Goal: Task Accomplishment & Management: Use online tool/utility

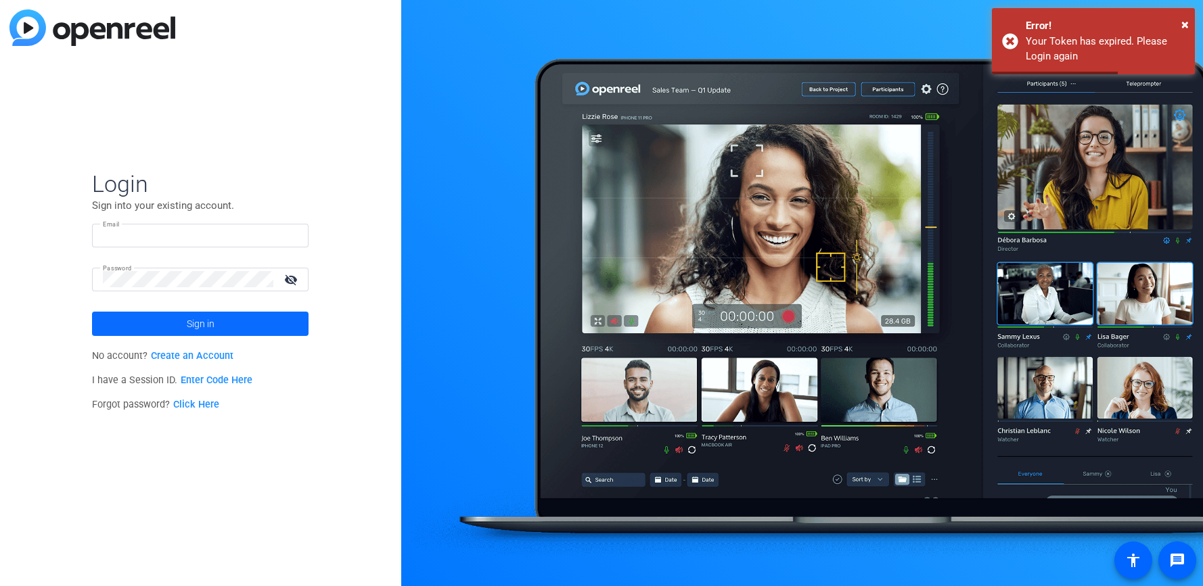
type input "[PERSON_NAME][EMAIL_ADDRESS][PERSON_NAME][DOMAIN_NAME]"
click at [260, 317] on span at bounding box center [200, 324] width 216 height 32
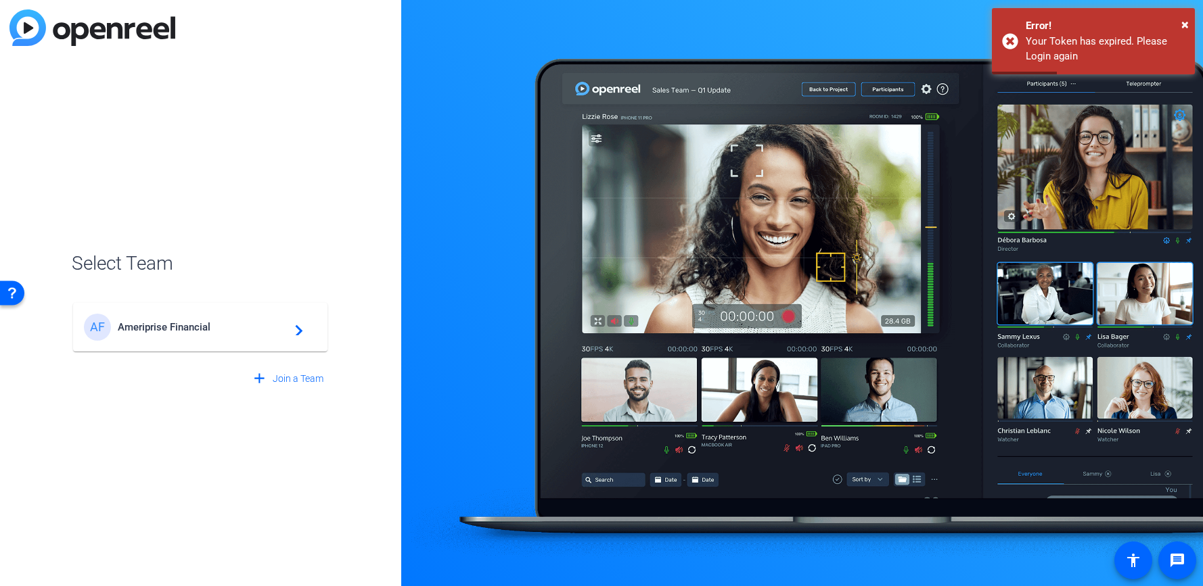
click at [264, 322] on span "Ameriprise Financial" at bounding box center [202, 327] width 169 height 12
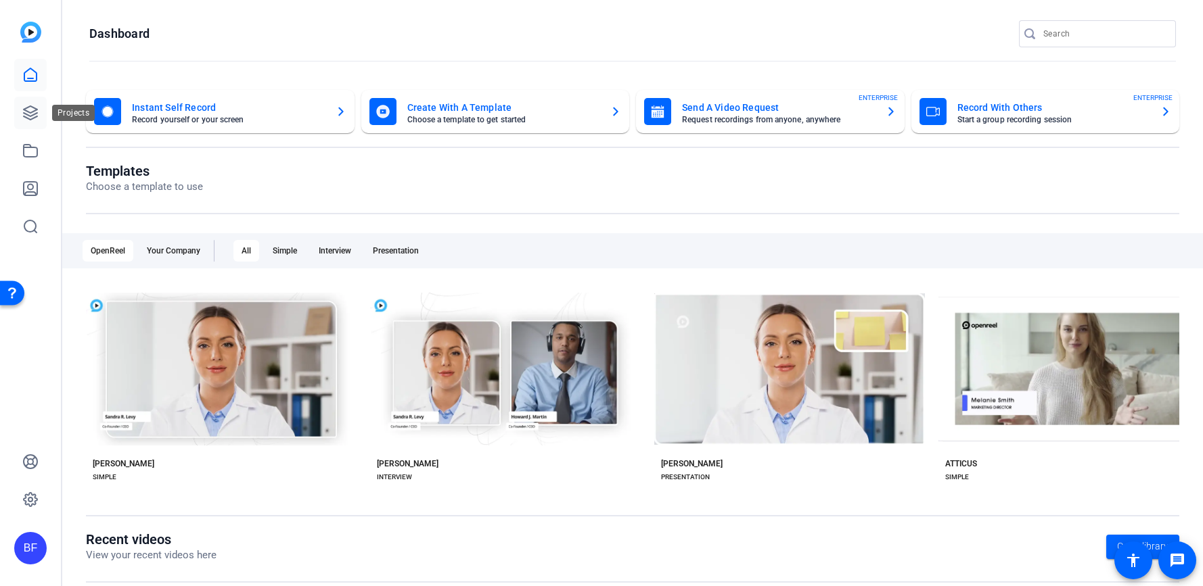
click at [37, 118] on icon at bounding box center [30, 113] width 16 height 16
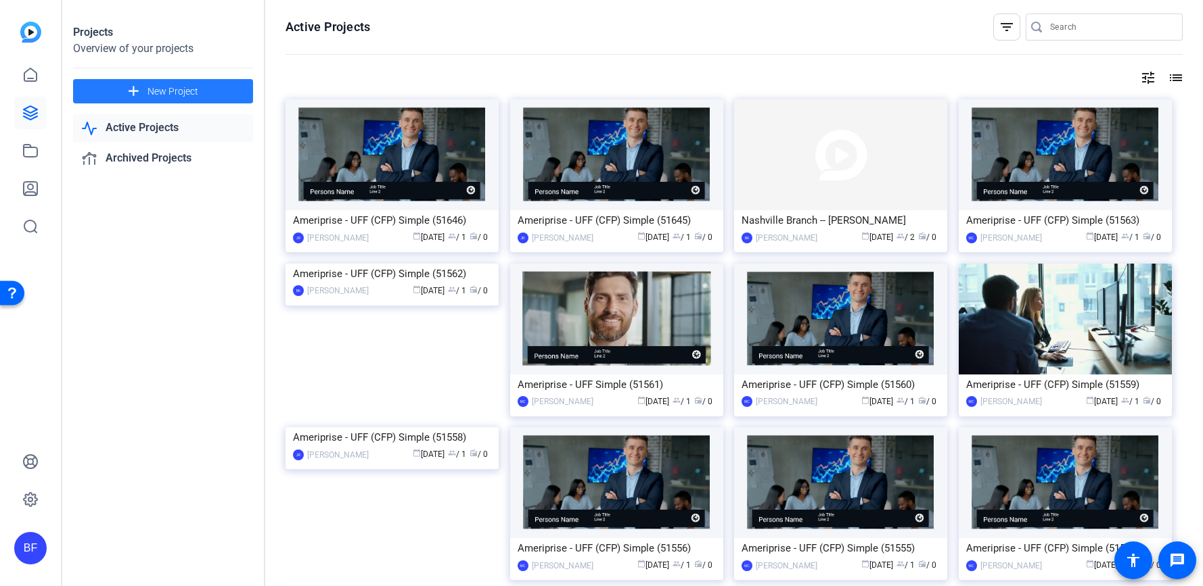
click at [157, 95] on span "New Project" at bounding box center [172, 92] width 51 height 14
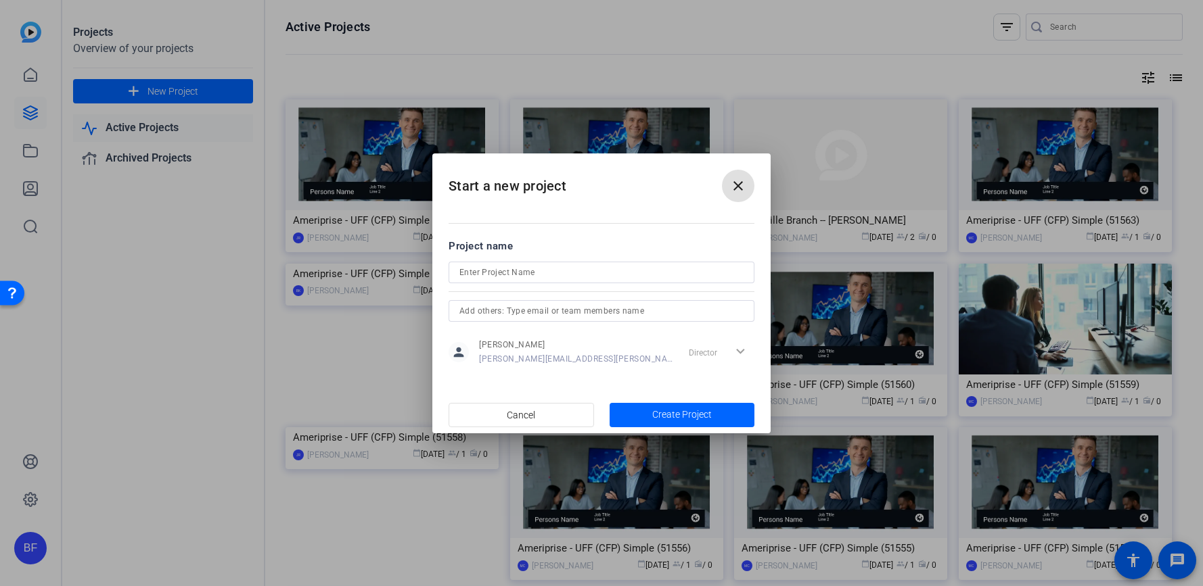
click at [502, 276] on input at bounding box center [601, 272] width 284 height 16
type input "2025 October IRG Panel"
click at [670, 408] on span "Create Project" at bounding box center [682, 415] width 60 height 14
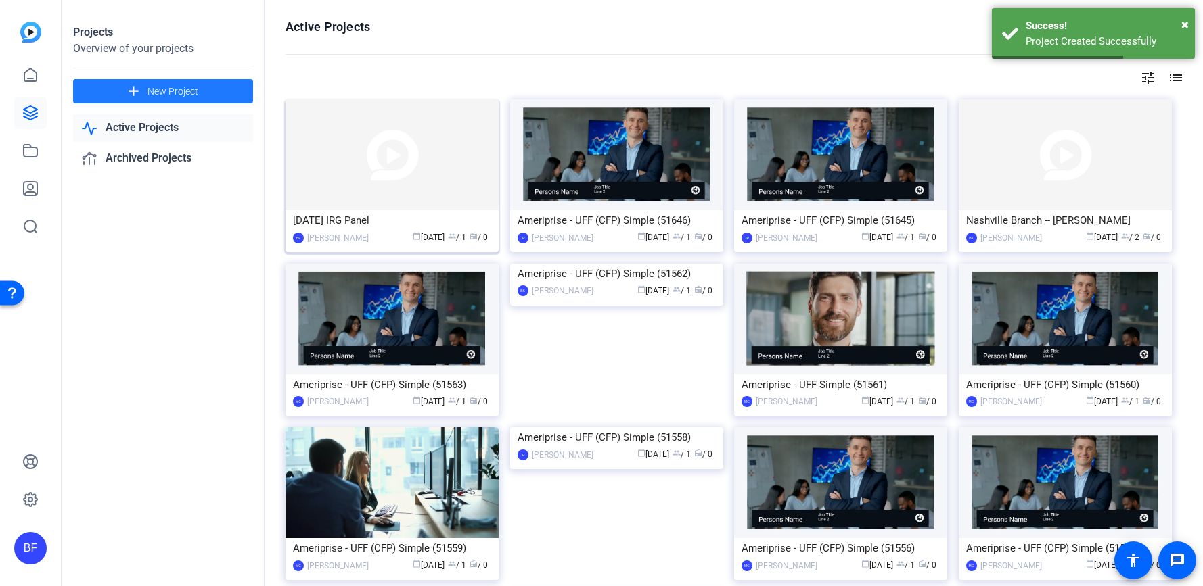
click at [316, 184] on img at bounding box center [391, 154] width 213 height 111
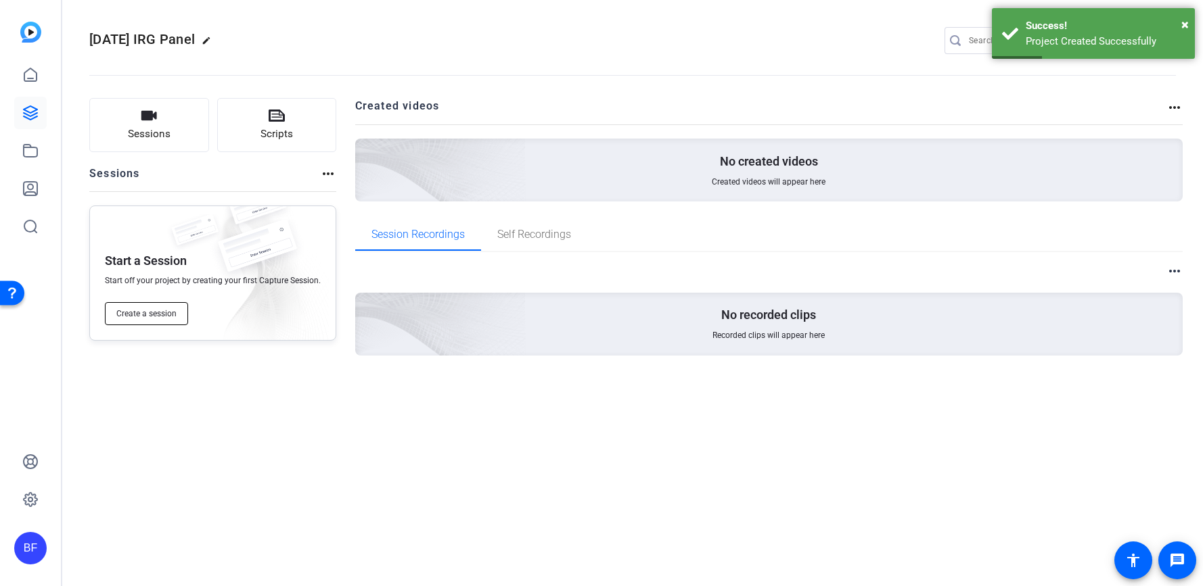
click at [149, 307] on button "Create a session" at bounding box center [146, 313] width 83 height 23
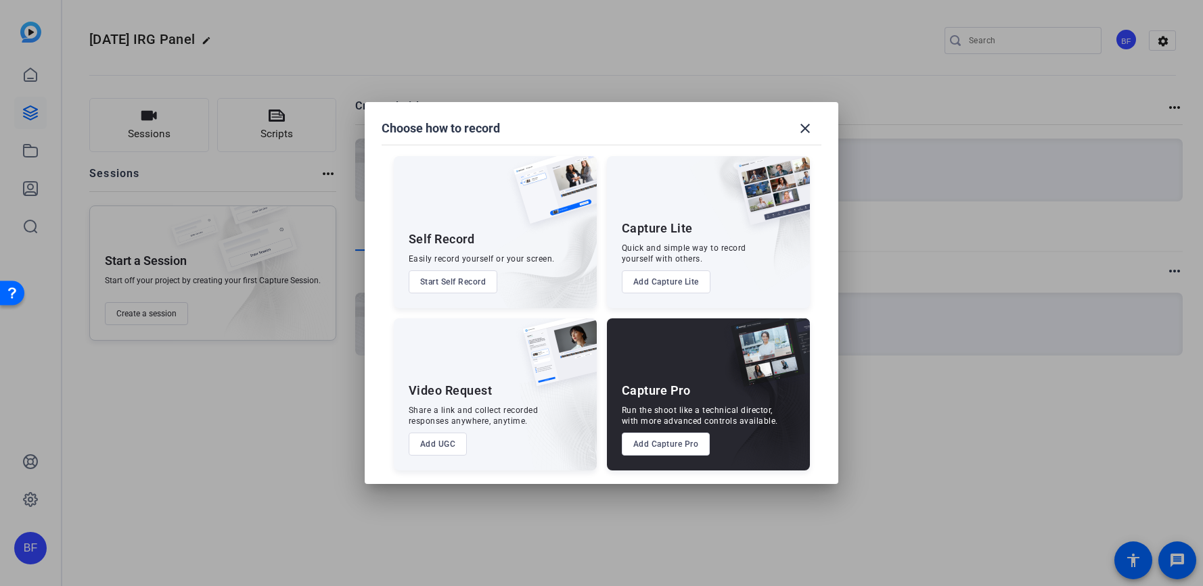
click at [658, 440] on button "Add Capture Pro" at bounding box center [666, 444] width 89 height 23
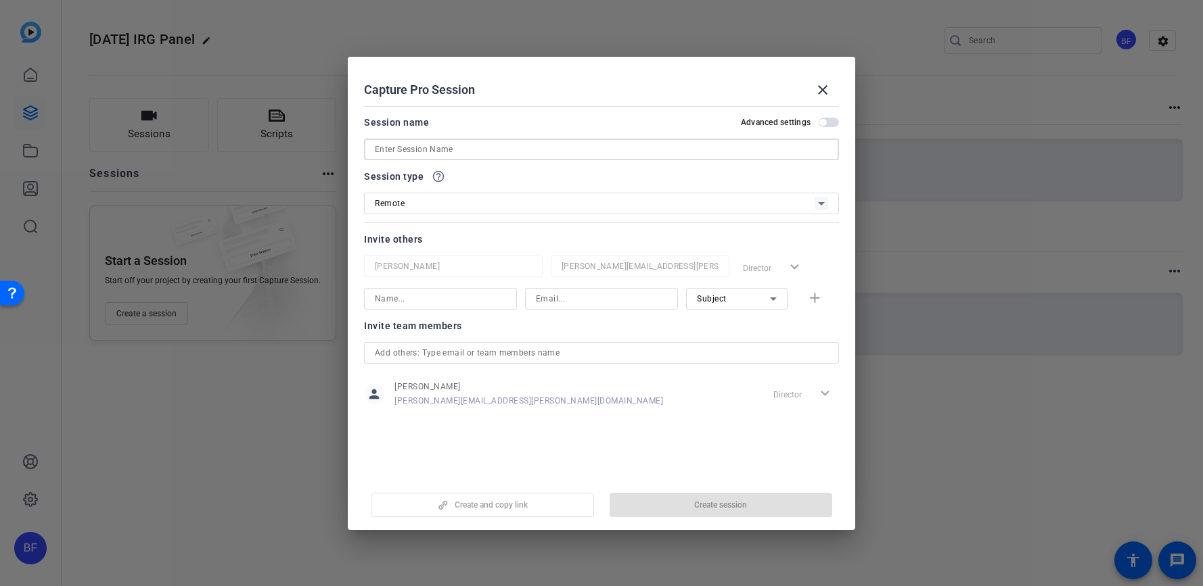
click at [452, 156] on input at bounding box center [601, 149] width 453 height 16
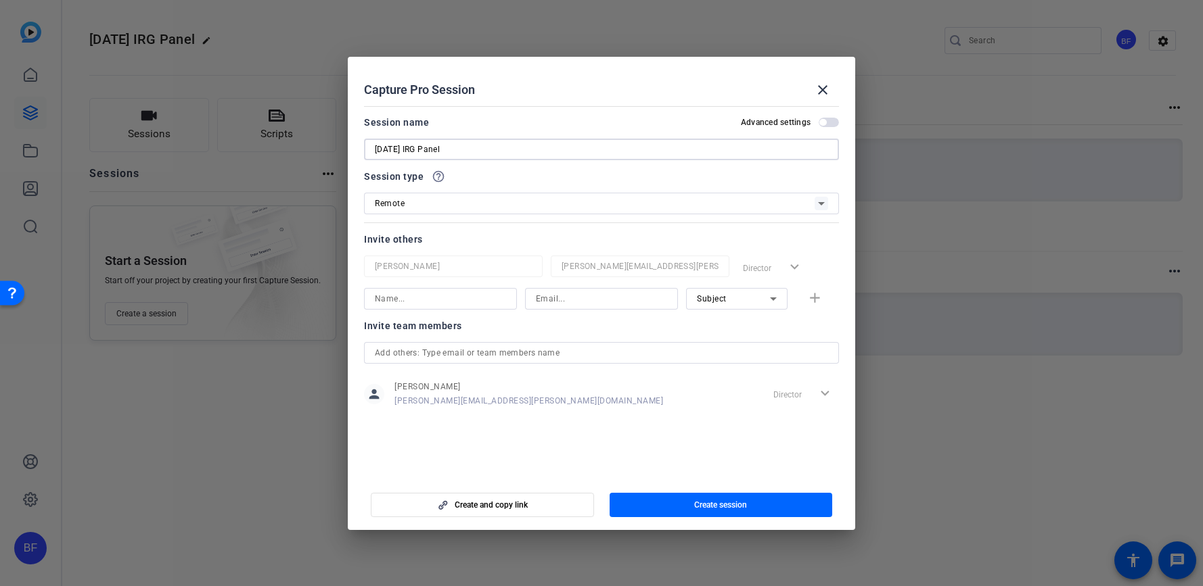
type input "[DATE] IRG Panel"
click at [498, 297] on input at bounding box center [440, 299] width 131 height 16
type input "s"
type input "Support"
type input "support@openreel.com"
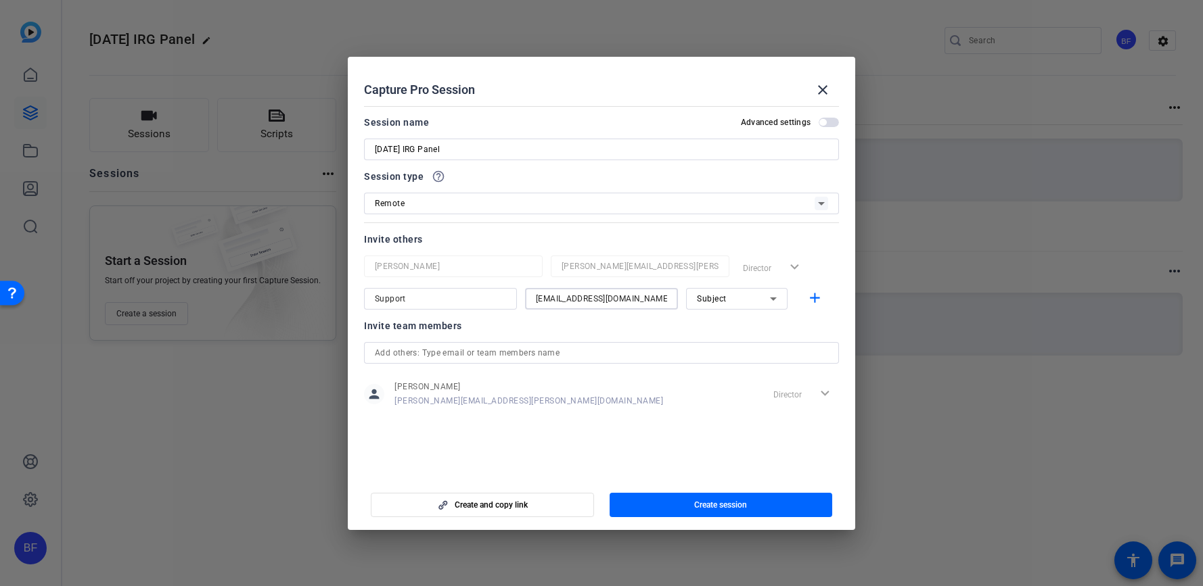
click at [712, 298] on span "Subject" at bounding box center [712, 298] width 30 height 9
click at [719, 321] on span "Collaborator" at bounding box center [721, 326] width 49 height 16
click at [691, 505] on span "button" at bounding box center [720, 505] width 223 height 32
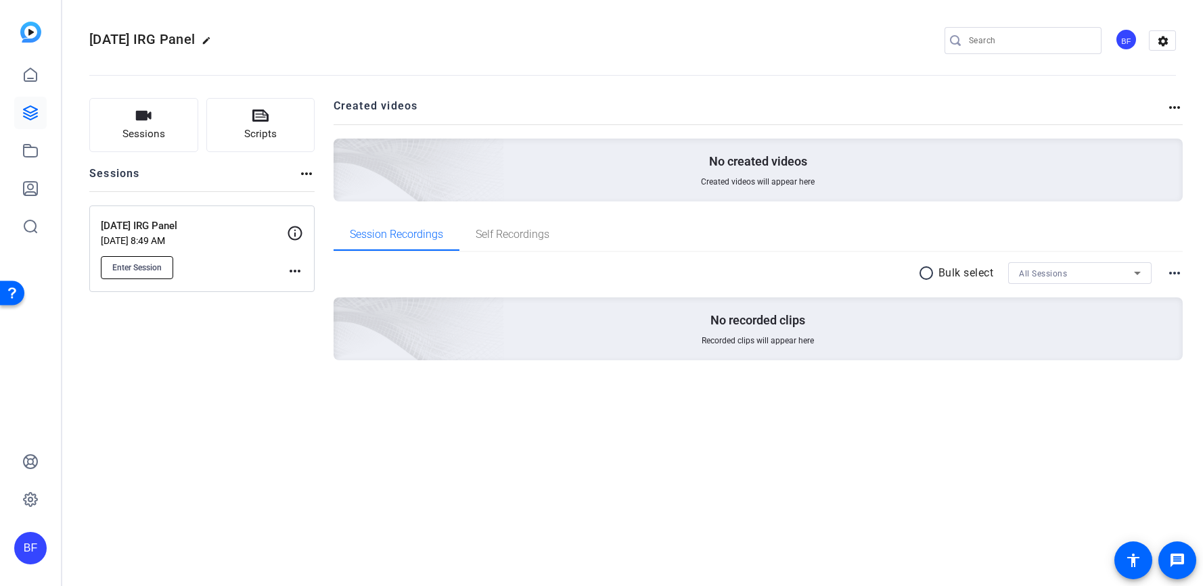
click at [126, 266] on span "Enter Session" at bounding box center [136, 267] width 49 height 11
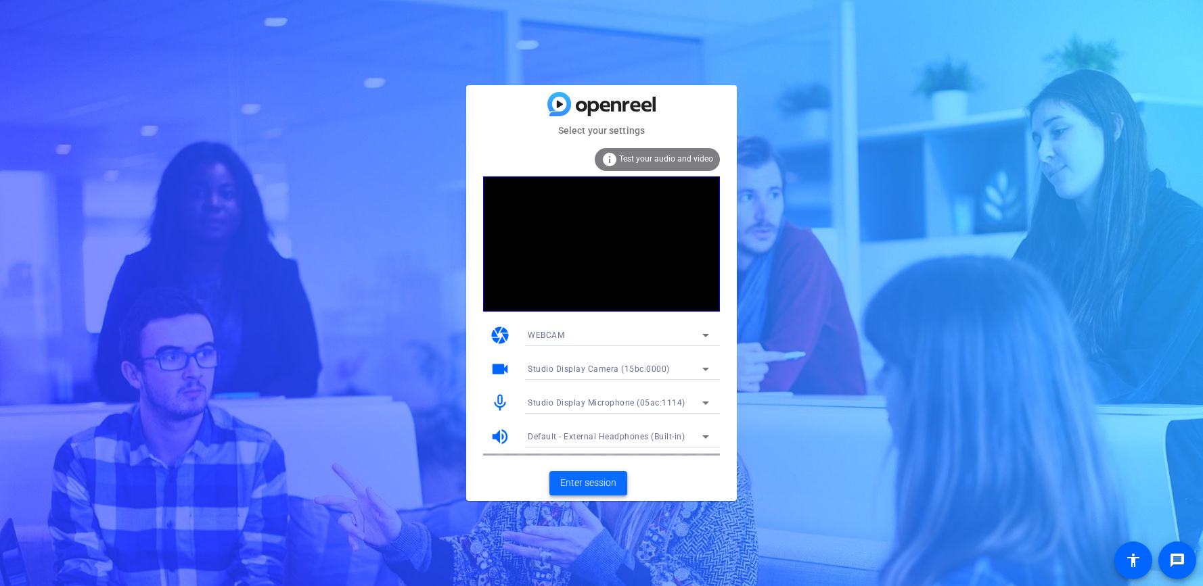
click at [606, 480] on span "Enter session" at bounding box center [588, 483] width 56 height 14
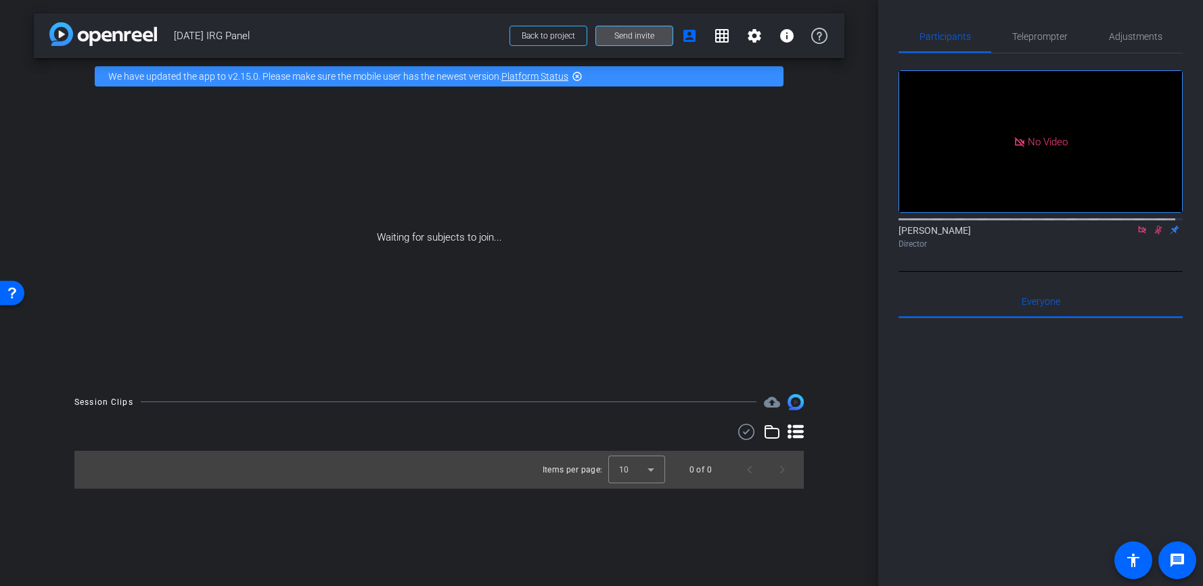
click at [608, 37] on span at bounding box center [634, 36] width 76 height 32
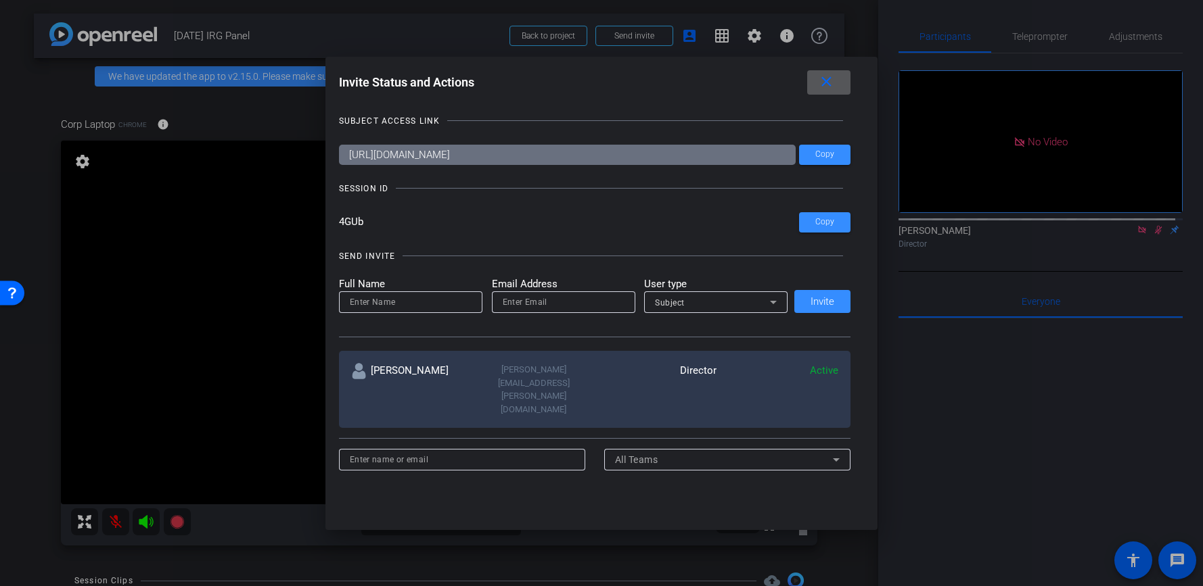
click at [845, 74] on span at bounding box center [828, 82] width 43 height 32
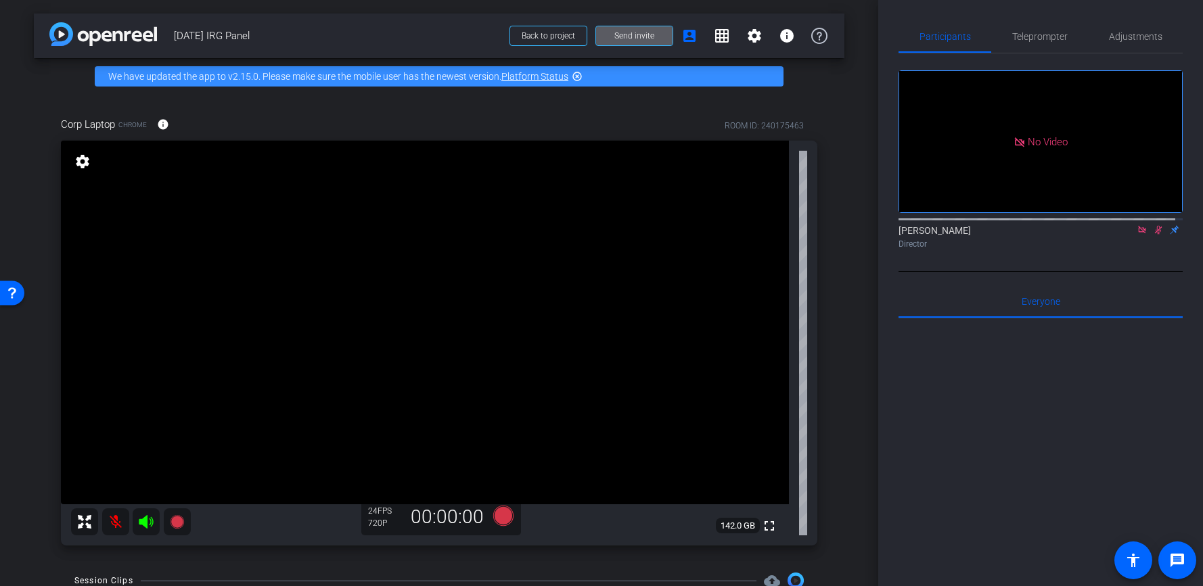
click at [1152, 235] on icon at bounding box center [1157, 229] width 11 height 9
click at [1139, 235] on icon at bounding box center [1141, 229] width 11 height 9
click at [118, 519] on mat-icon at bounding box center [115, 522] width 27 height 27
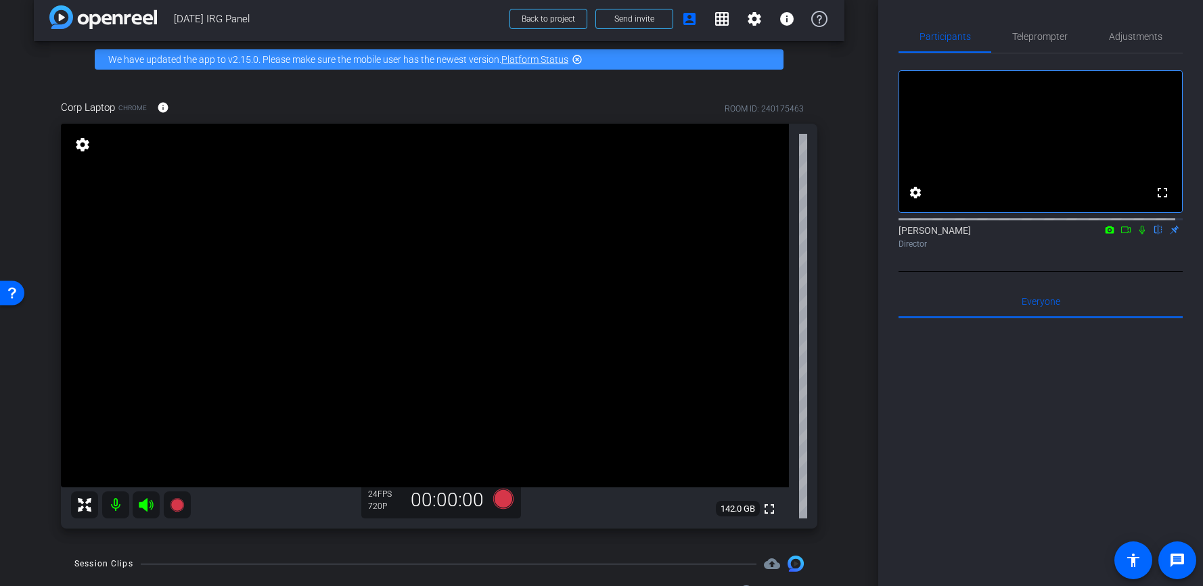
scroll to position [19, 0]
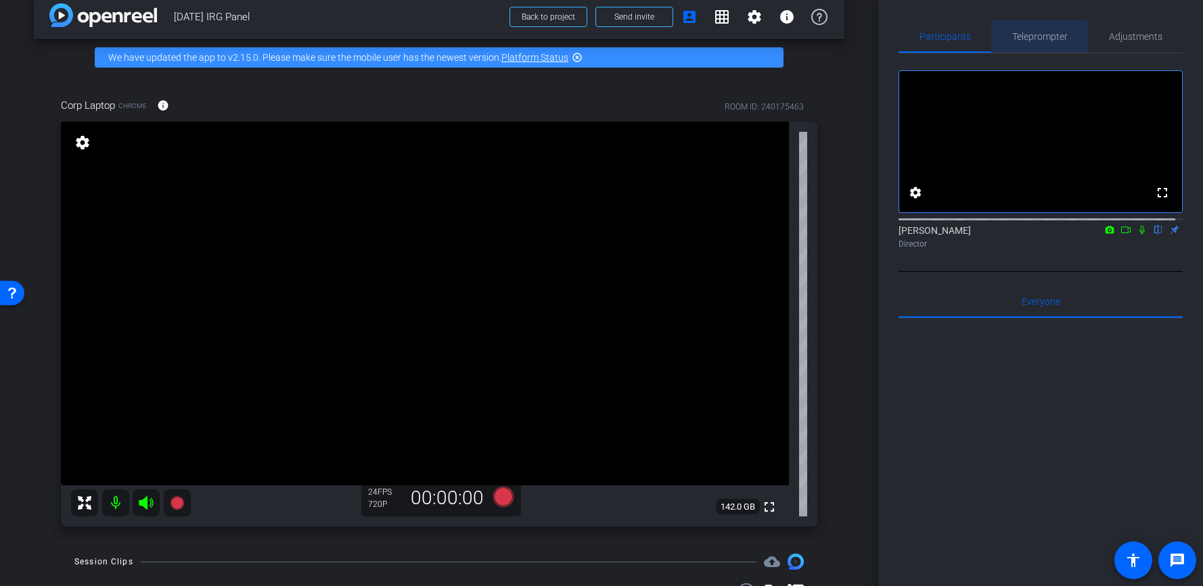
click at [1031, 41] on span "Teleprompter" at bounding box center [1039, 36] width 55 height 9
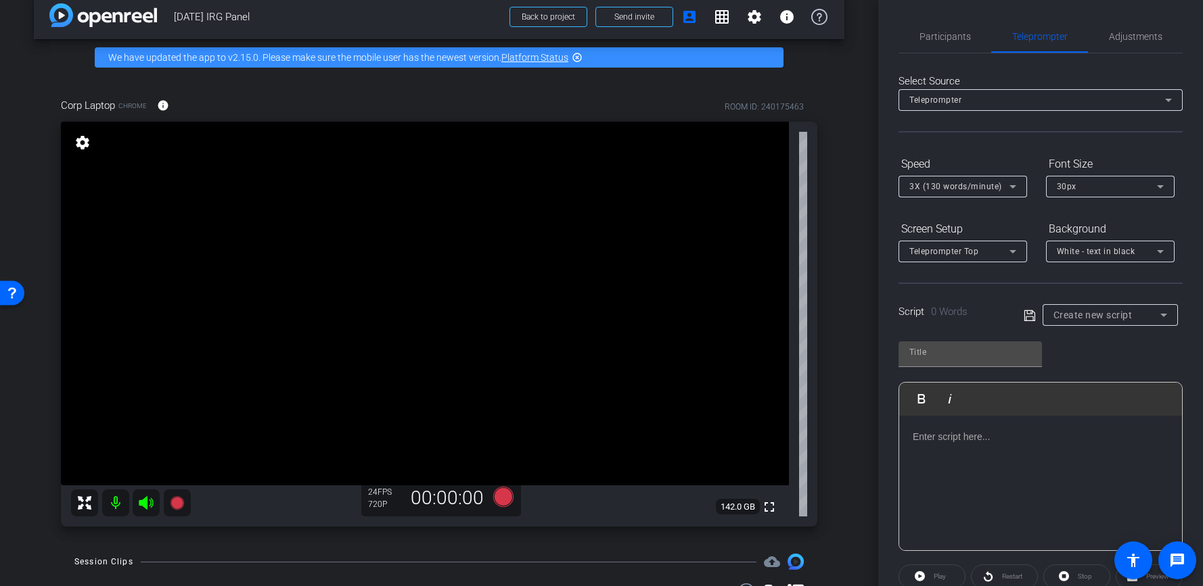
click at [1037, 425] on div at bounding box center [1040, 483] width 283 height 135
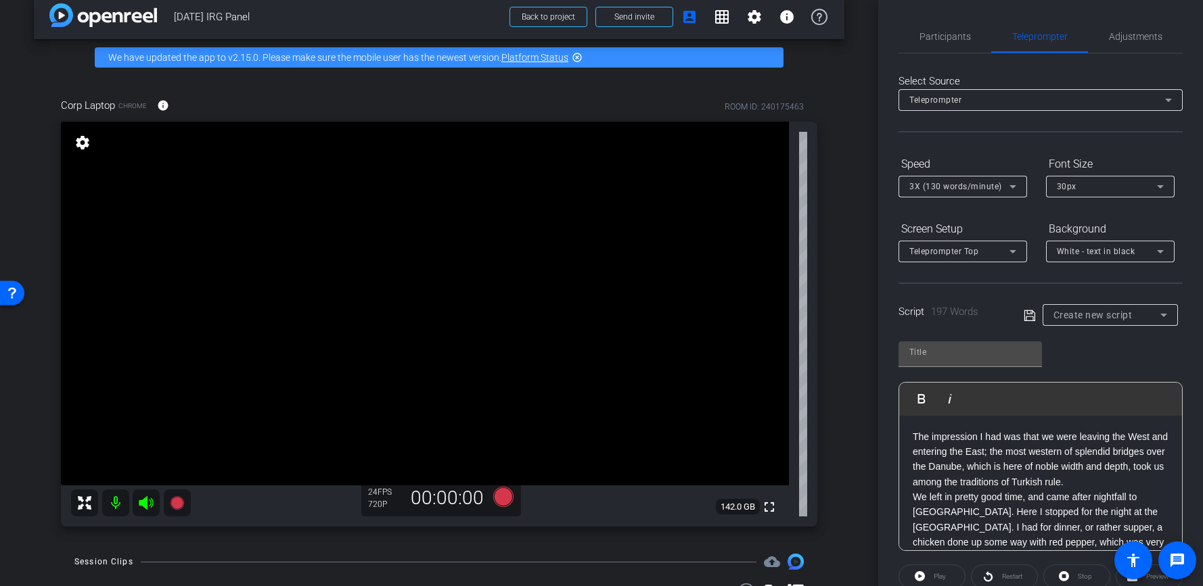
scroll to position [197, 0]
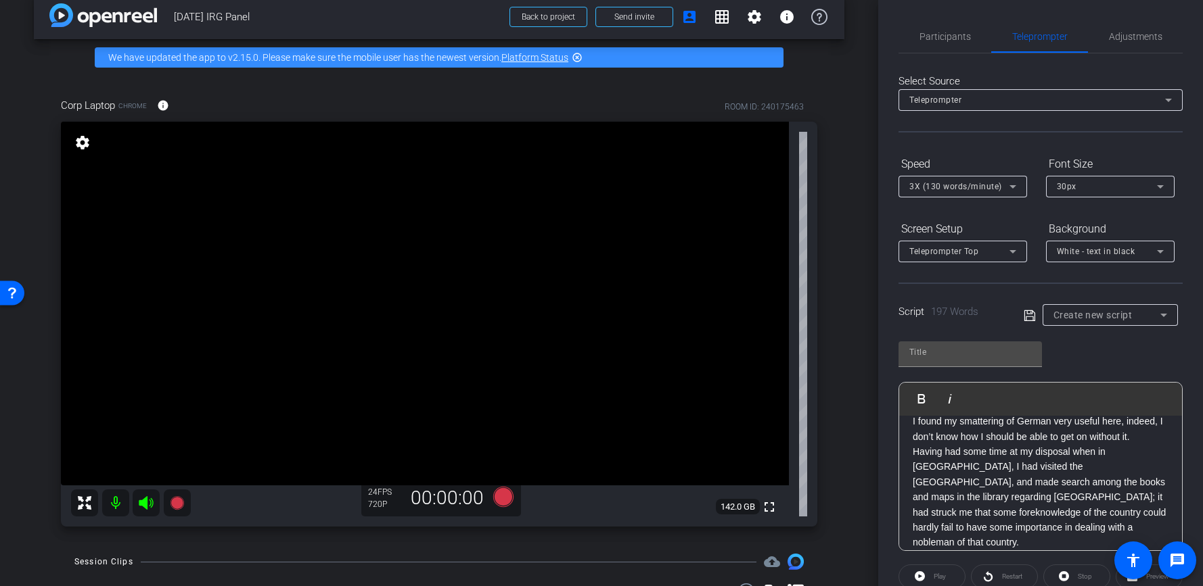
click at [915, 470] on p "Having had some time at my disposal when in [GEOGRAPHIC_DATA], I had visited th…" at bounding box center [1040, 497] width 256 height 106
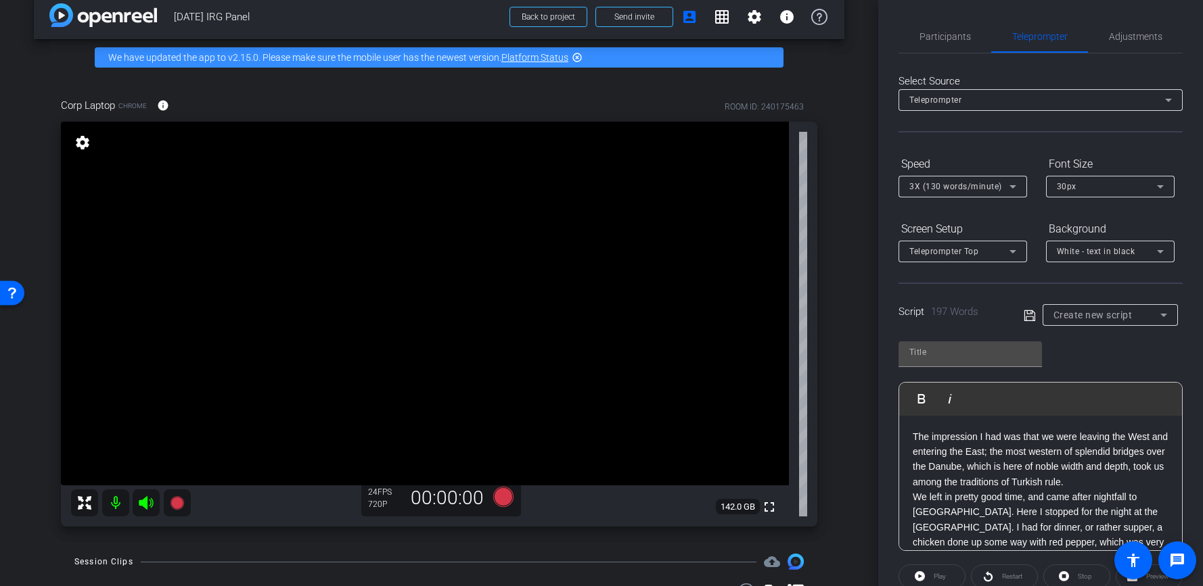
click at [912, 497] on p "We left in pretty good time, and came after nightfall to [GEOGRAPHIC_DATA]. Her…" at bounding box center [1040, 550] width 256 height 121
click at [1006, 188] on icon at bounding box center [1012, 187] width 16 height 16
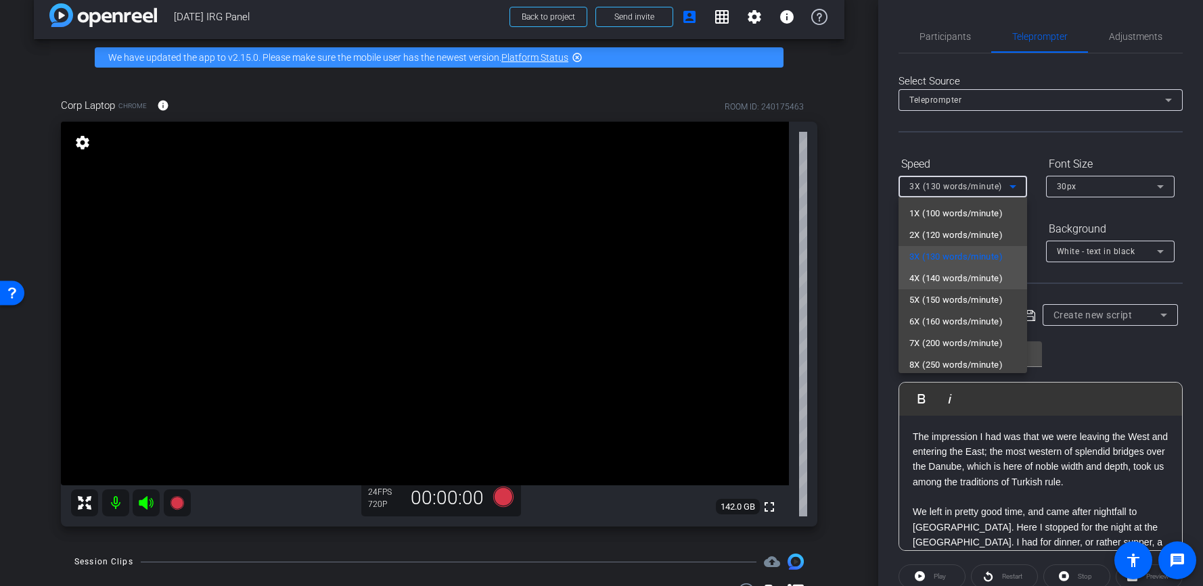
click at [976, 269] on mat-option "4X (140 words/minute)" at bounding box center [962, 279] width 129 height 22
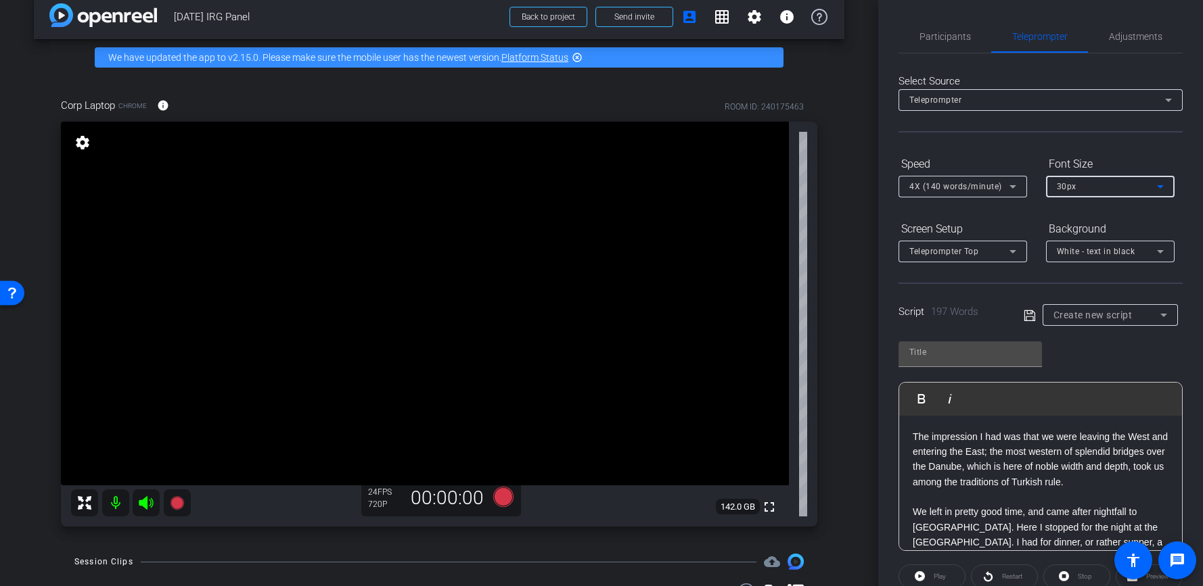
click at [1086, 187] on div "30px" at bounding box center [1106, 186] width 100 height 17
type input "Default title 8518"
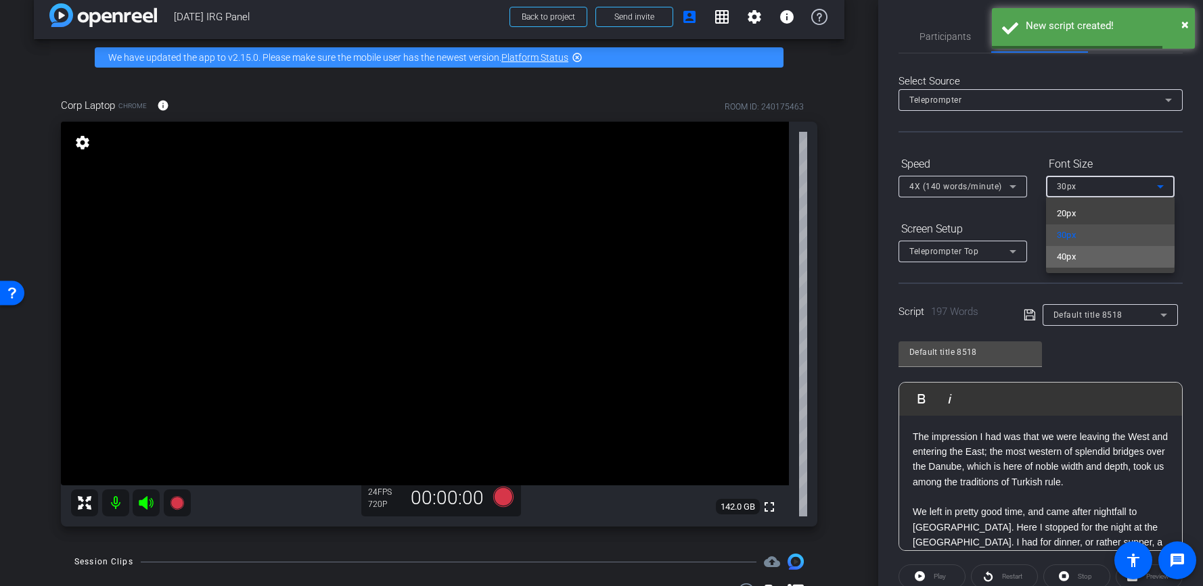
click at [1089, 254] on mat-option "40px" at bounding box center [1110, 257] width 129 height 22
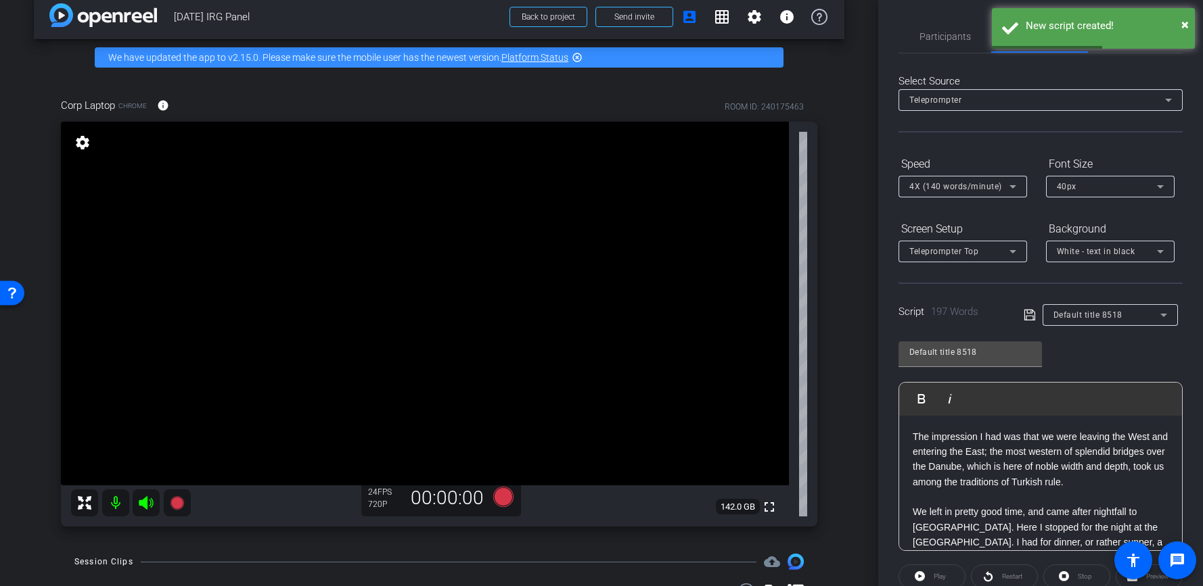
click at [1030, 317] on icon at bounding box center [1029, 315] width 12 height 16
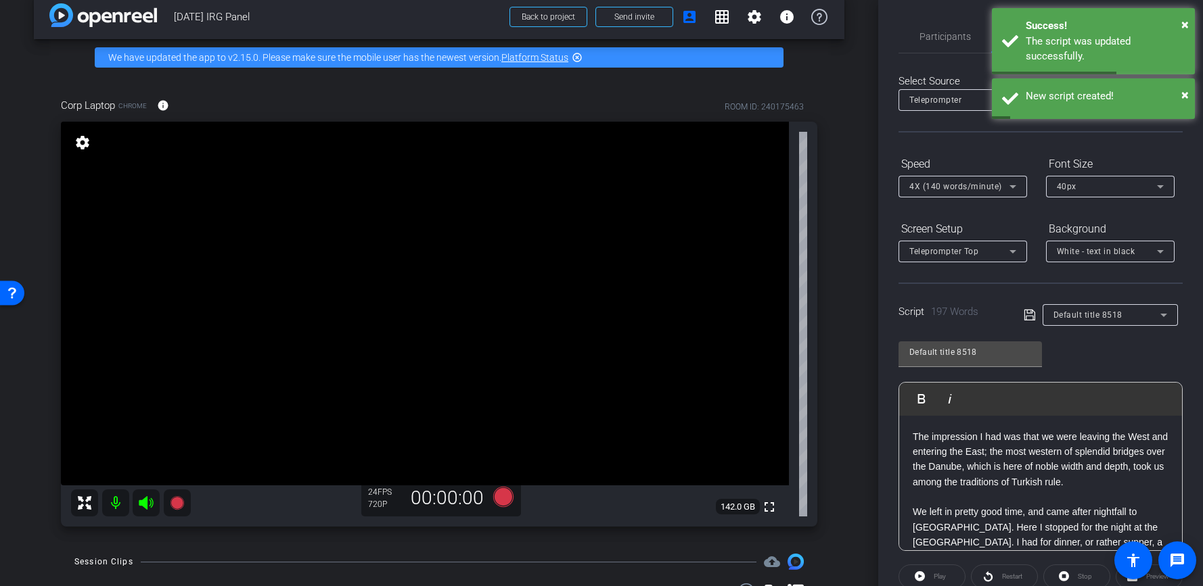
click at [1091, 256] on span "White - text in black" at bounding box center [1095, 251] width 78 height 9
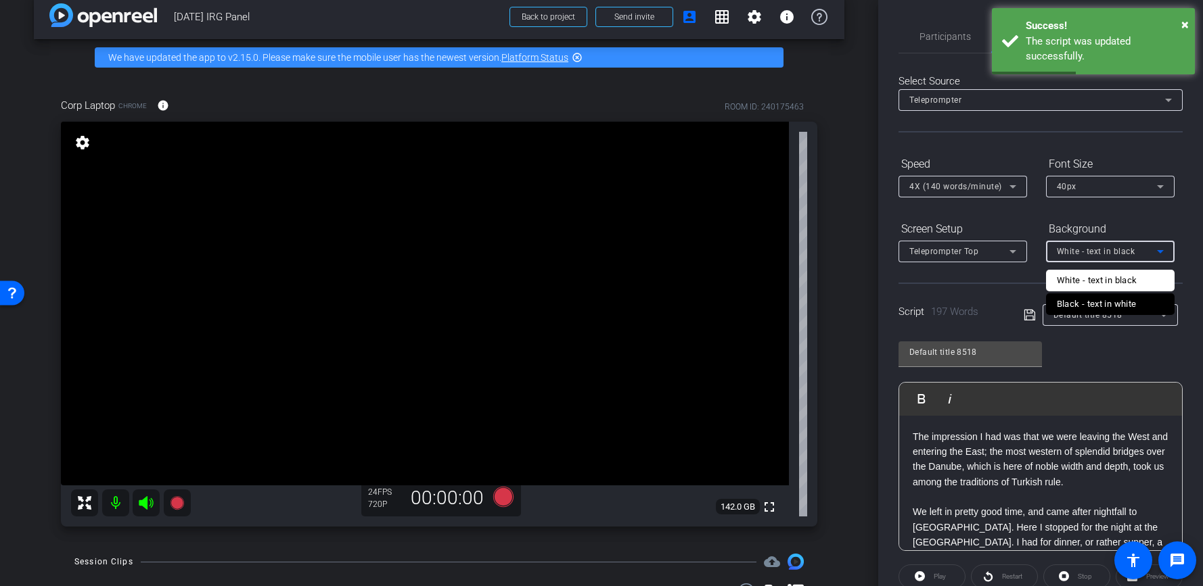
click at [1096, 303] on div "Black - text in white" at bounding box center [1096, 304] width 80 height 16
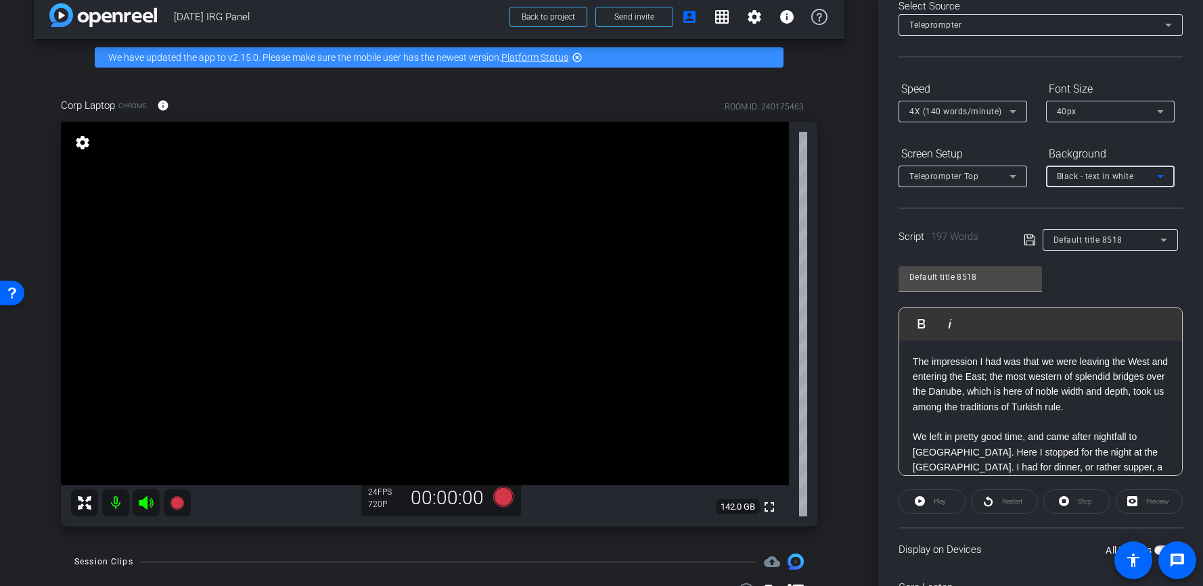
scroll to position [119, 0]
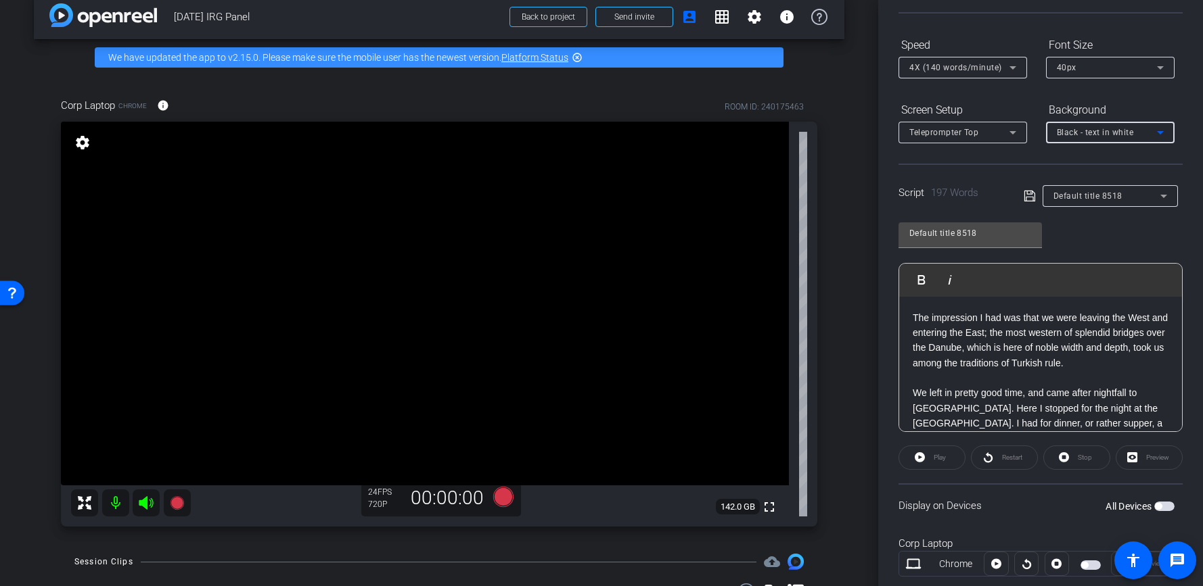
click at [1155, 507] on span "button" at bounding box center [1158, 506] width 7 height 7
click at [930, 464] on span "Play" at bounding box center [938, 457] width 16 height 19
click at [942, 462] on span "Pause" at bounding box center [938, 457] width 22 height 19
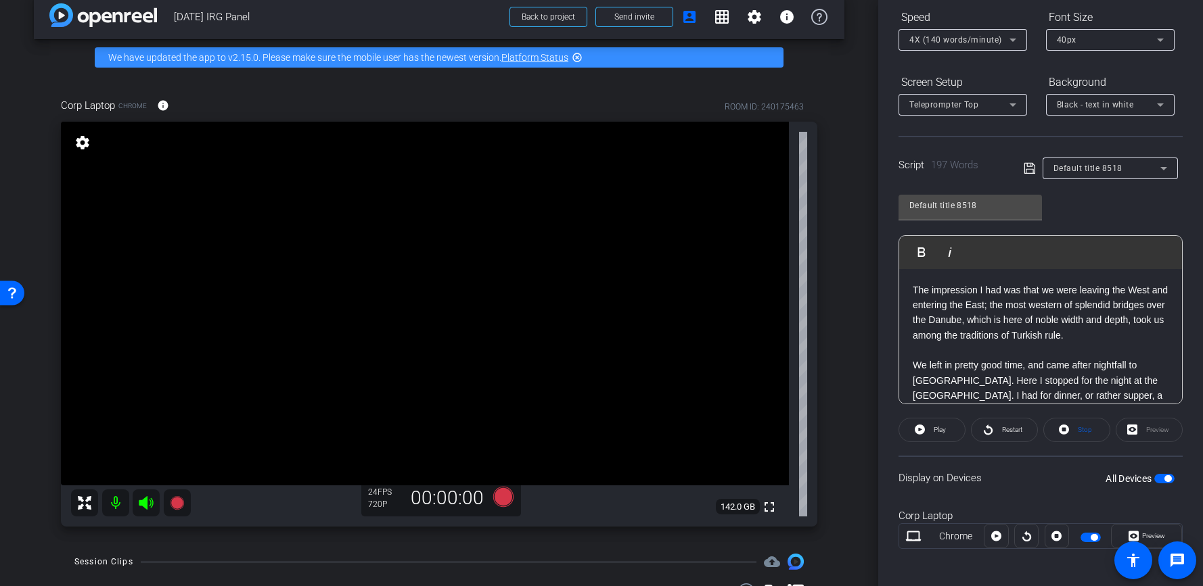
scroll to position [153, 0]
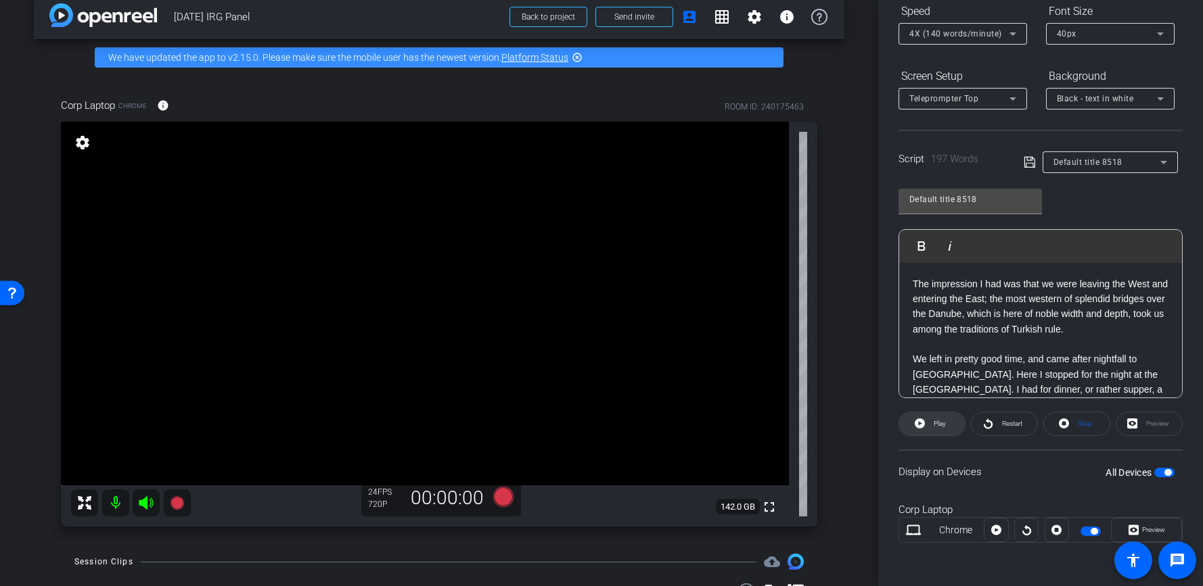
click at [950, 430] on span at bounding box center [932, 424] width 66 height 32
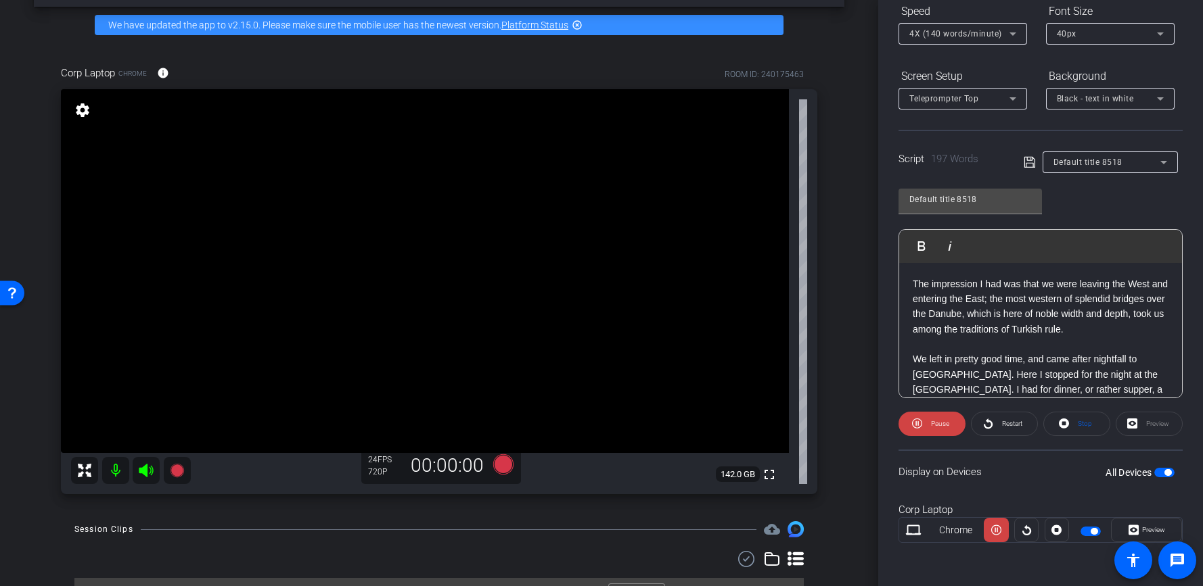
scroll to position [0, 0]
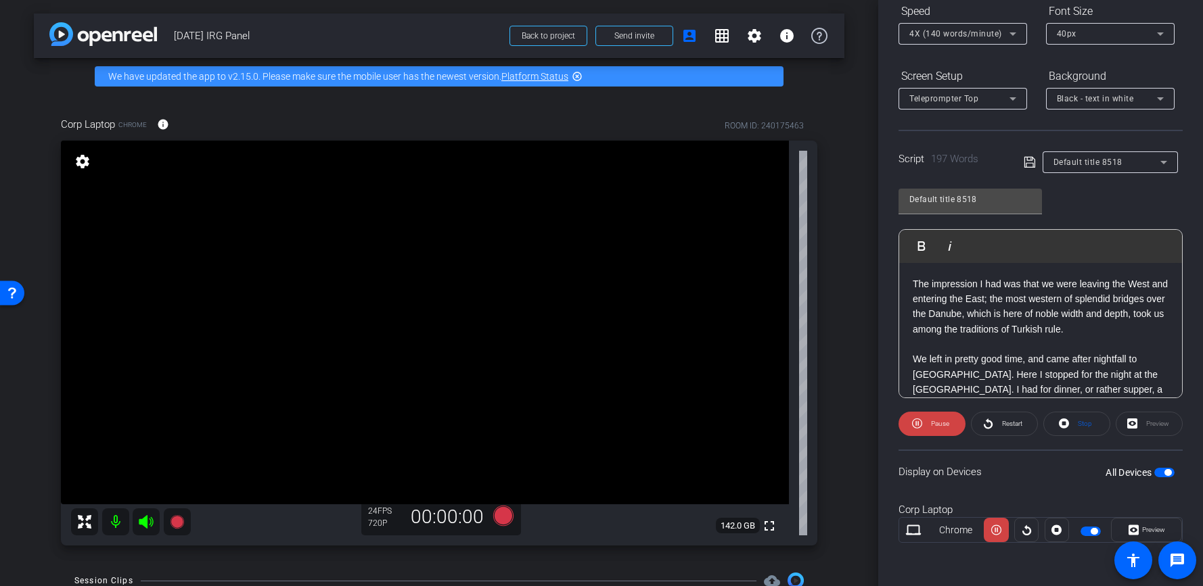
click at [1116, 425] on div "Preview" at bounding box center [1148, 424] width 67 height 24
click at [1127, 425] on div "Preview" at bounding box center [1148, 424] width 67 height 24
click at [1138, 523] on span "Preview" at bounding box center [1151, 530] width 26 height 19
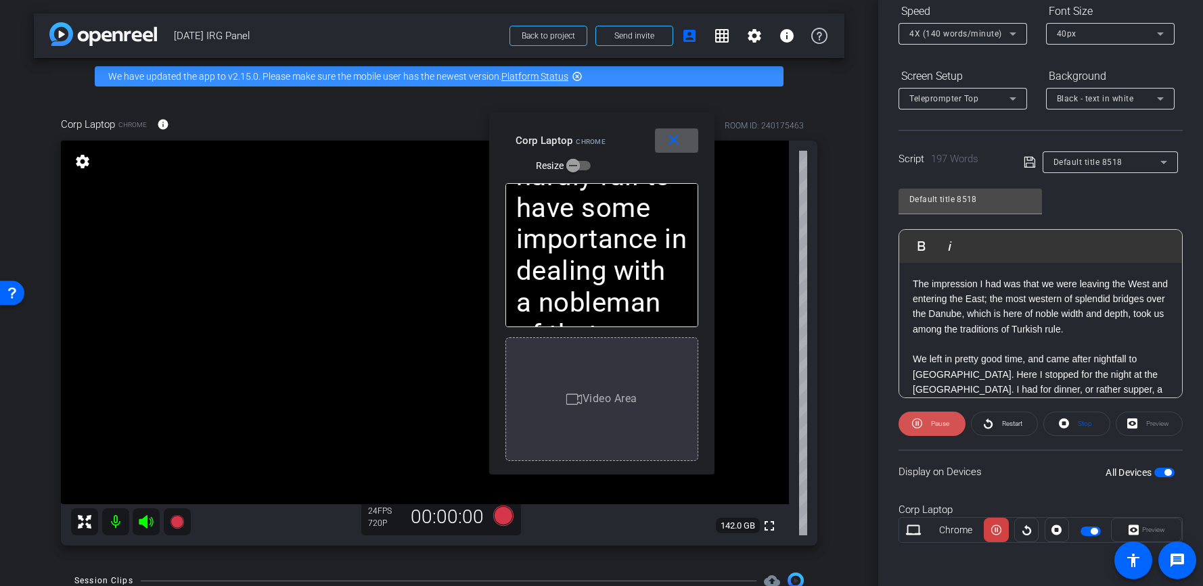
click at [922, 421] on span at bounding box center [931, 424] width 67 height 32
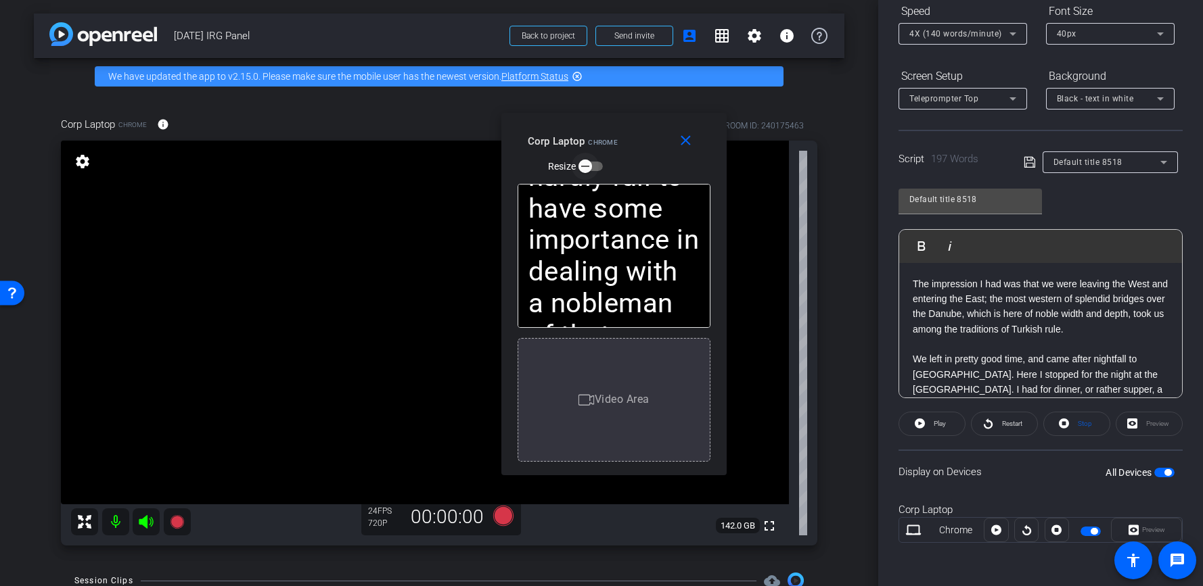
drag, startPoint x: 576, startPoint y: 166, endPoint x: 587, endPoint y: 168, distance: 10.9
click at [587, 168] on icon "button" at bounding box center [585, 166] width 12 height 12
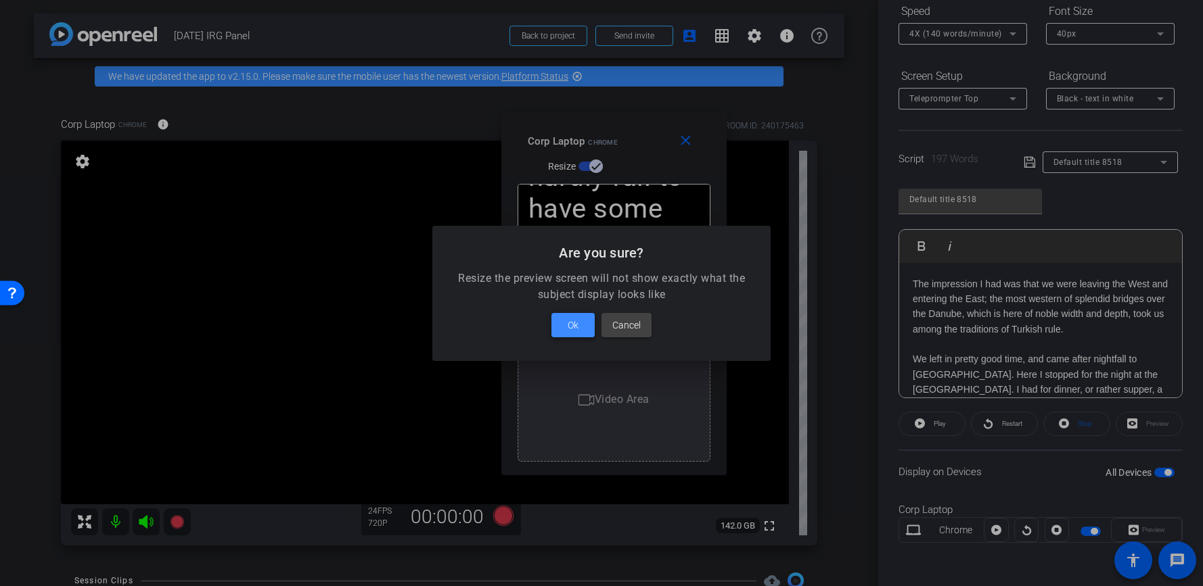
click at [588, 326] on span at bounding box center [572, 325] width 43 height 32
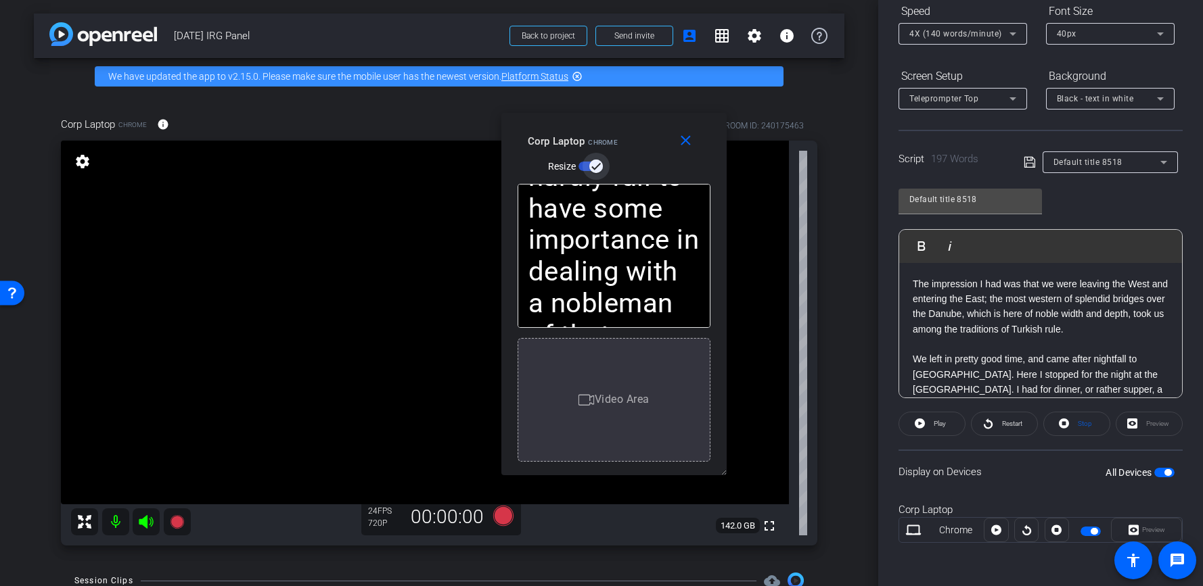
click at [590, 168] on icon "button" at bounding box center [596, 166] width 12 height 12
click at [591, 168] on icon "button" at bounding box center [585, 166] width 12 height 12
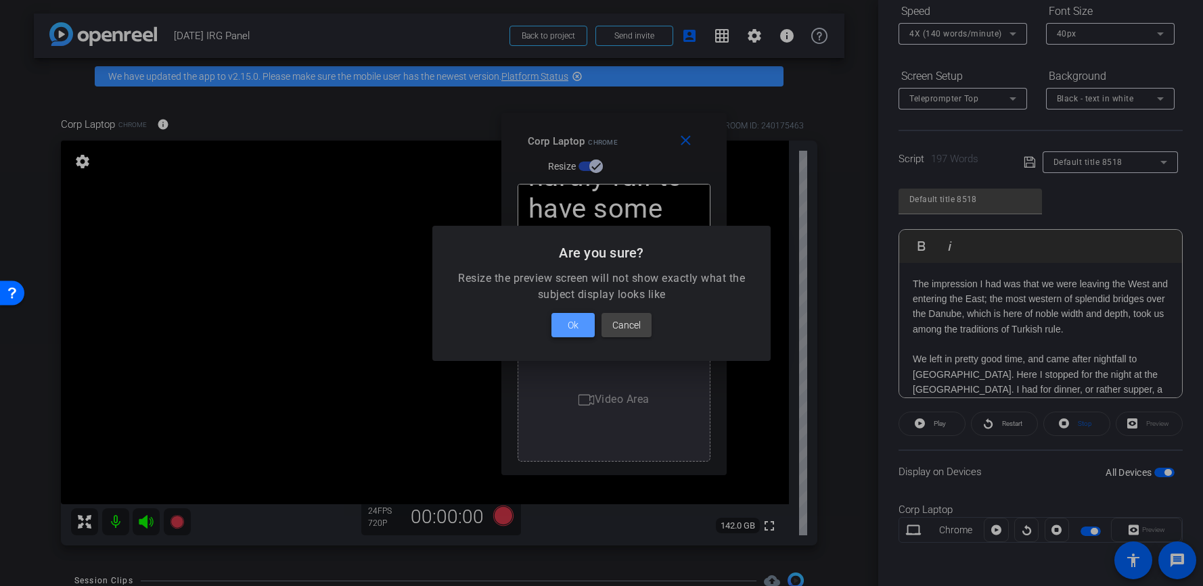
drag, startPoint x: 574, startPoint y: 325, endPoint x: 587, endPoint y: 331, distance: 14.2
click at [574, 326] on span "Ok" at bounding box center [572, 325] width 11 height 16
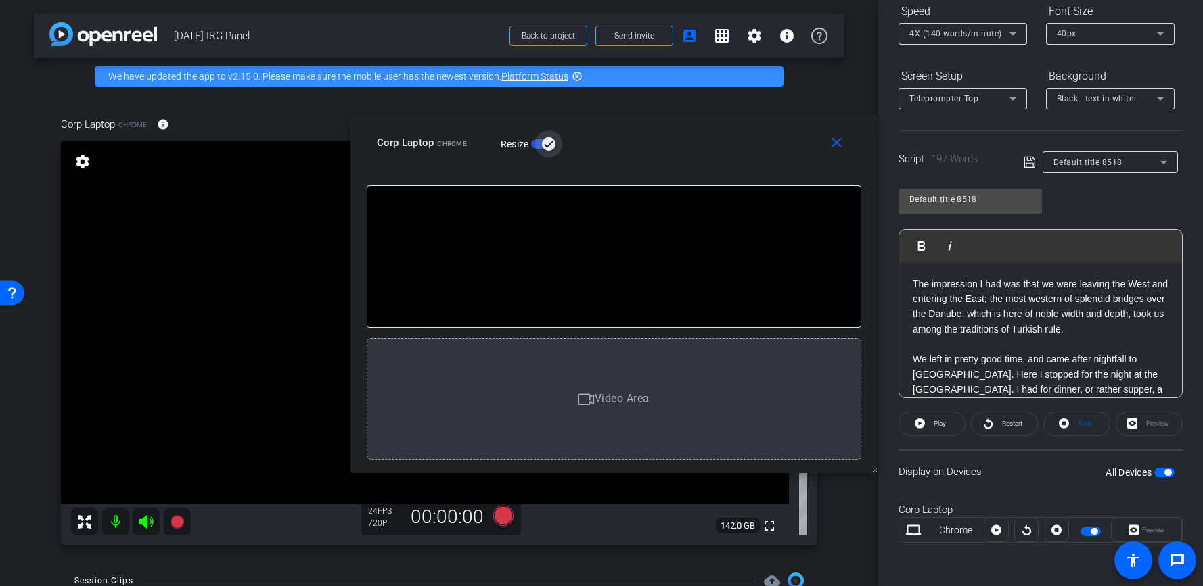
drag, startPoint x: 722, startPoint y: 470, endPoint x: 1023, endPoint y: 467, distance: 301.7
click at [1023, 467] on body "Accessibility Screen-Reader Guide, Feedback, and Issue Reporting | New window m…" at bounding box center [601, 293] width 1203 height 586
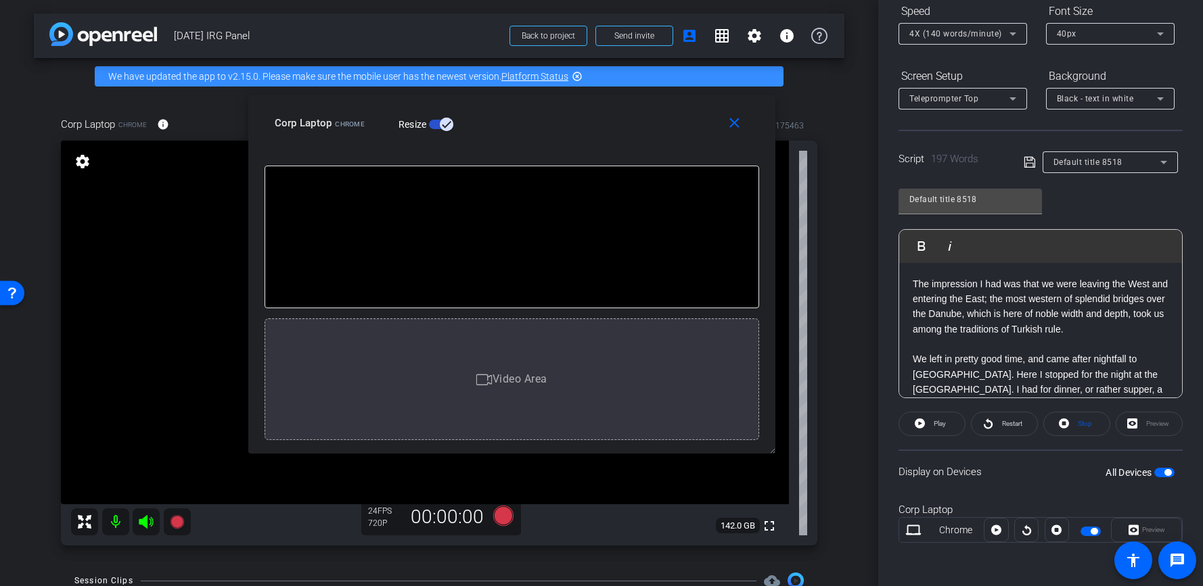
drag, startPoint x: 580, startPoint y: 145, endPoint x: 532, endPoint y: 135, distance: 49.2
click at [532, 135] on div "close Corp Laptop Chrome Resize" at bounding box center [511, 125] width 527 height 61
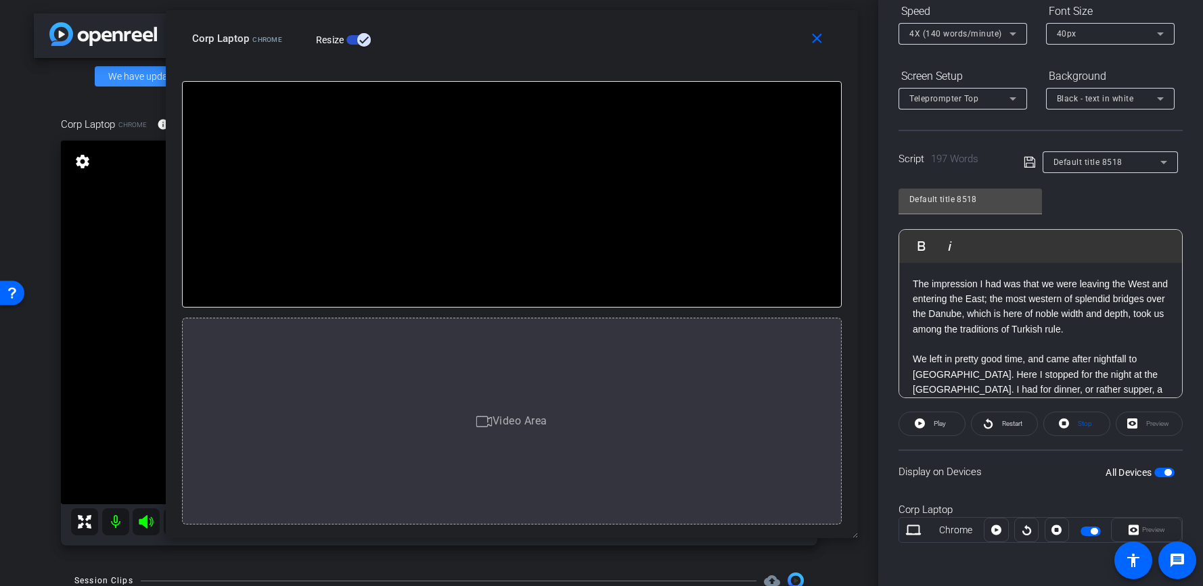
drag, startPoint x: 772, startPoint y: 452, endPoint x: 898, endPoint y: 569, distance: 172.8
click at [937, 586] on html "Accessibility Screen-Reader Guide, Feedback, and Issue Reporting | New window m…" at bounding box center [601, 293] width 1203 height 586
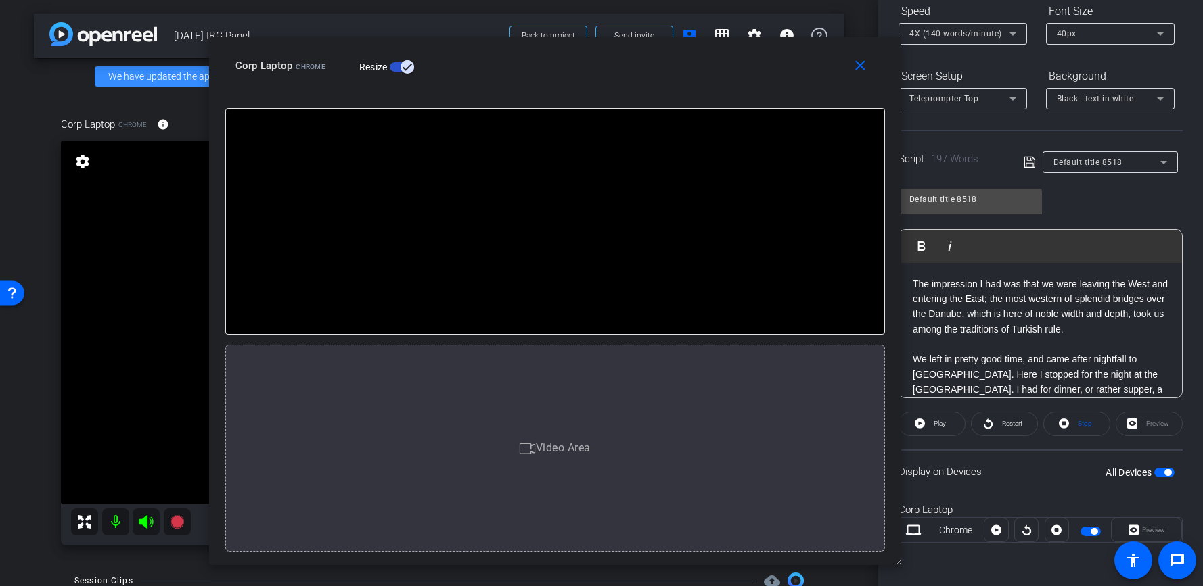
drag, startPoint x: 604, startPoint y: 39, endPoint x: 628, endPoint y: 57, distance: 29.9
click at [628, 57] on div "Corp Laptop Chrome Resize" at bounding box center [559, 65] width 649 height 24
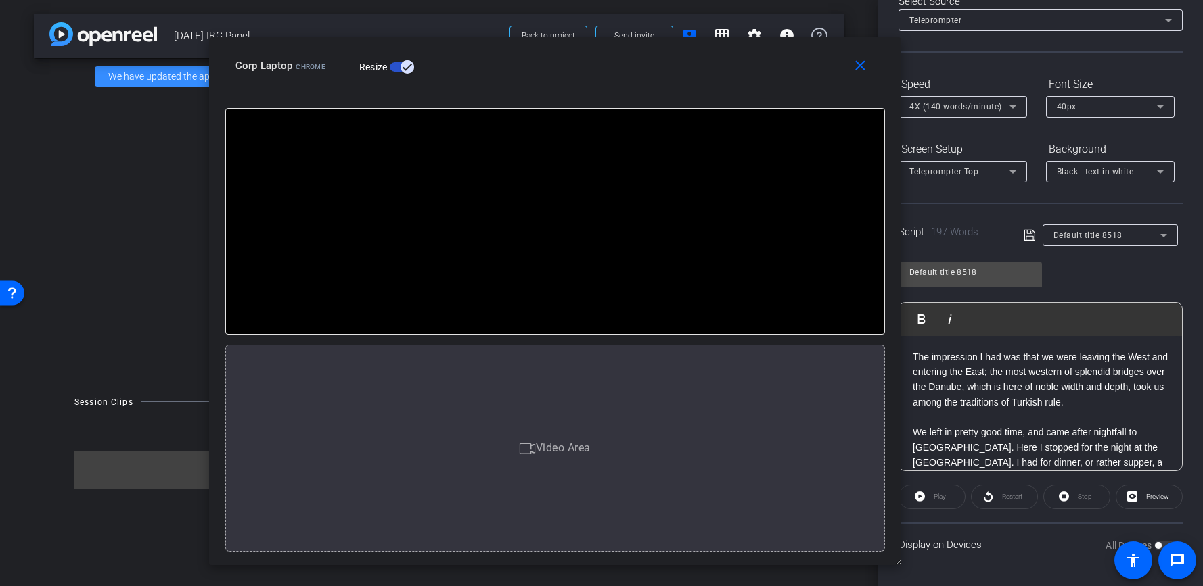
scroll to position [80, 0]
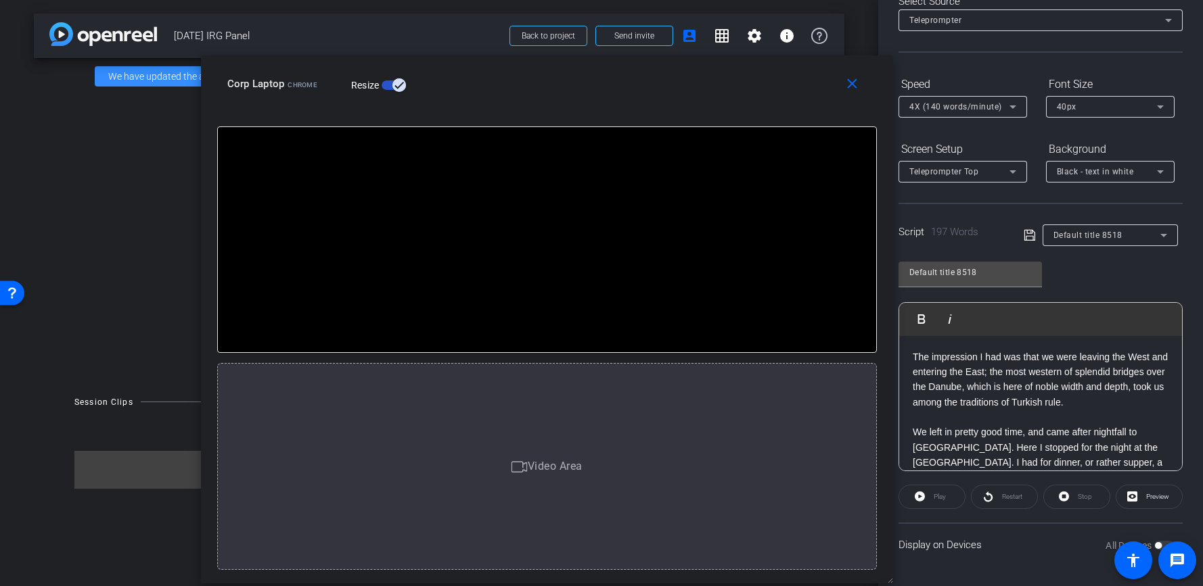
drag, startPoint x: 592, startPoint y: 120, endPoint x: 572, endPoint y: 86, distance: 39.4
click at [572, 86] on div "Corp Laptop Chrome Resize" at bounding box center [551, 84] width 649 height 24
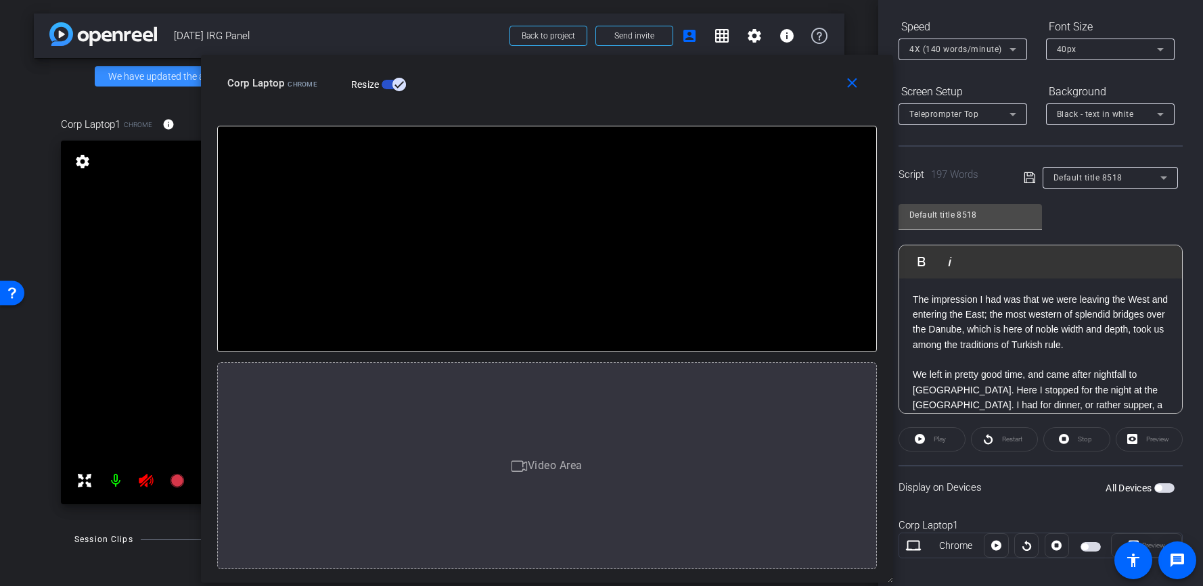
scroll to position [153, 0]
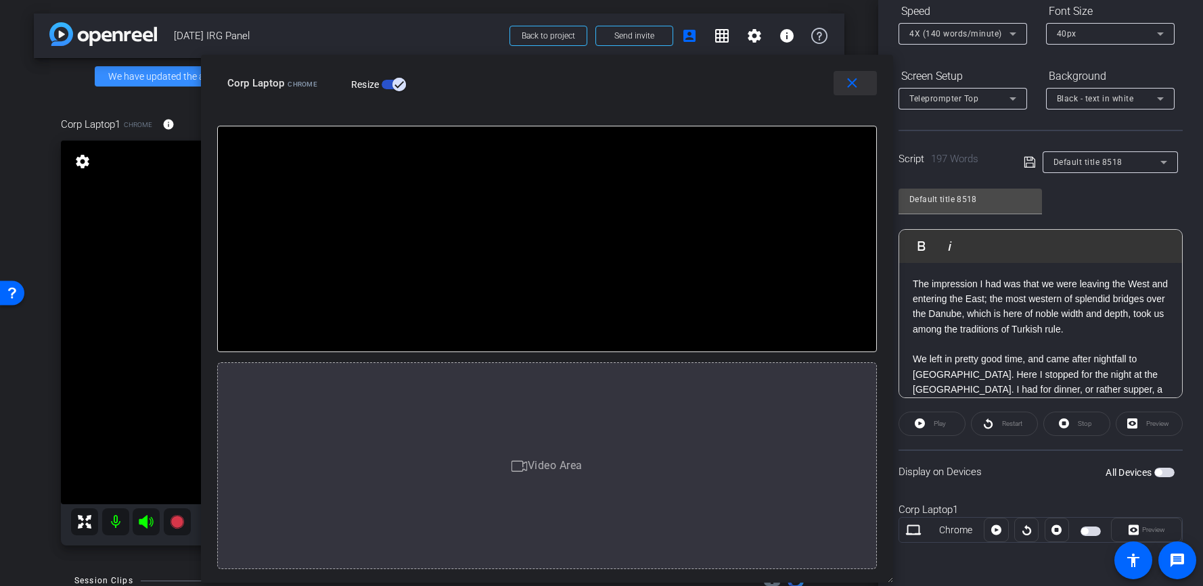
click at [833, 78] on span at bounding box center [854, 83] width 43 height 32
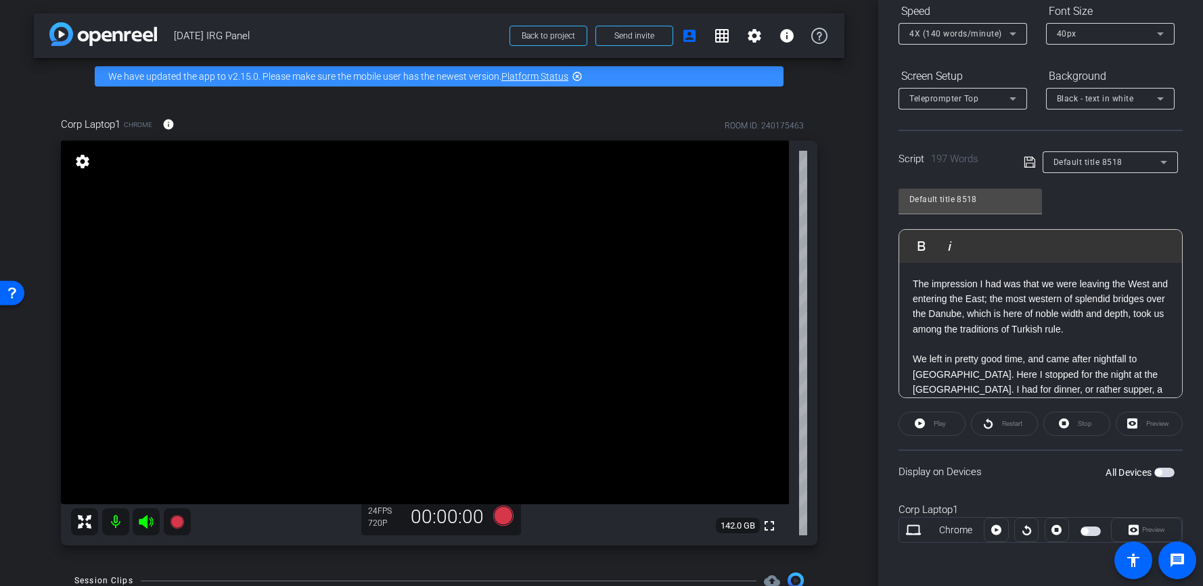
click at [1122, 527] on div "Preview" at bounding box center [1146, 530] width 71 height 24
click at [1157, 475] on span "button" at bounding box center [1164, 472] width 20 height 9
click at [1143, 528] on span "Preview" at bounding box center [1153, 529] width 23 height 7
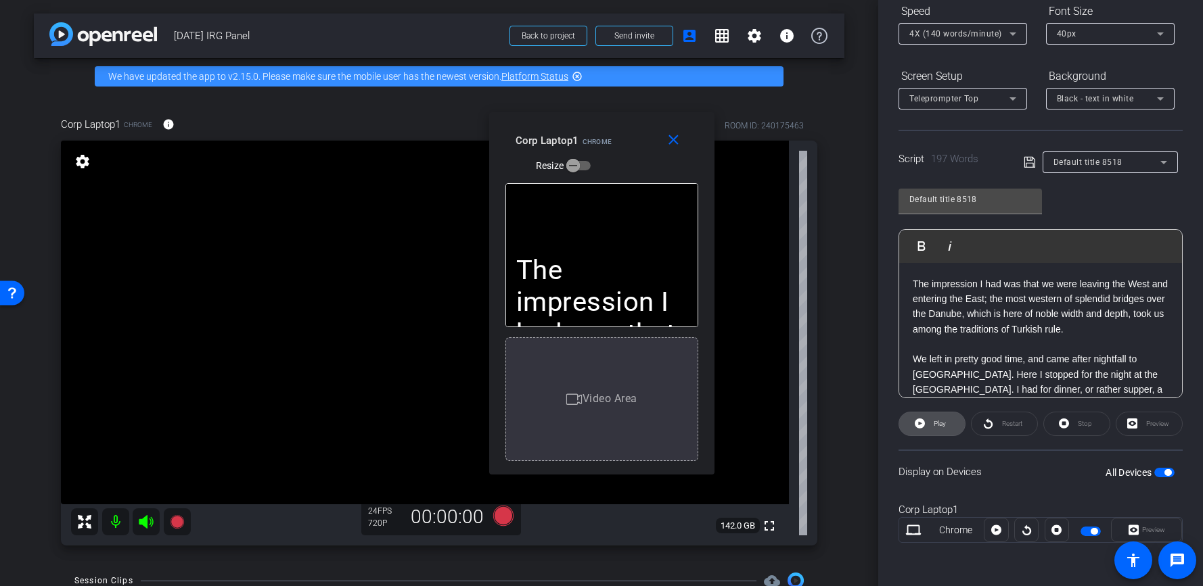
click at [951, 425] on span at bounding box center [932, 424] width 66 height 32
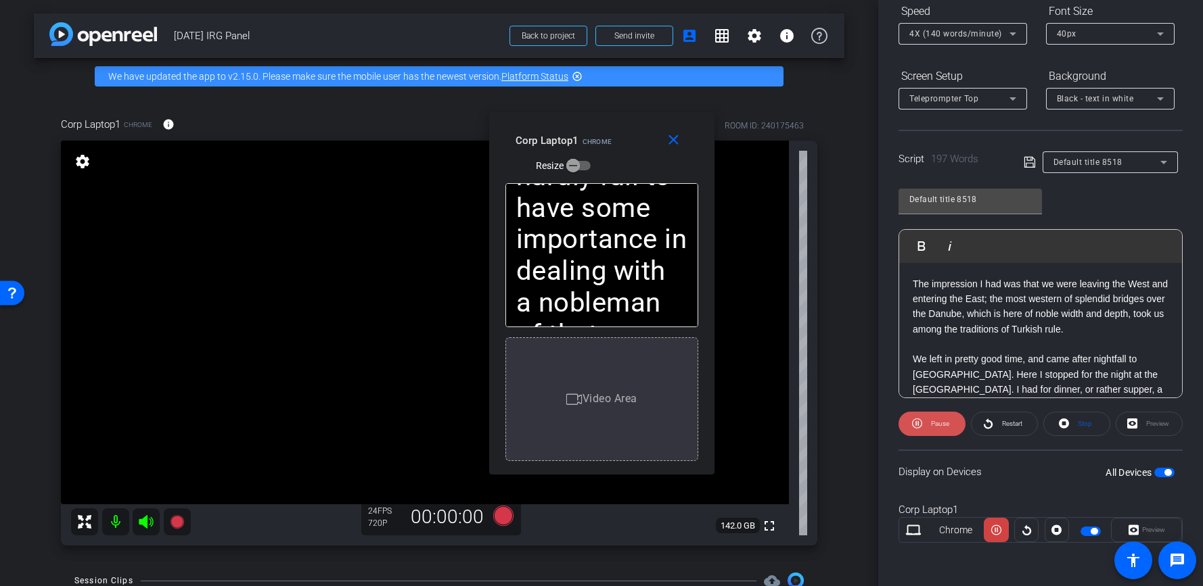
click at [948, 425] on span at bounding box center [931, 424] width 67 height 32
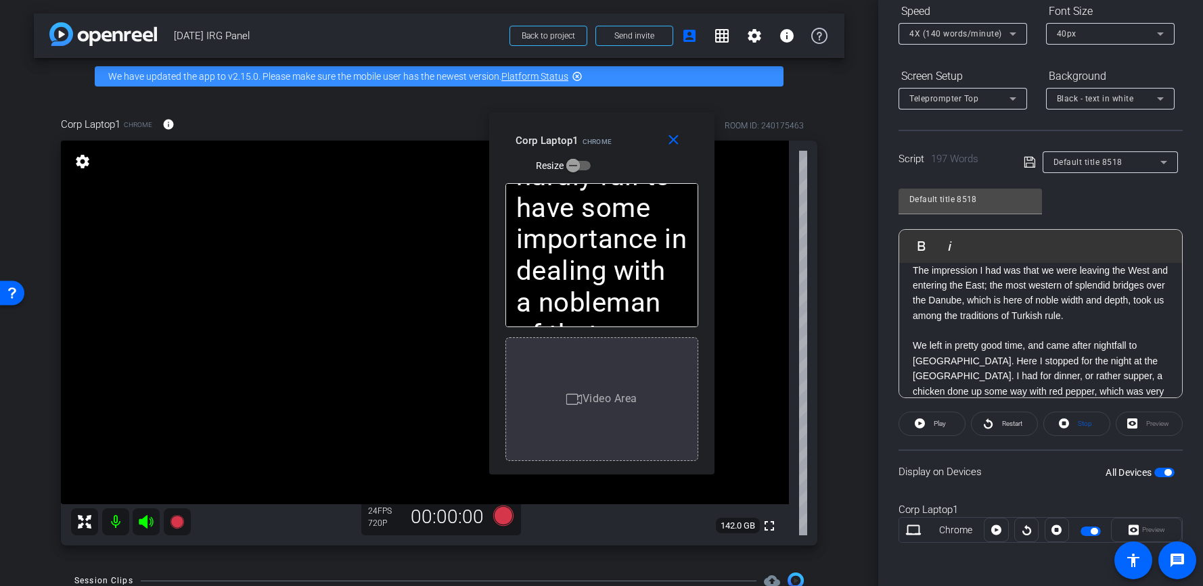
scroll to position [25, 0]
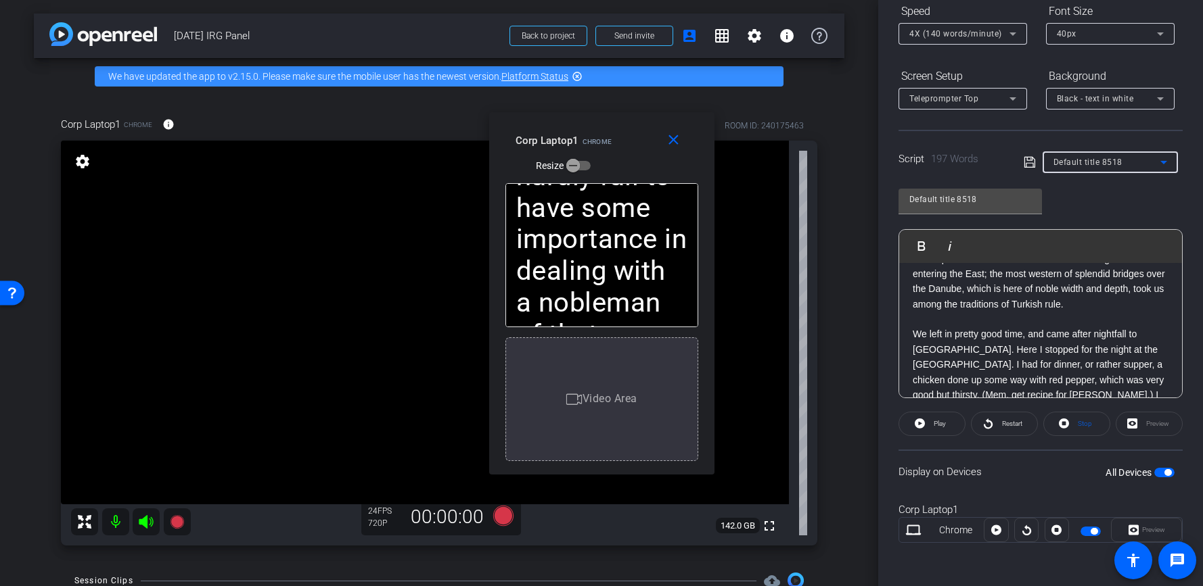
click at [1159, 158] on icon at bounding box center [1163, 162] width 16 height 16
click at [1159, 158] on div at bounding box center [601, 293] width 1203 height 586
click at [1015, 108] on icon at bounding box center [1012, 101] width 16 height 16
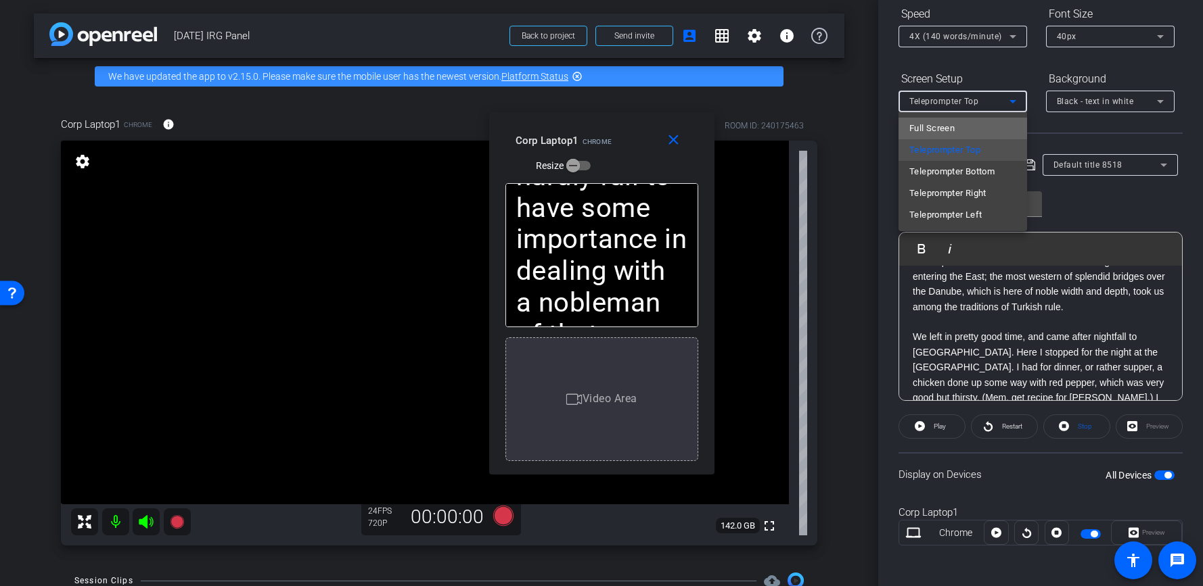
click at [1000, 122] on mat-option "Full Screen" at bounding box center [962, 129] width 129 height 22
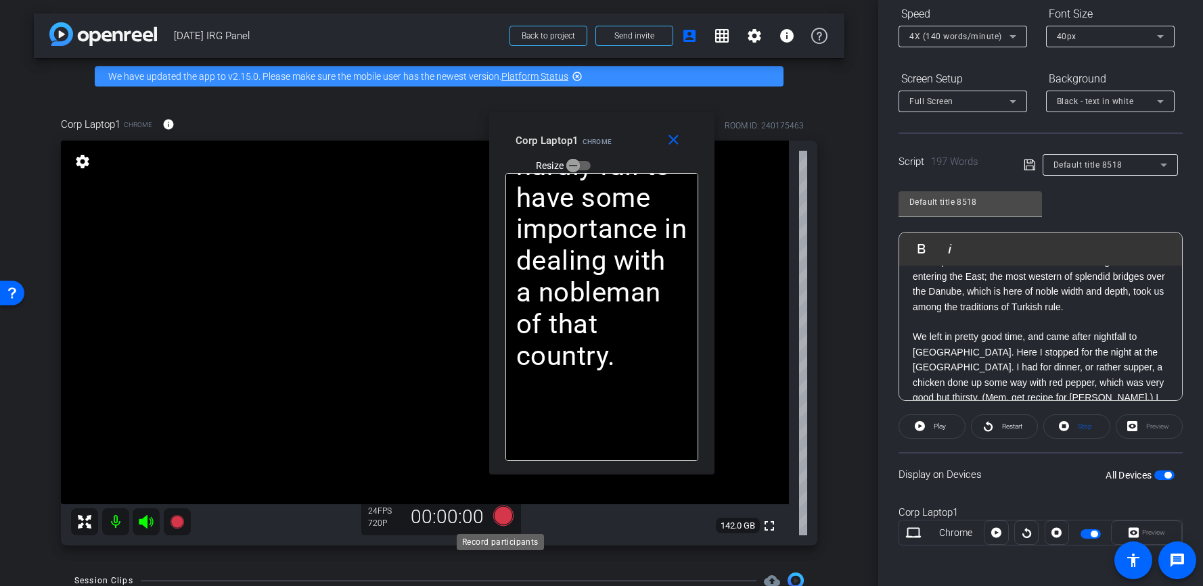
click at [490, 516] on icon at bounding box center [503, 516] width 32 height 24
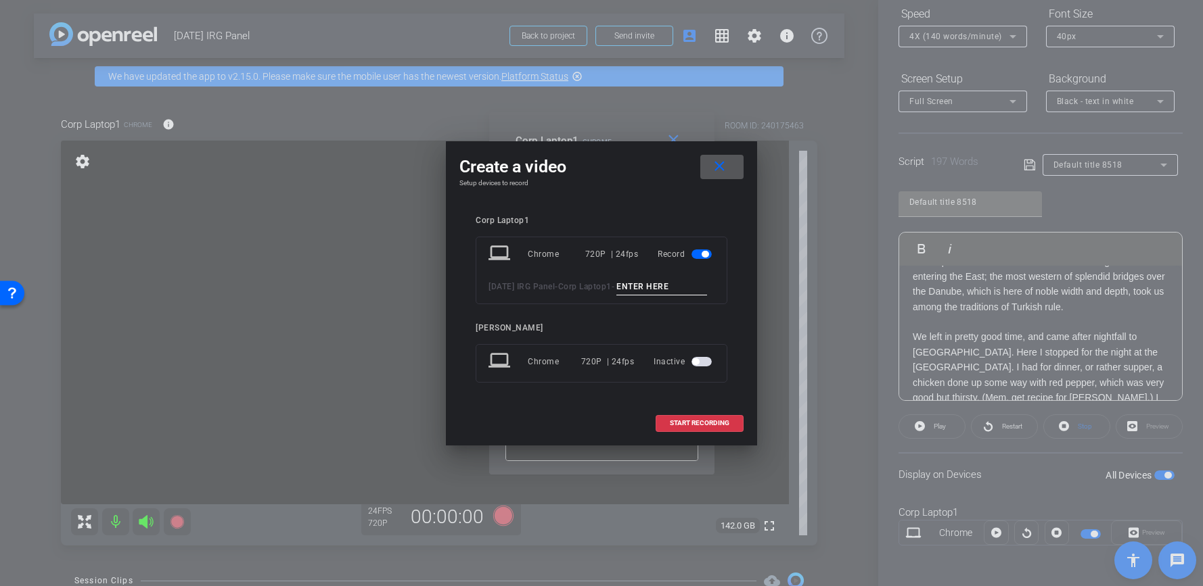
click at [616, 296] on input at bounding box center [661, 287] width 91 height 17
type input "[PERSON_NAME]'s test"
click at [672, 440] on span at bounding box center [699, 423] width 87 height 32
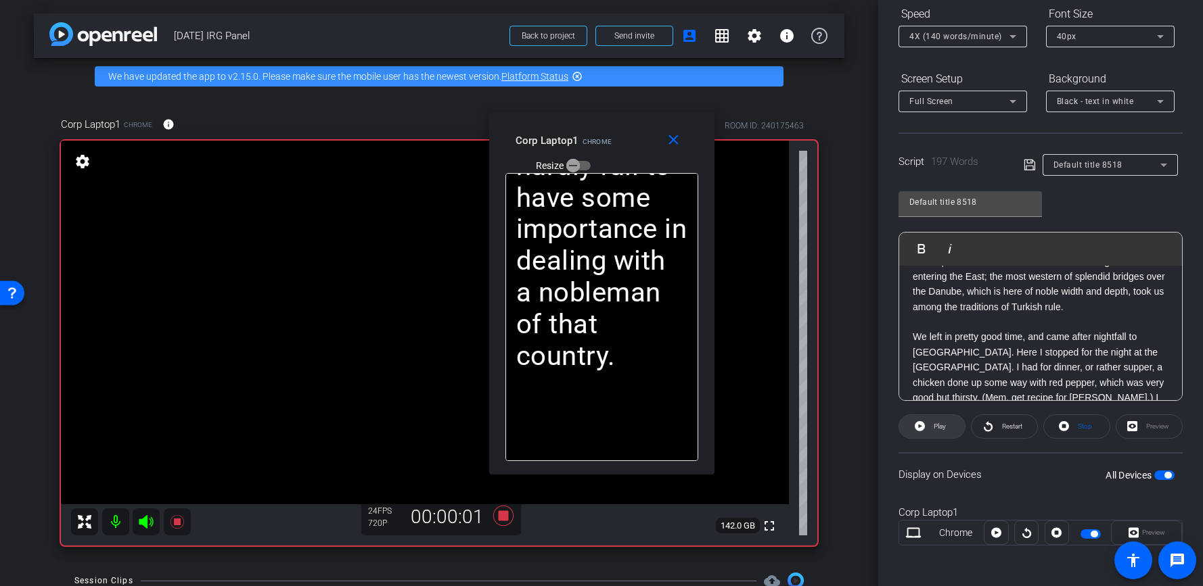
click at [937, 436] on button "Play" at bounding box center [931, 427] width 67 height 24
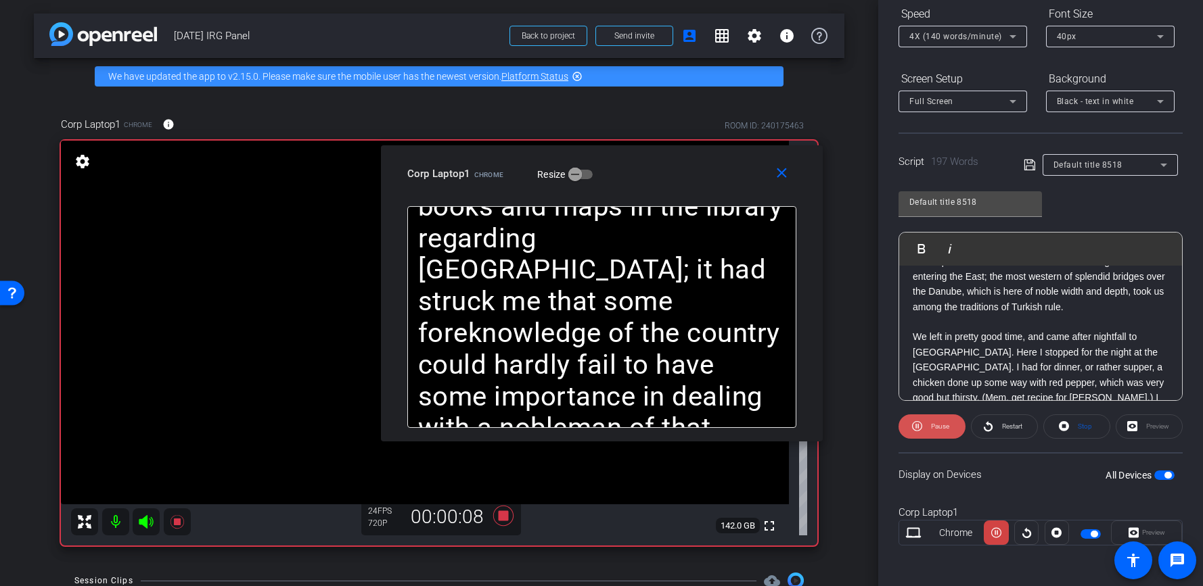
click at [946, 426] on span "Pause" at bounding box center [940, 426] width 18 height 7
click at [946, 426] on span at bounding box center [932, 427] width 66 height 32
click at [946, 425] on span "Pause" at bounding box center [940, 426] width 18 height 7
click at [946, 425] on span at bounding box center [932, 427] width 66 height 32
click at [946, 425] on span "Pause" at bounding box center [940, 426] width 18 height 7
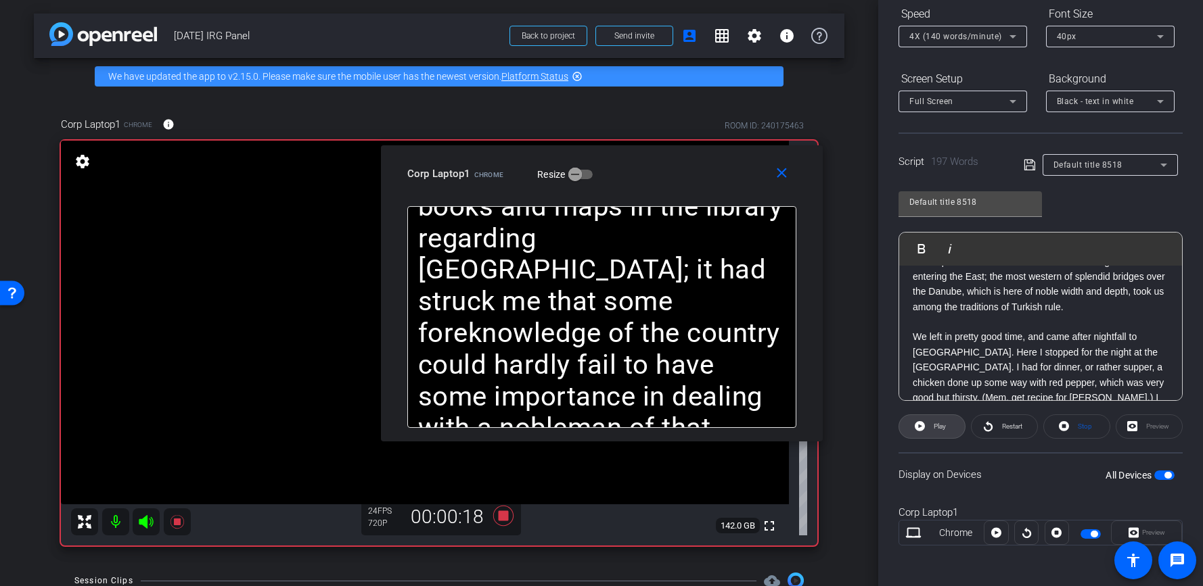
click at [946, 425] on span at bounding box center [932, 427] width 66 height 32
click at [944, 425] on span "Pause" at bounding box center [940, 426] width 18 height 7
click at [497, 515] on icon at bounding box center [503, 516] width 20 height 20
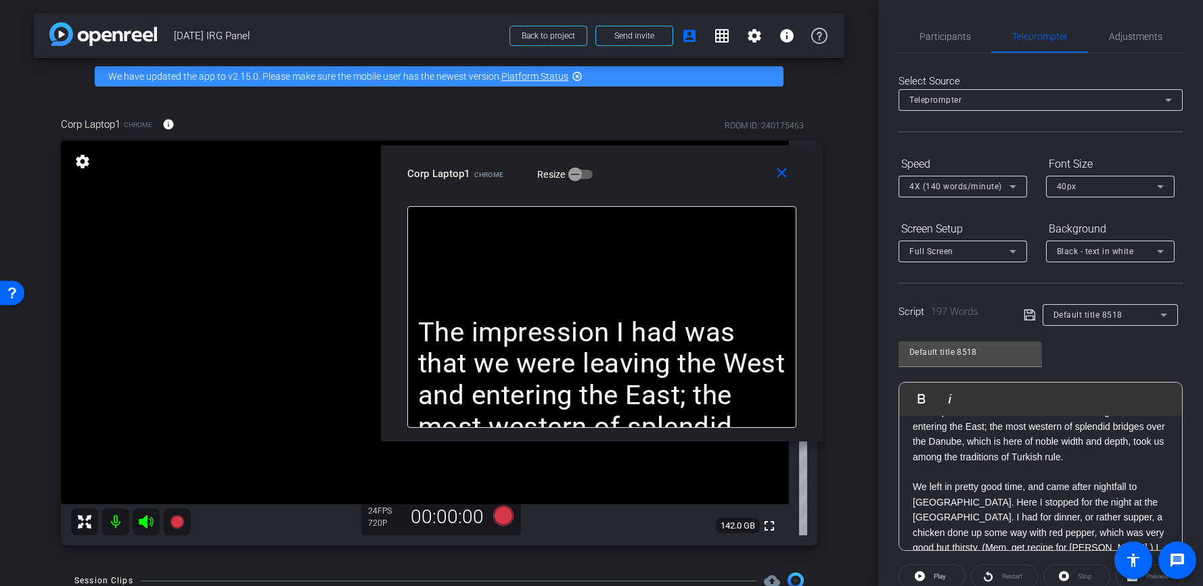
scroll to position [0, 0]
click at [1111, 45] on span "Adjustments" at bounding box center [1135, 36] width 53 height 32
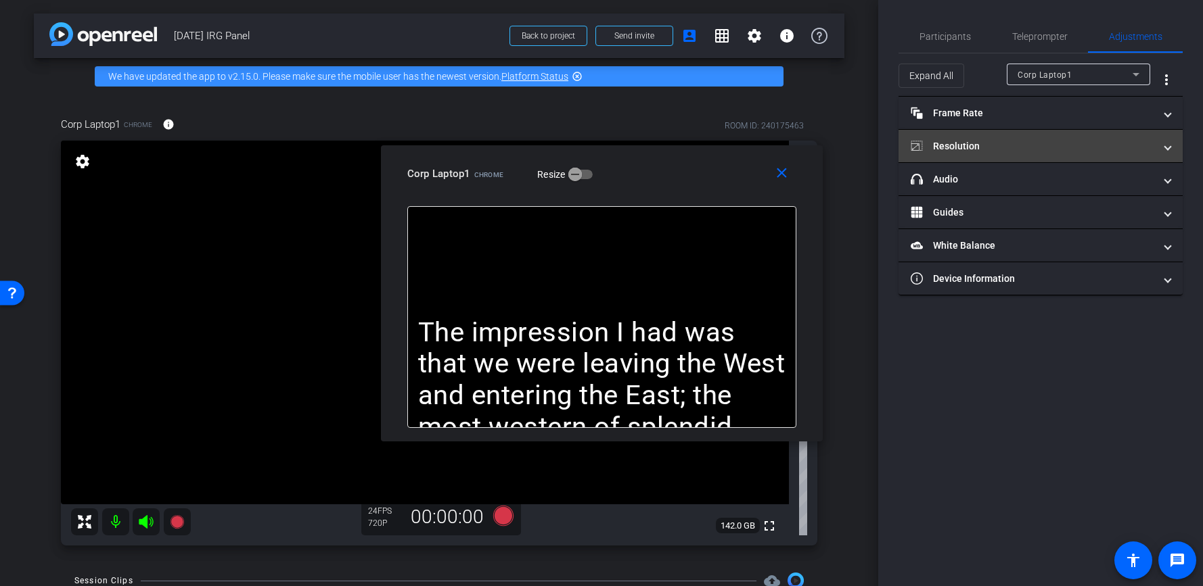
click at [1073, 139] on mat-panel-title "Resolution" at bounding box center [1031, 146] width 243 height 14
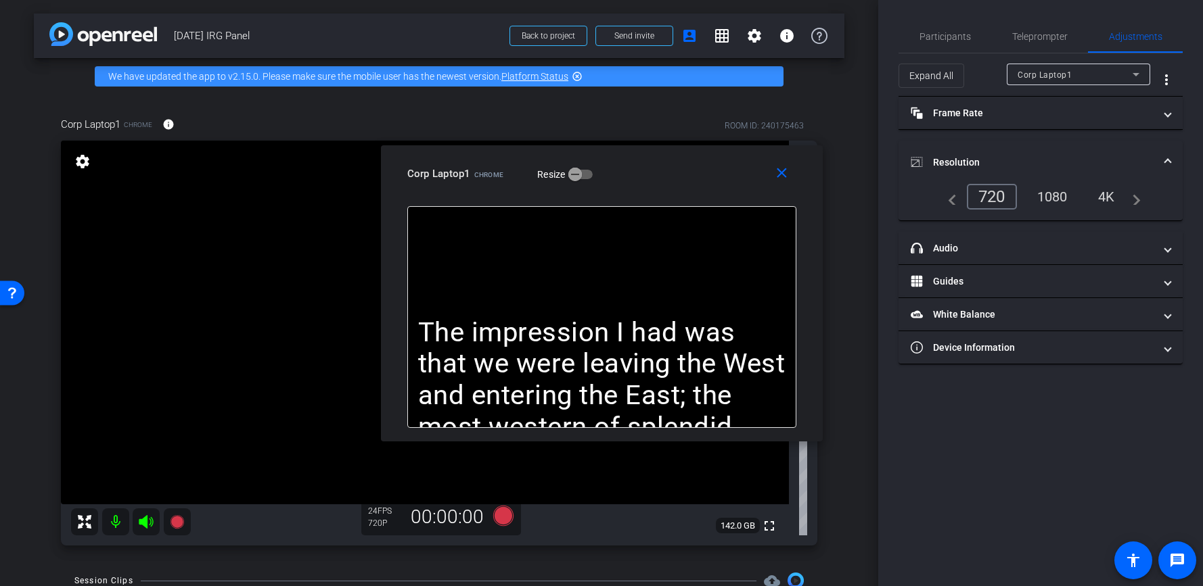
click at [1104, 198] on div "4K" at bounding box center [1106, 196] width 37 height 23
click at [774, 183] on span at bounding box center [784, 174] width 43 height 32
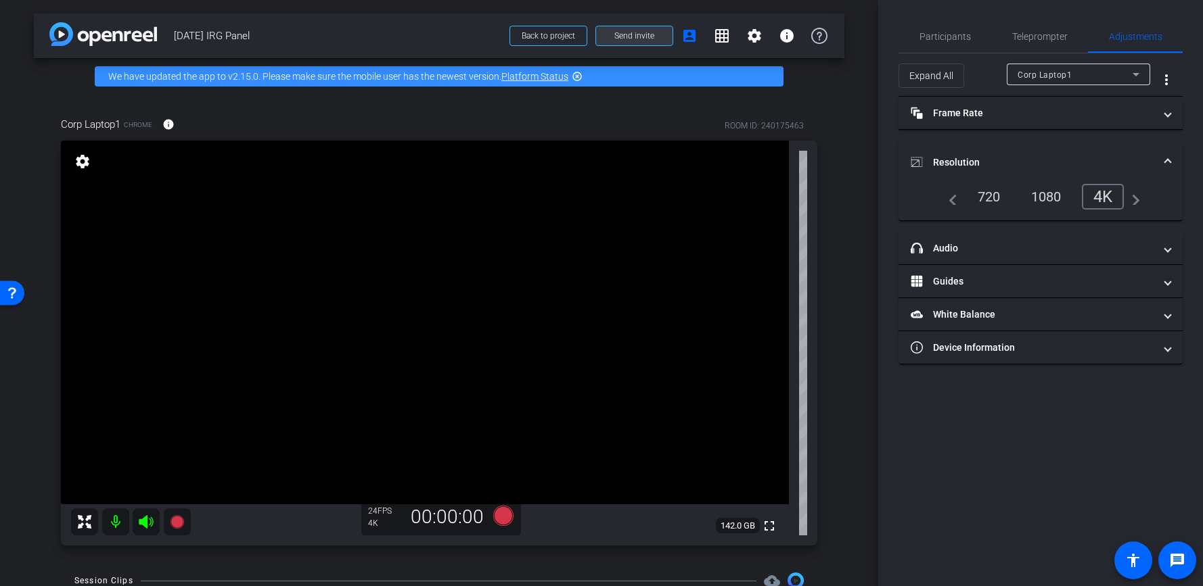
click at [614, 40] on span "Send invite" at bounding box center [634, 35] width 40 height 11
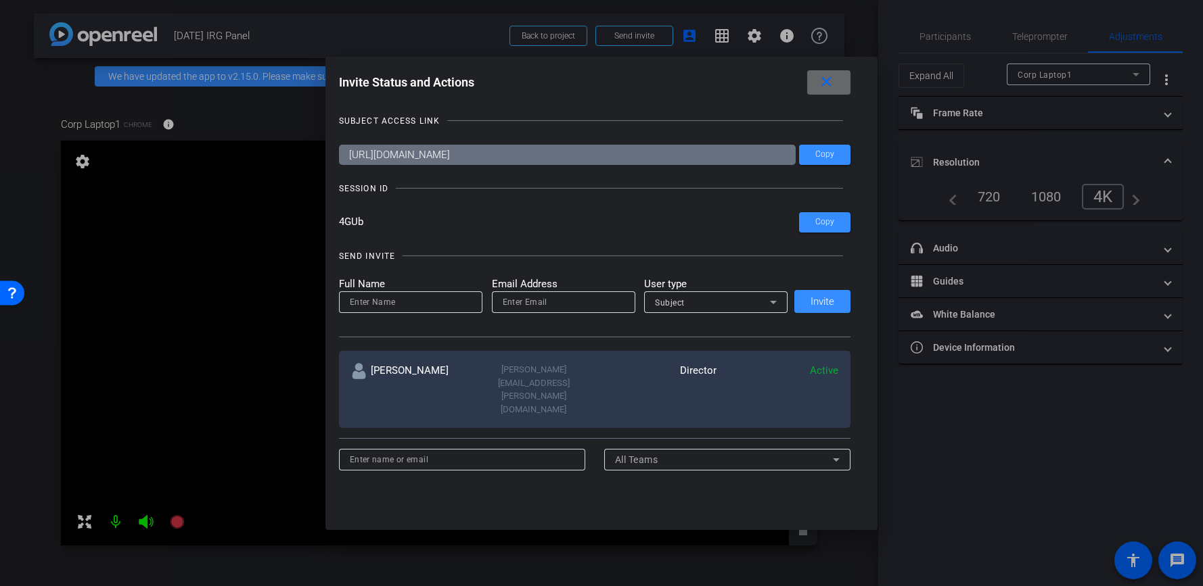
click at [829, 89] on mat-icon "close" at bounding box center [826, 82] width 17 height 17
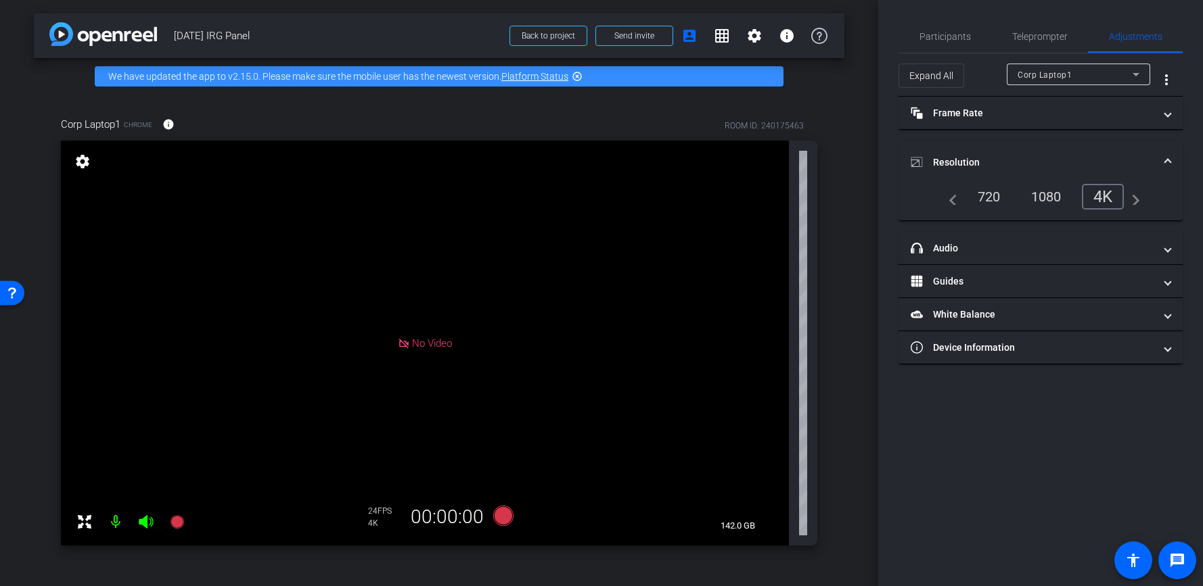
click at [114, 523] on mat-icon at bounding box center [115, 522] width 27 height 27
click at [931, 41] on span "Participants" at bounding box center [944, 36] width 51 height 9
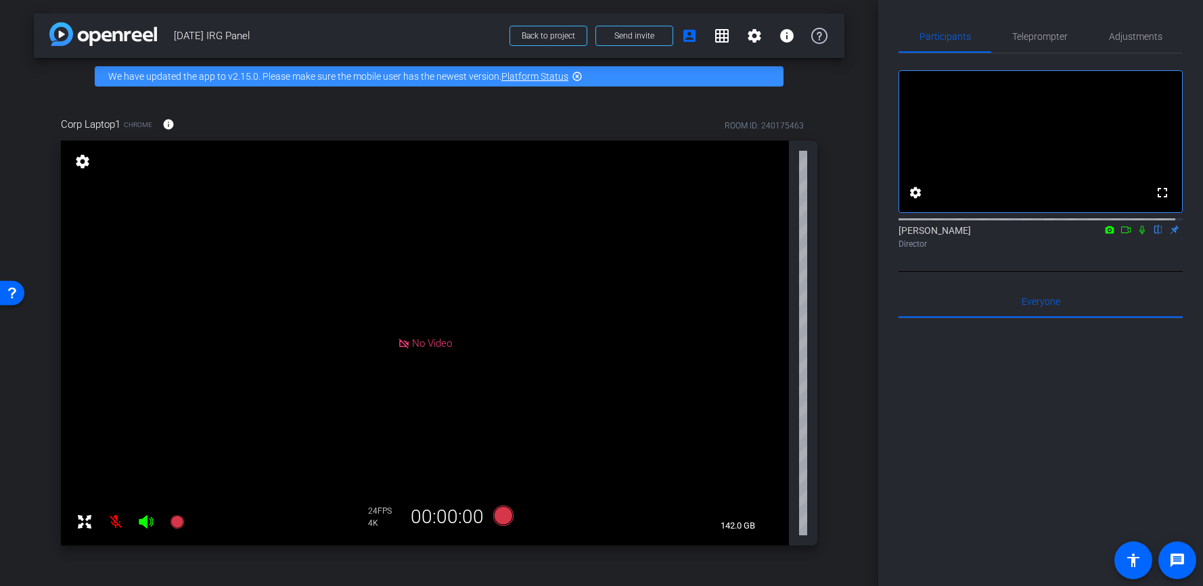
click at [118, 525] on mat-icon at bounding box center [115, 522] width 27 height 27
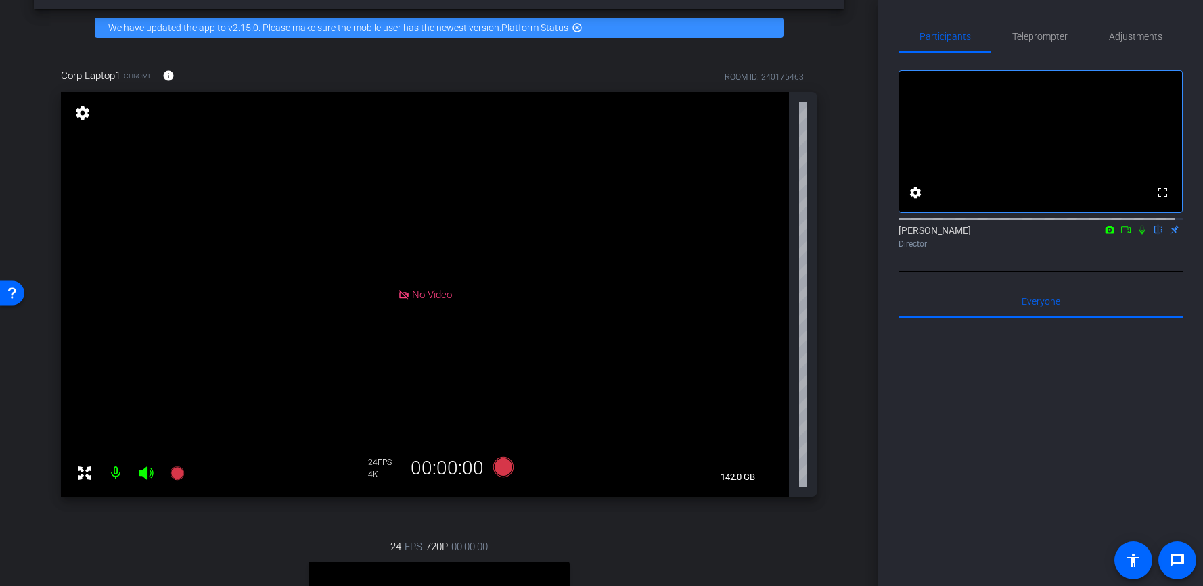
scroll to position [247, 0]
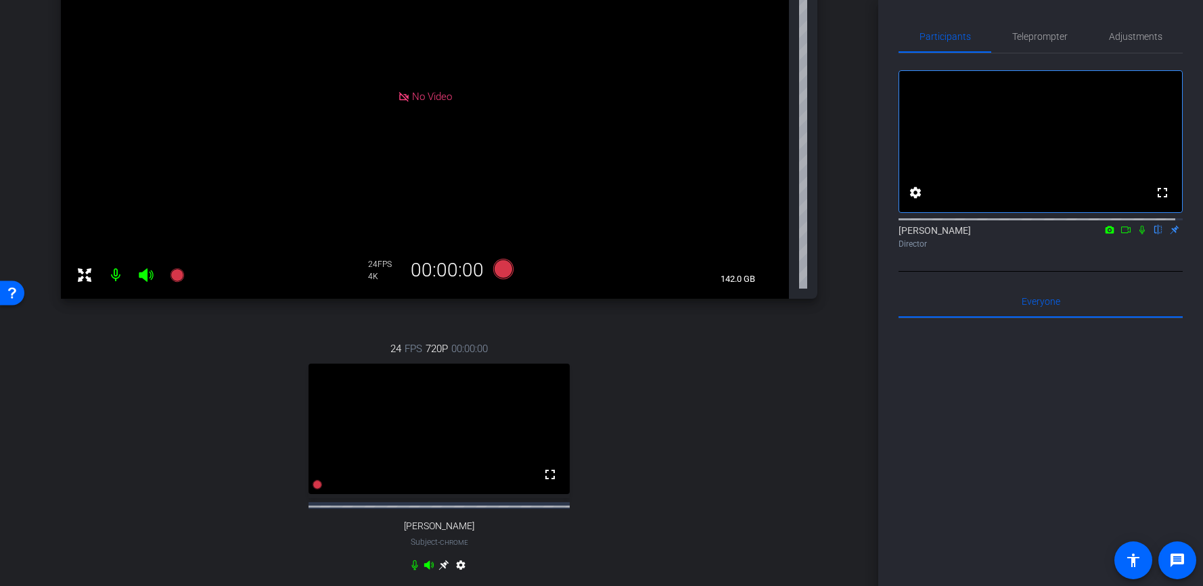
click at [118, 268] on mat-icon at bounding box center [115, 275] width 27 height 27
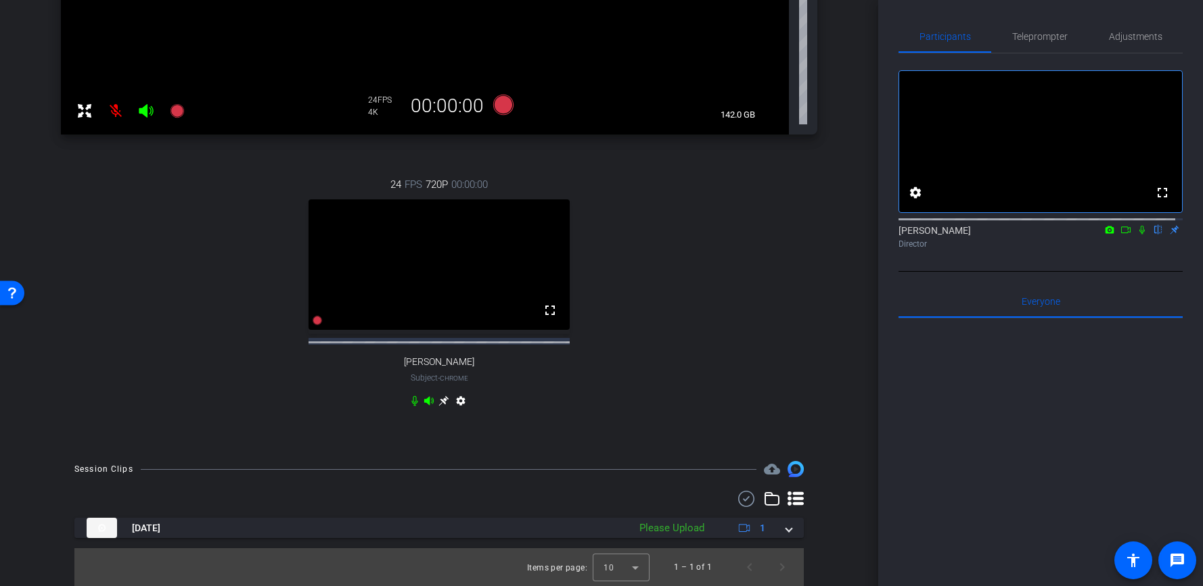
scroll to position [423, 0]
click at [534, 271] on video at bounding box center [438, 265] width 261 height 131
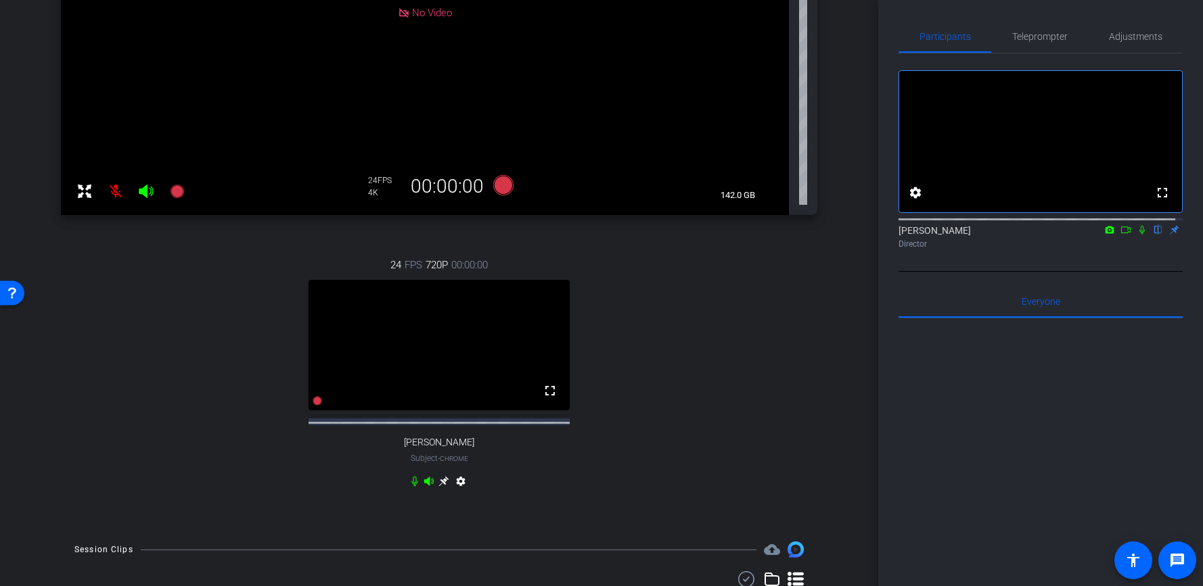
scroll to position [306, 0]
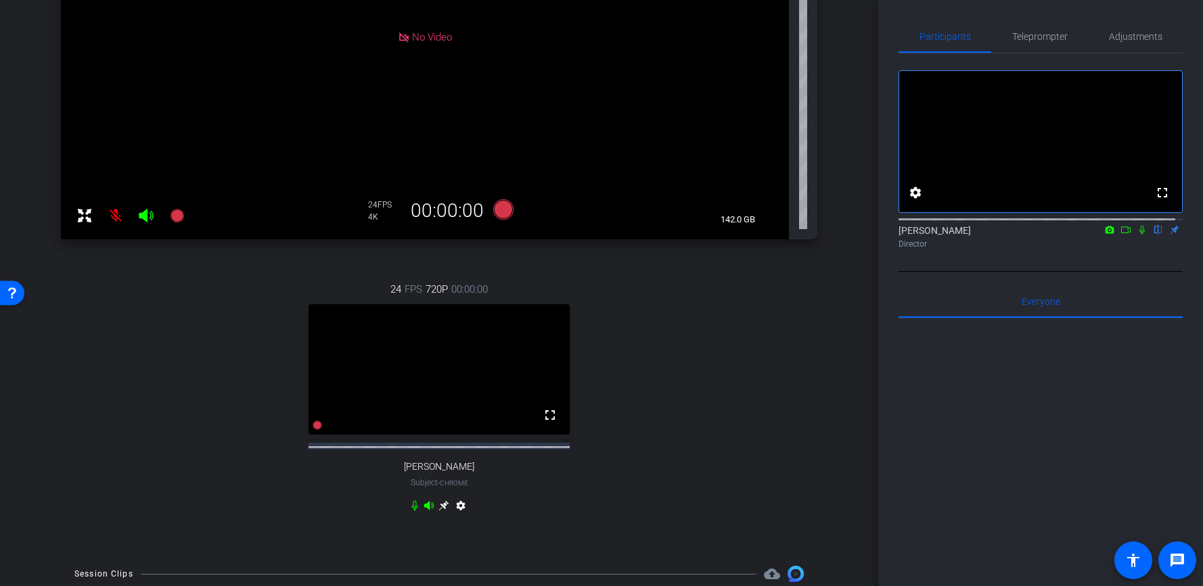
click at [438, 517] on div "settings" at bounding box center [439, 508] width 60 height 16
click at [438, 511] on icon at bounding box center [443, 505] width 11 height 11
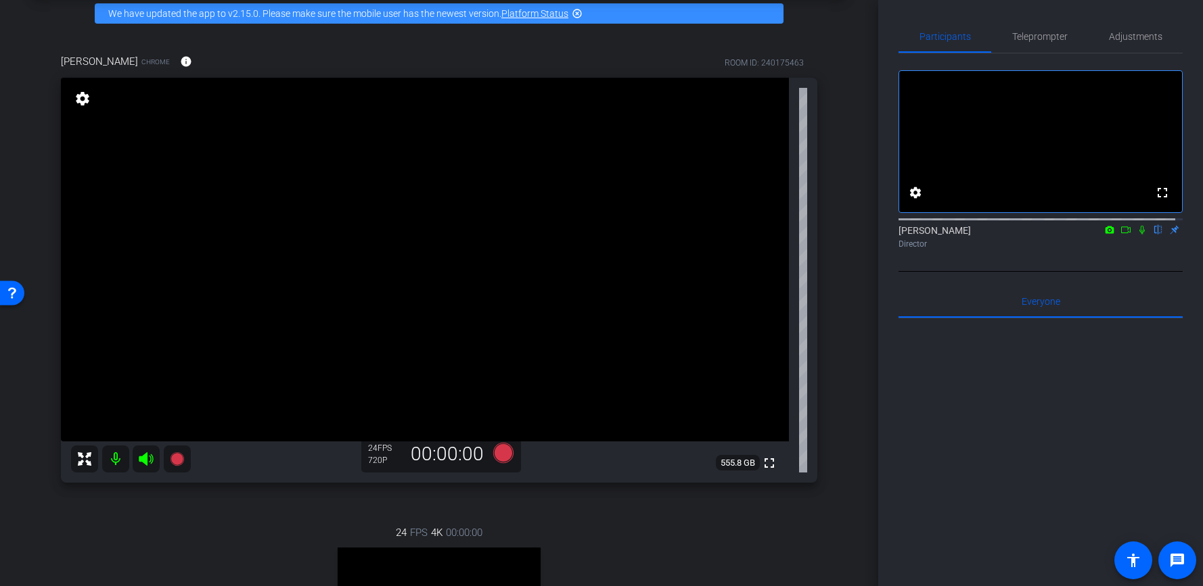
scroll to position [0, 0]
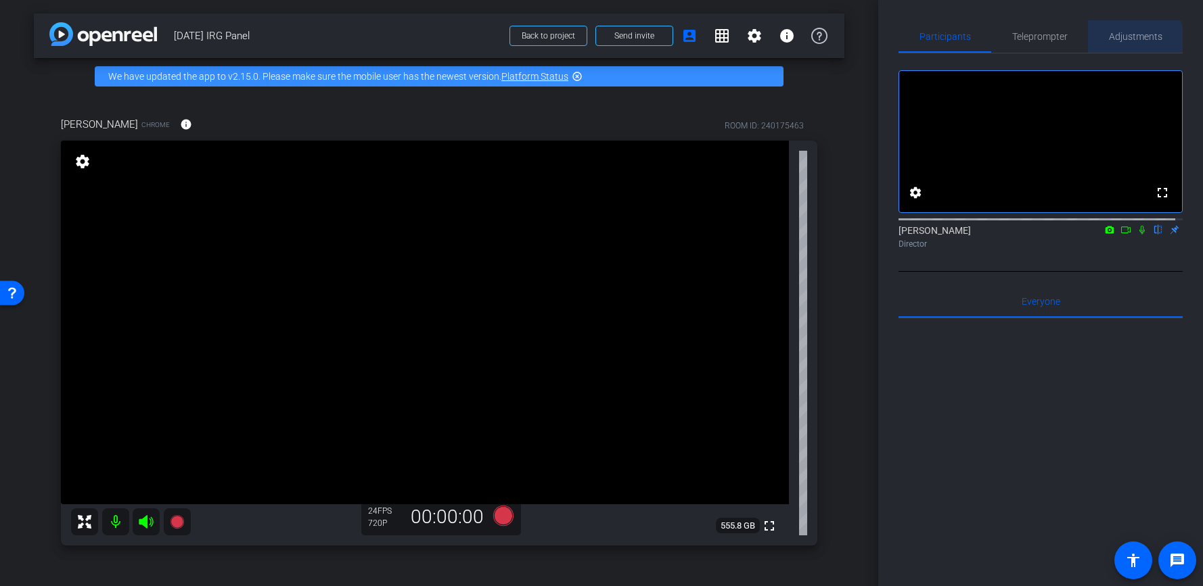
click at [1123, 43] on span "Adjustments" at bounding box center [1135, 36] width 53 height 32
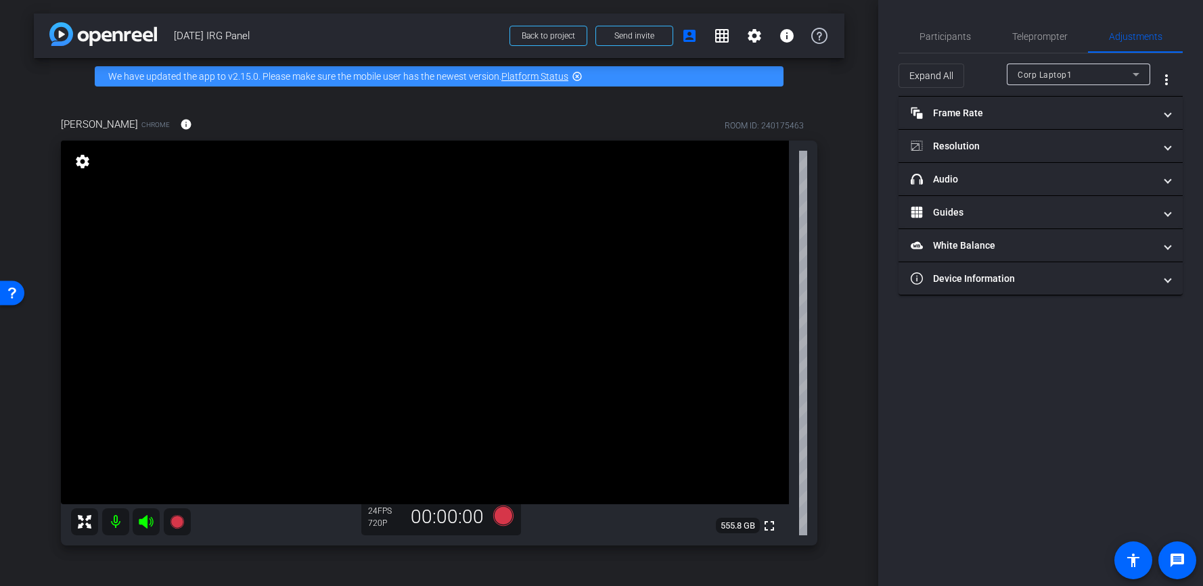
click at [1129, 72] on icon at bounding box center [1135, 74] width 16 height 16
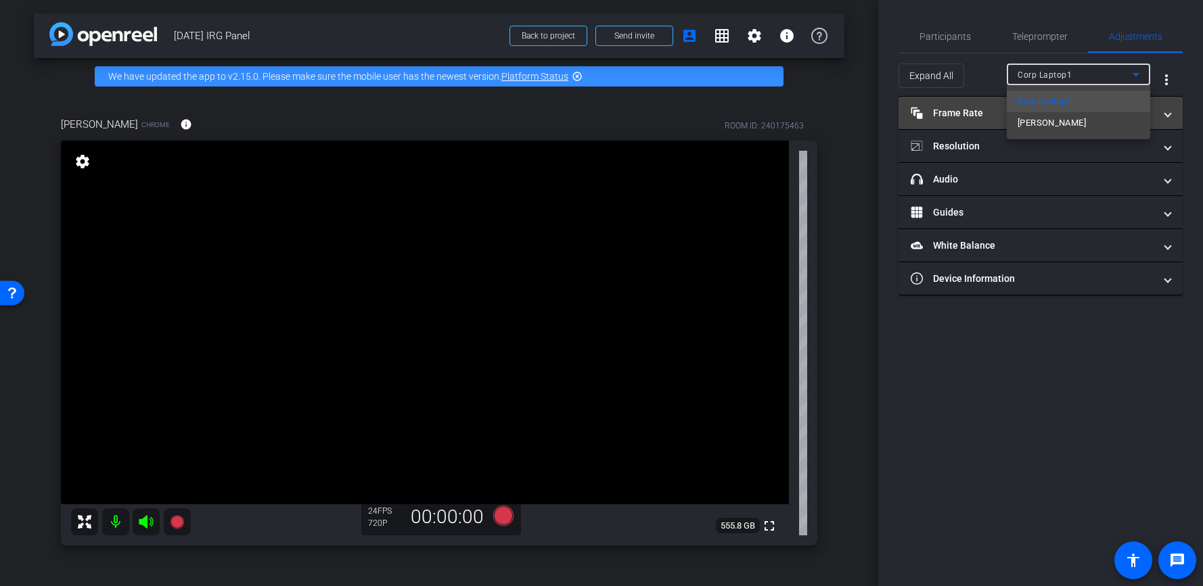
click at [1028, 119] on span "[PERSON_NAME]" at bounding box center [1051, 123] width 68 height 16
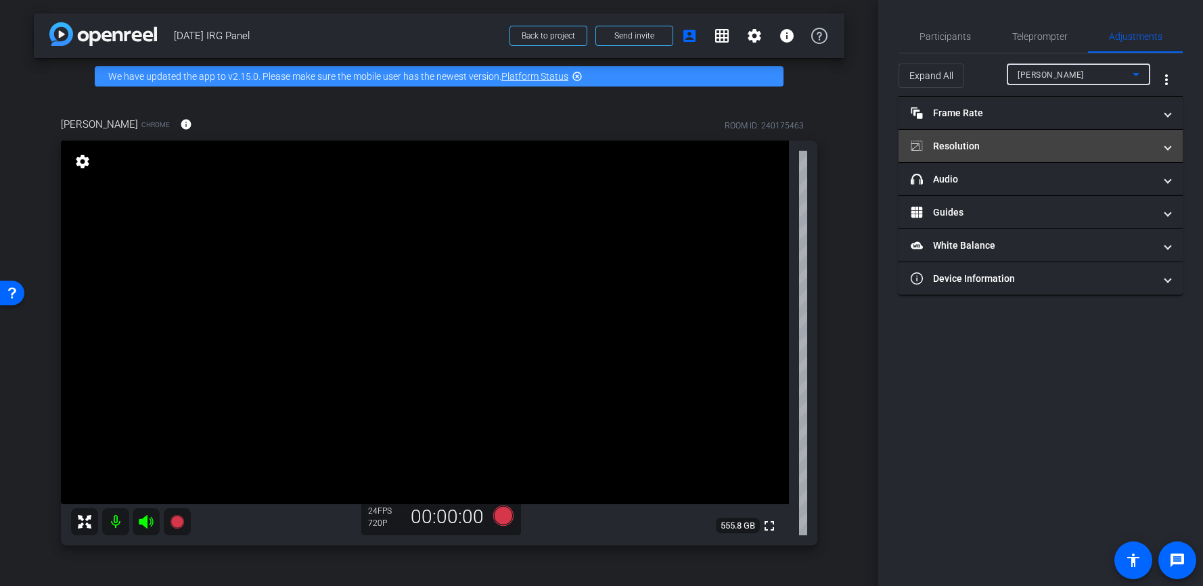
click at [1010, 133] on mat-expansion-panel-header "Resolution" at bounding box center [1040, 146] width 284 height 32
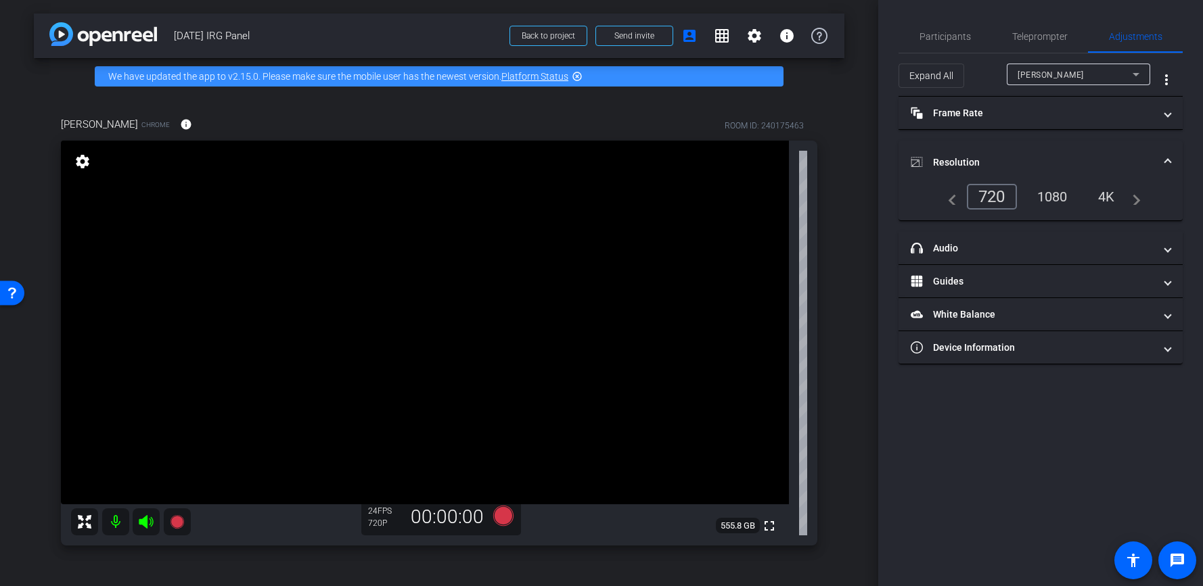
click at [1094, 190] on div "4K" at bounding box center [1106, 196] width 37 height 23
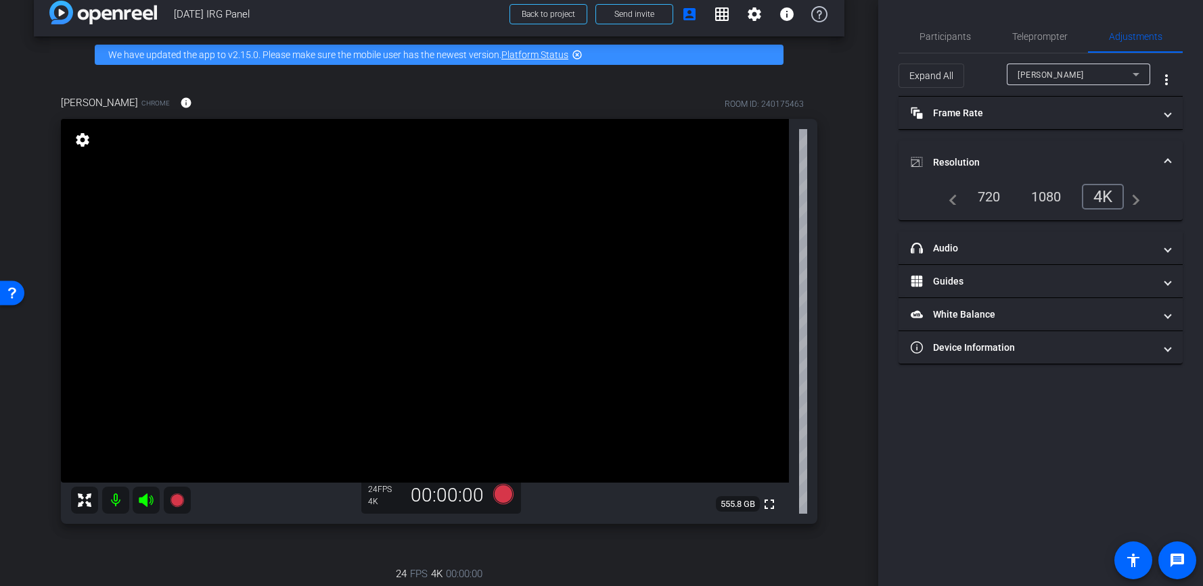
scroll to position [38, 0]
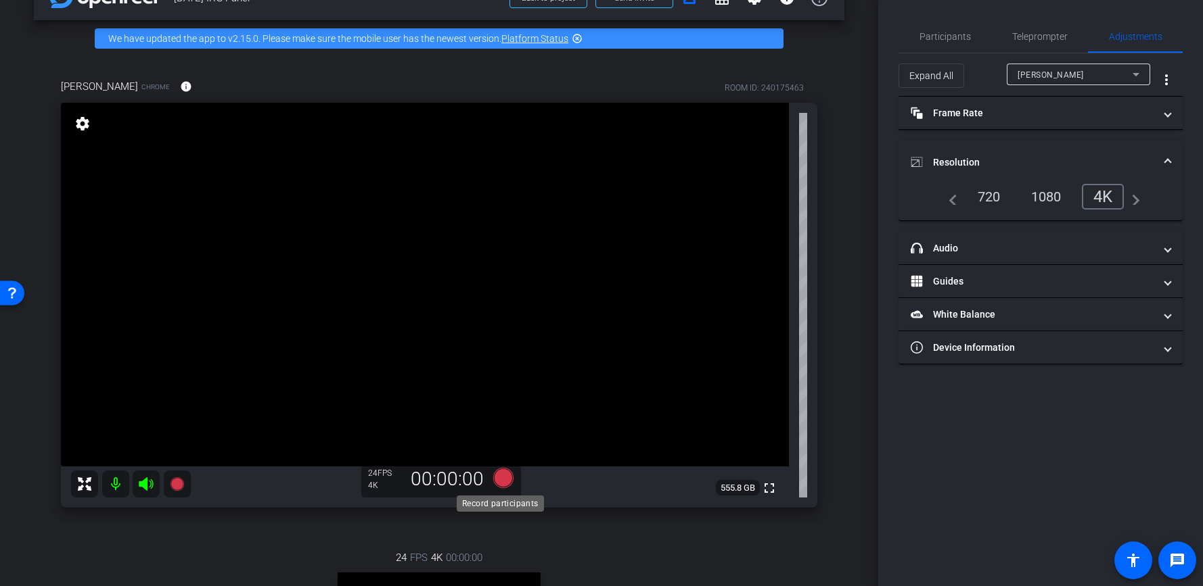
click at [506, 479] on icon at bounding box center [503, 478] width 20 height 20
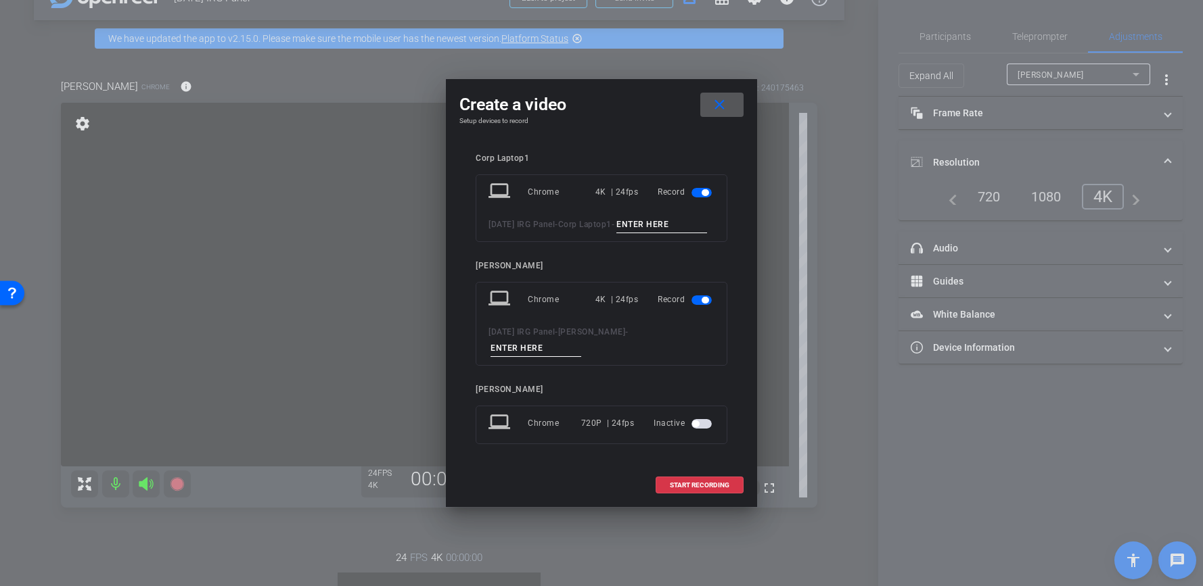
click at [616, 233] on input at bounding box center [661, 224] width 91 height 17
type input "Matts laptop"
click at [581, 342] on input at bounding box center [535, 348] width 91 height 17
paste input "Lor ipsumdolor S ame con adip el sedd eiusmod tem Inci utl etdolore mag Aliq; e…"
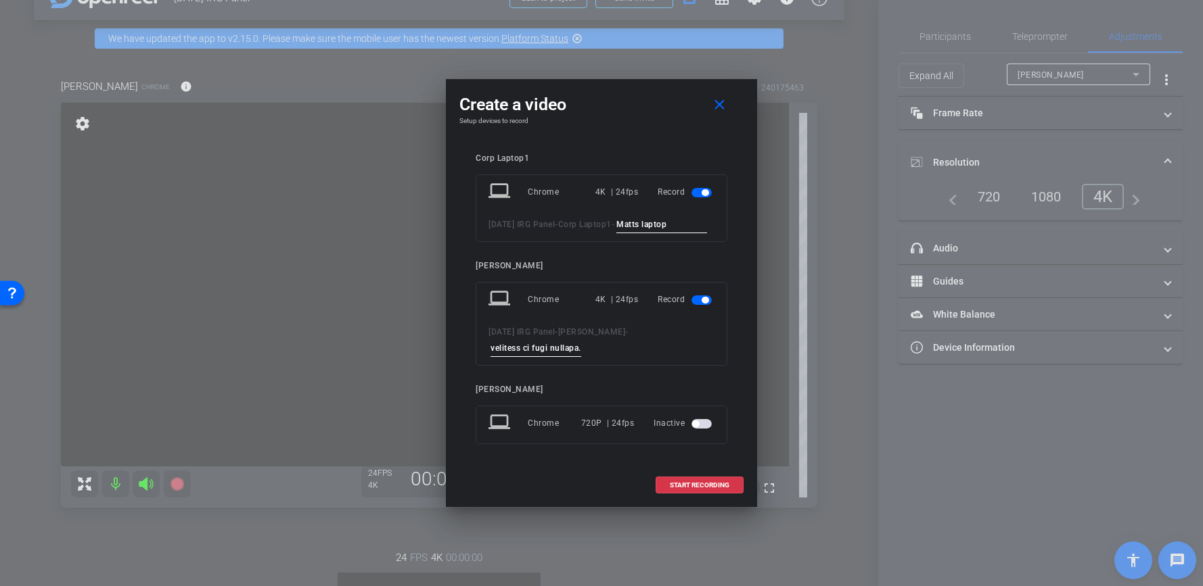
type input "Lor ipsumdolor S ame con adip el sedd eiusmod tem Inci utl etdolore mag Aliq; e…"
click at [703, 191] on span "button" at bounding box center [704, 192] width 7 height 7
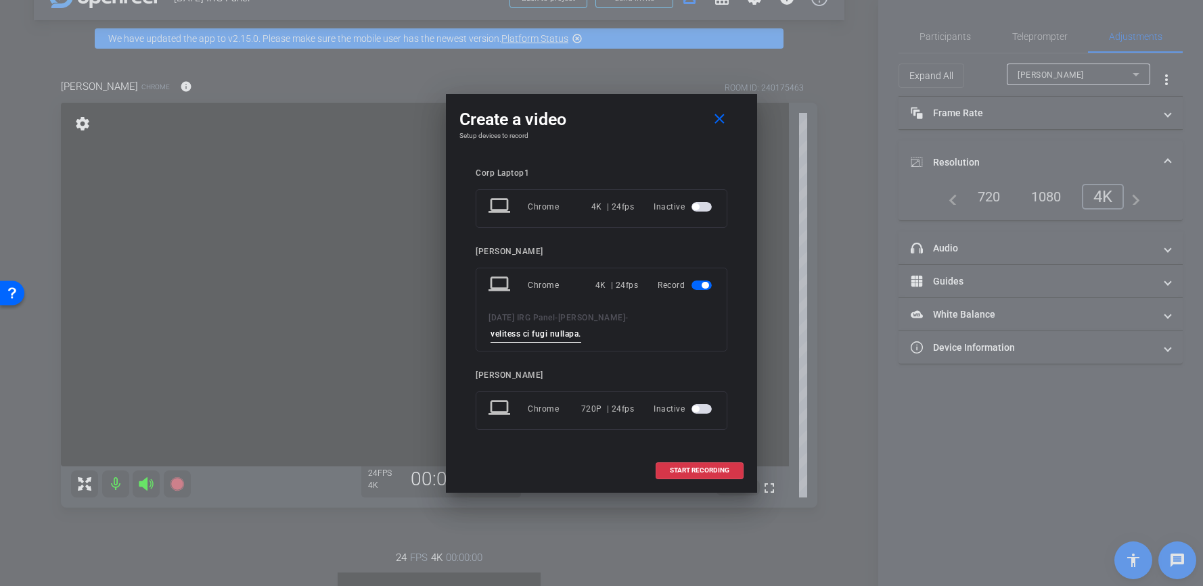
scroll to position [0, 0]
click at [704, 457] on span at bounding box center [699, 470] width 87 height 32
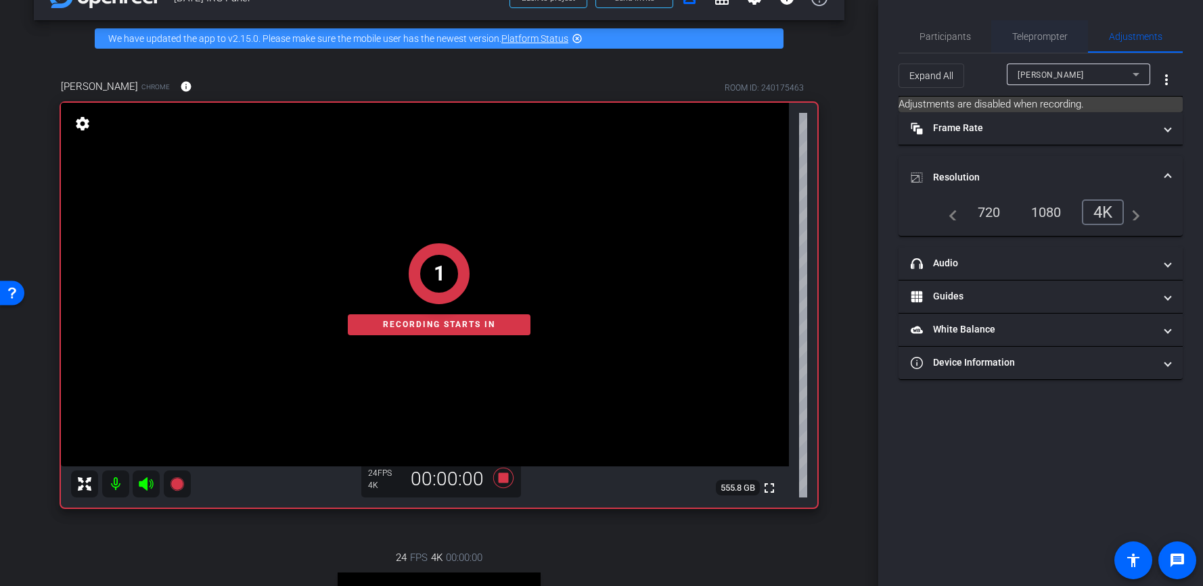
click at [1023, 32] on span "Teleprompter" at bounding box center [1039, 36] width 55 height 9
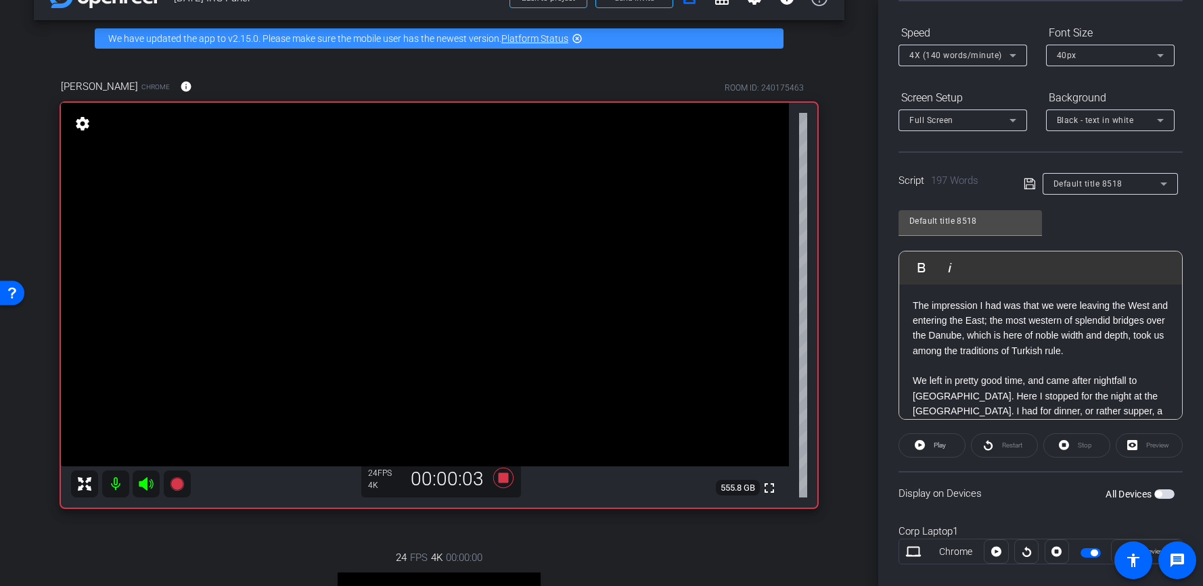
scroll to position [139, 0]
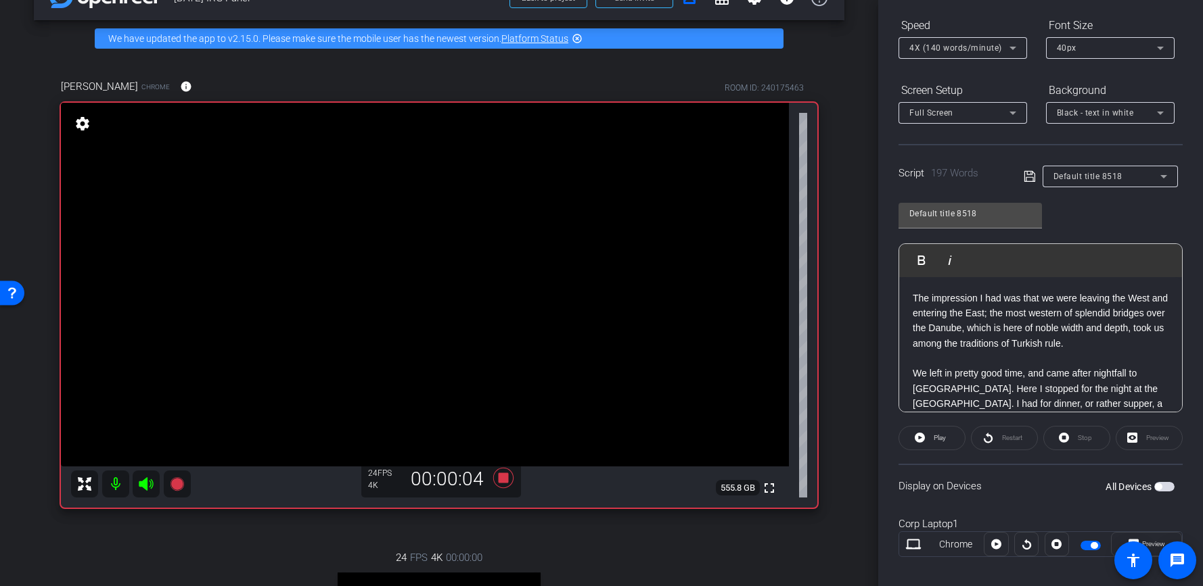
click at [1156, 483] on span "button" at bounding box center [1164, 486] width 20 height 9
click at [1156, 444] on div "Preview" at bounding box center [1148, 438] width 67 height 24
drag, startPoint x: 940, startPoint y: 440, endPoint x: 947, endPoint y: 440, distance: 6.8
click at [941, 441] on span "Play" at bounding box center [939, 437] width 12 height 7
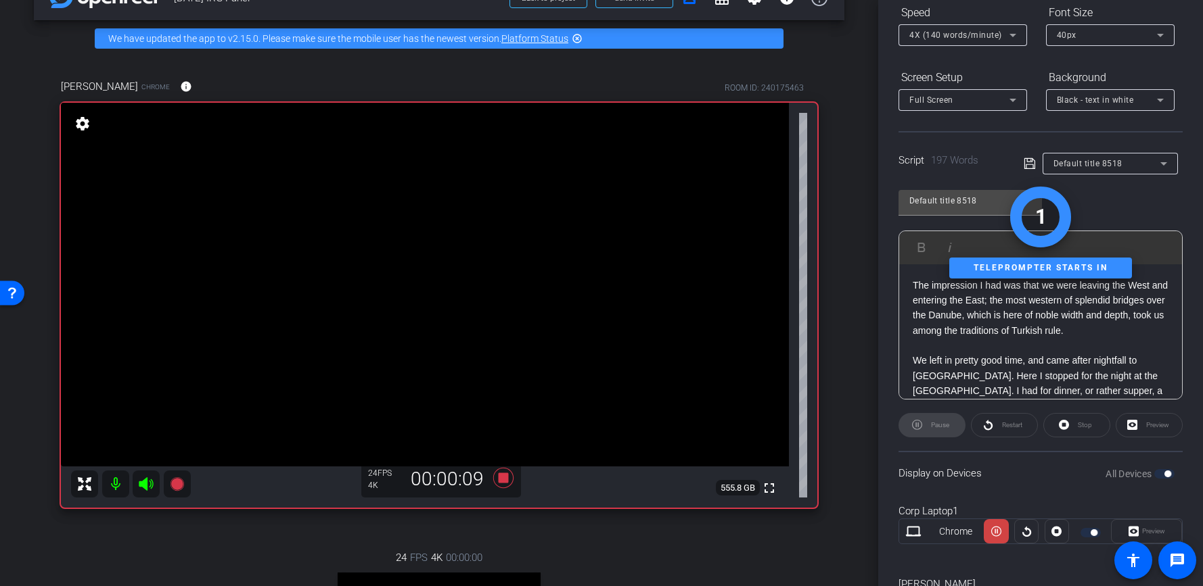
scroll to position [226, 0]
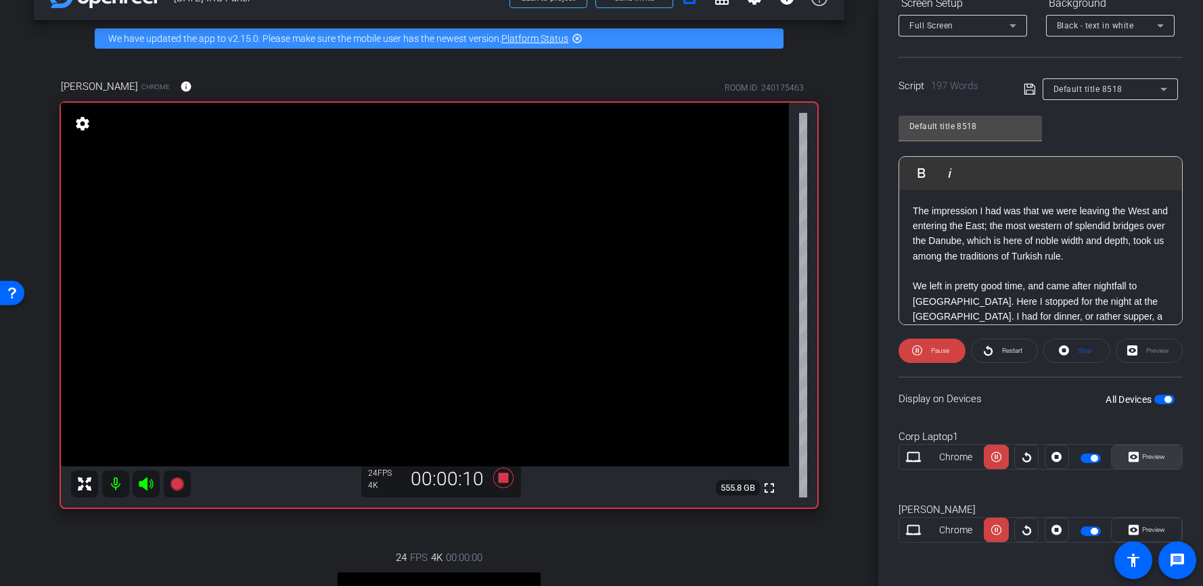
click at [1146, 471] on span at bounding box center [1146, 457] width 70 height 32
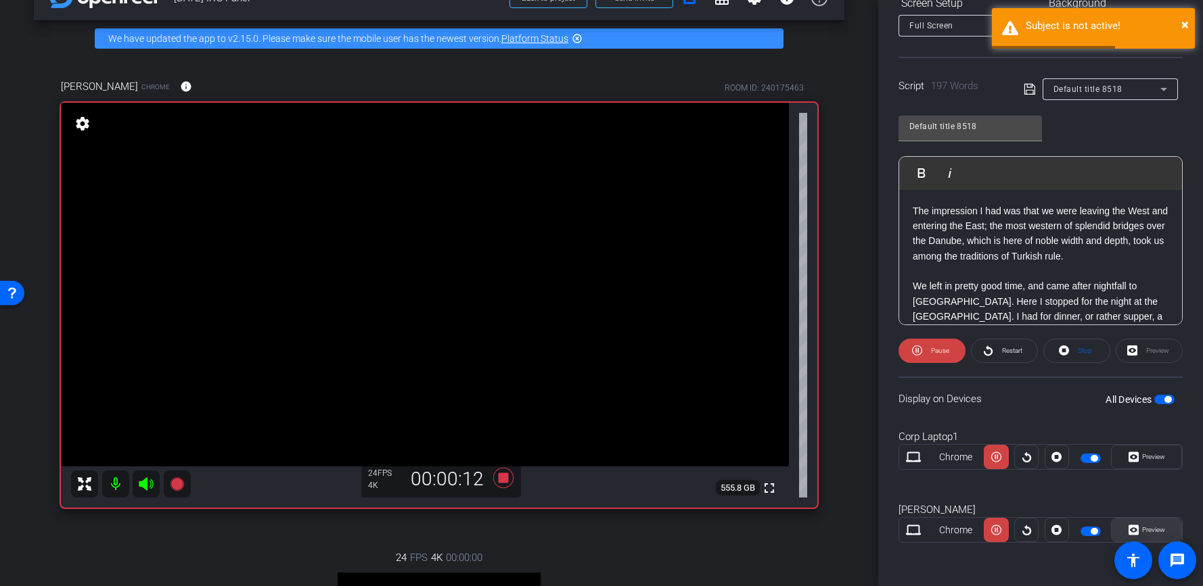
click at [1145, 522] on span "Preview" at bounding box center [1151, 530] width 26 height 19
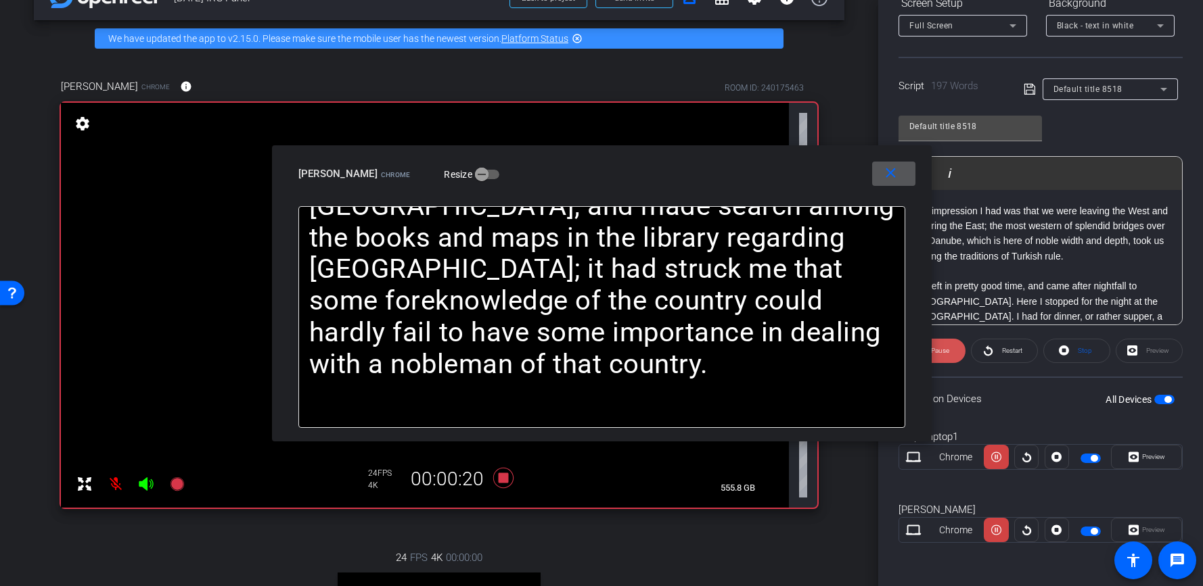
click at [937, 355] on span "Pause" at bounding box center [938, 351] width 22 height 19
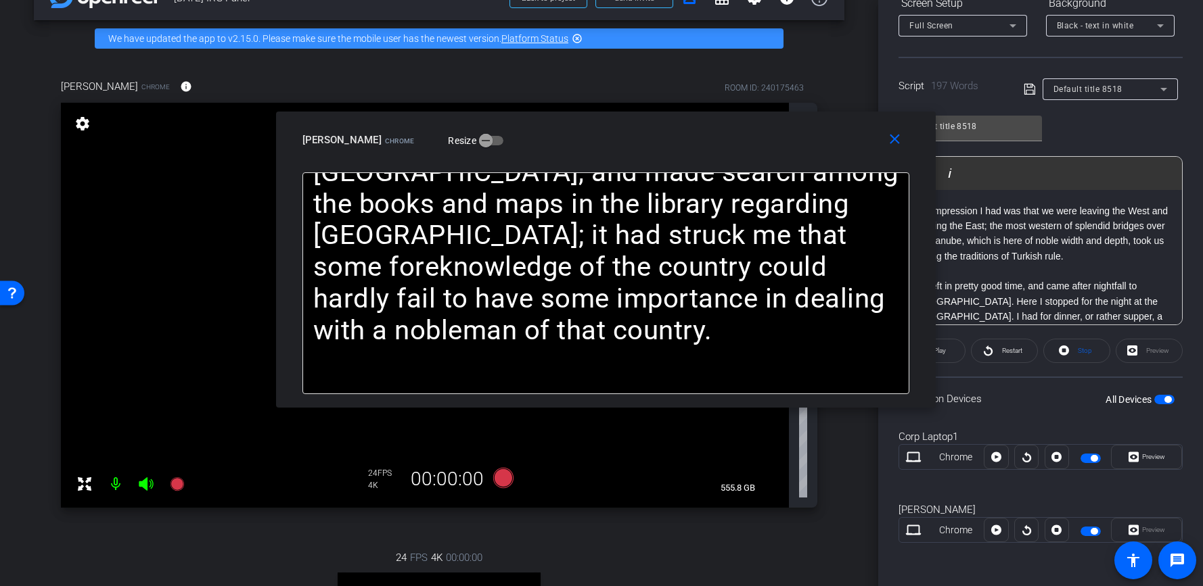
drag, startPoint x: 537, startPoint y: 202, endPoint x: 532, endPoint y: 158, distance: 44.2
click at [532, 158] on div "close Matt Chrome Resize" at bounding box center [605, 142] width 659 height 61
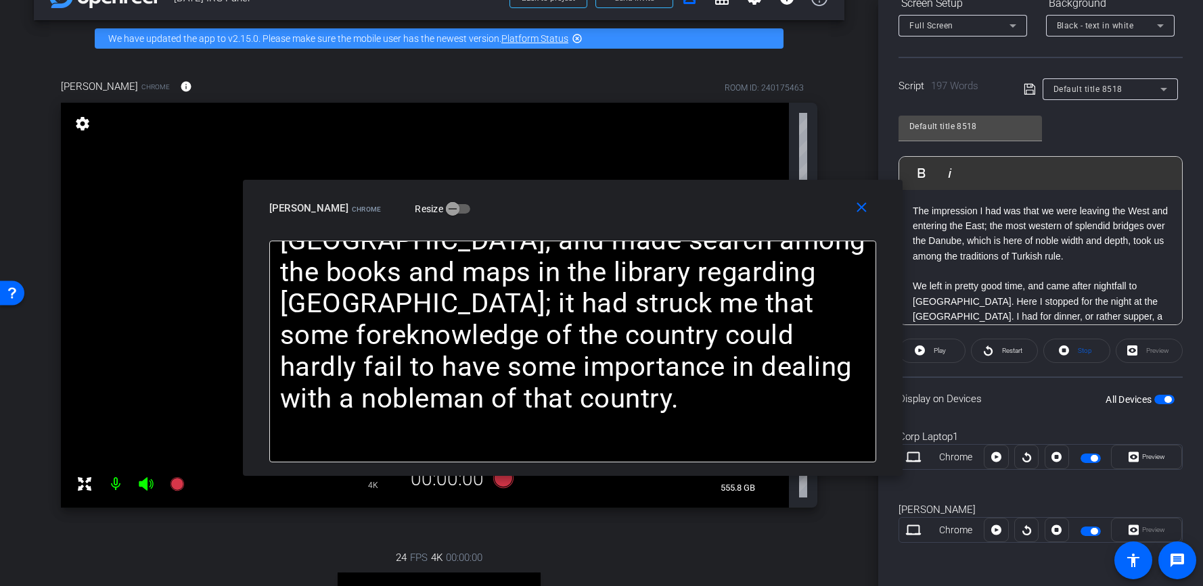
drag, startPoint x: 547, startPoint y: 166, endPoint x: 515, endPoint y: 225, distance: 66.3
click at [515, 225] on div "close Matt Chrome Resize" at bounding box center [572, 210] width 659 height 61
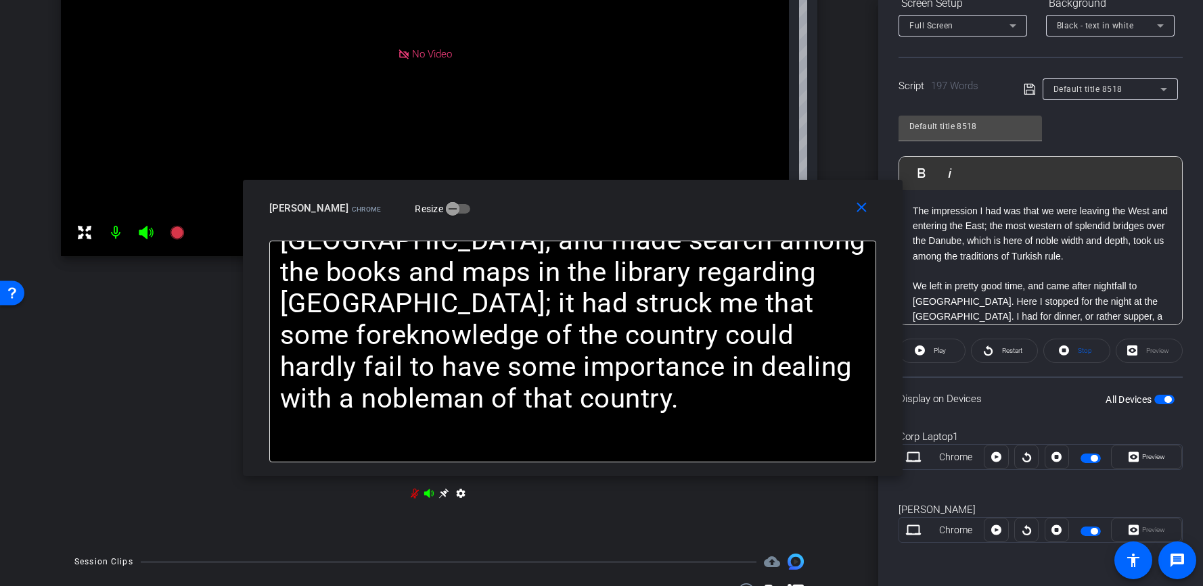
scroll to position [413, 0]
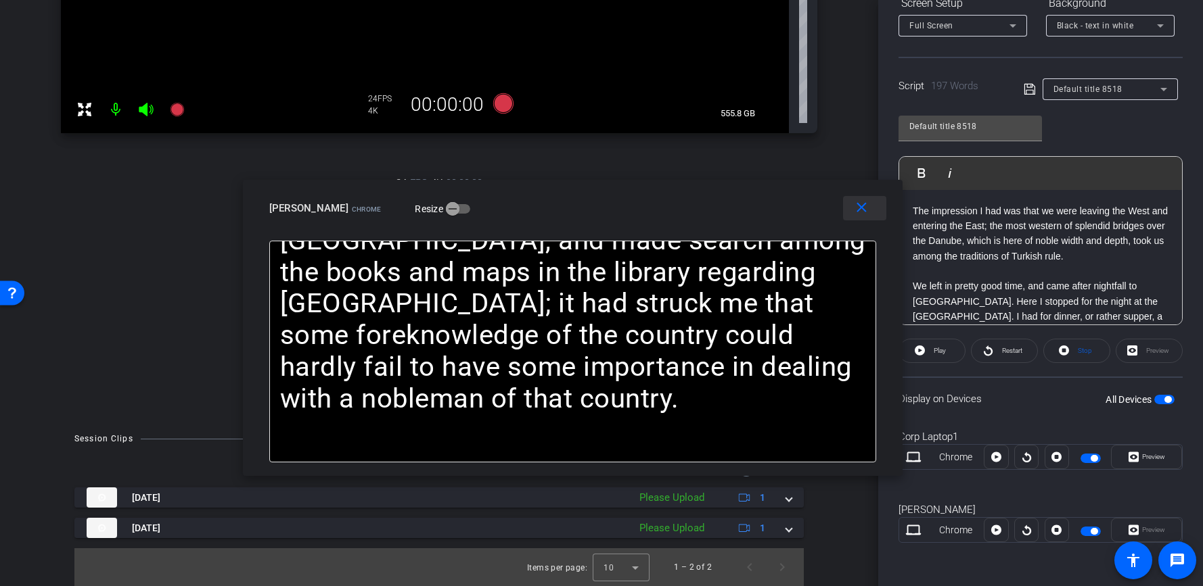
click at [860, 206] on mat-icon "close" at bounding box center [861, 208] width 17 height 17
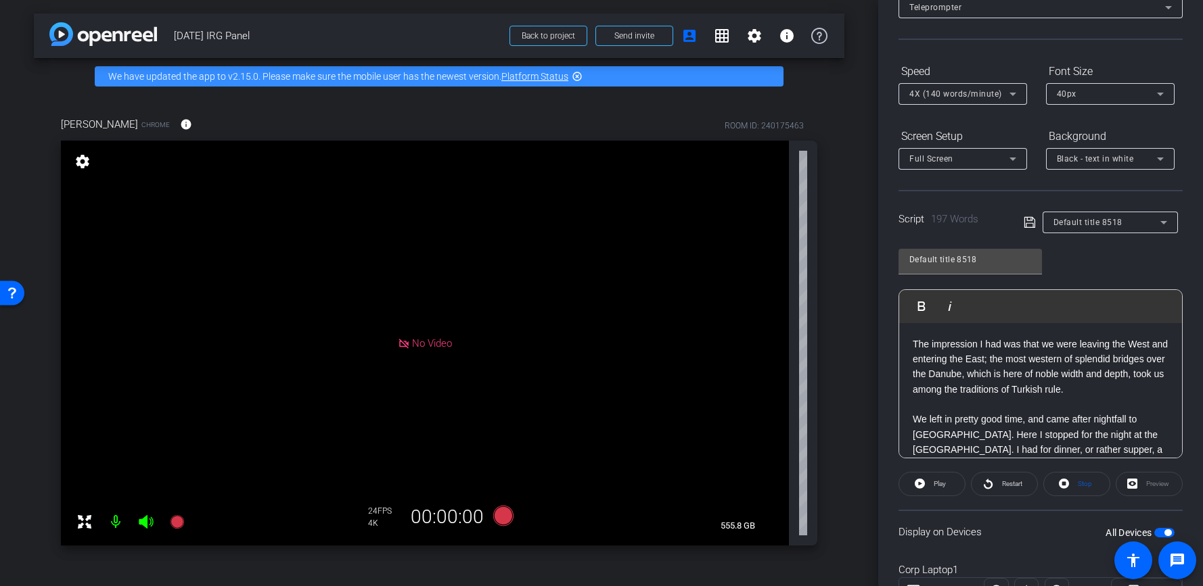
scroll to position [0, 0]
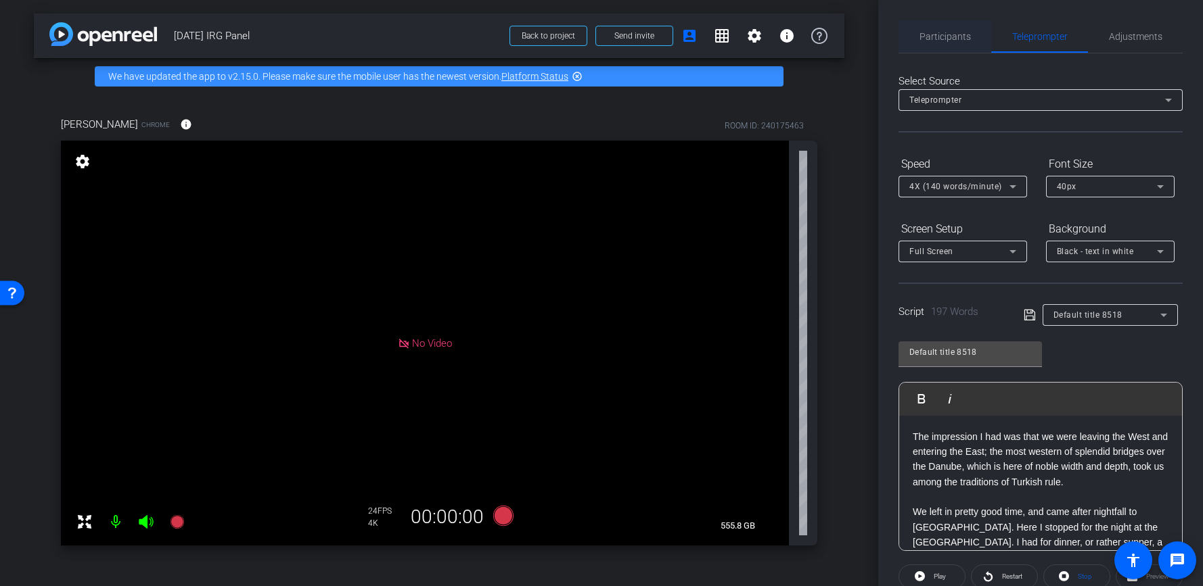
click at [933, 45] on span "Participants" at bounding box center [944, 36] width 51 height 32
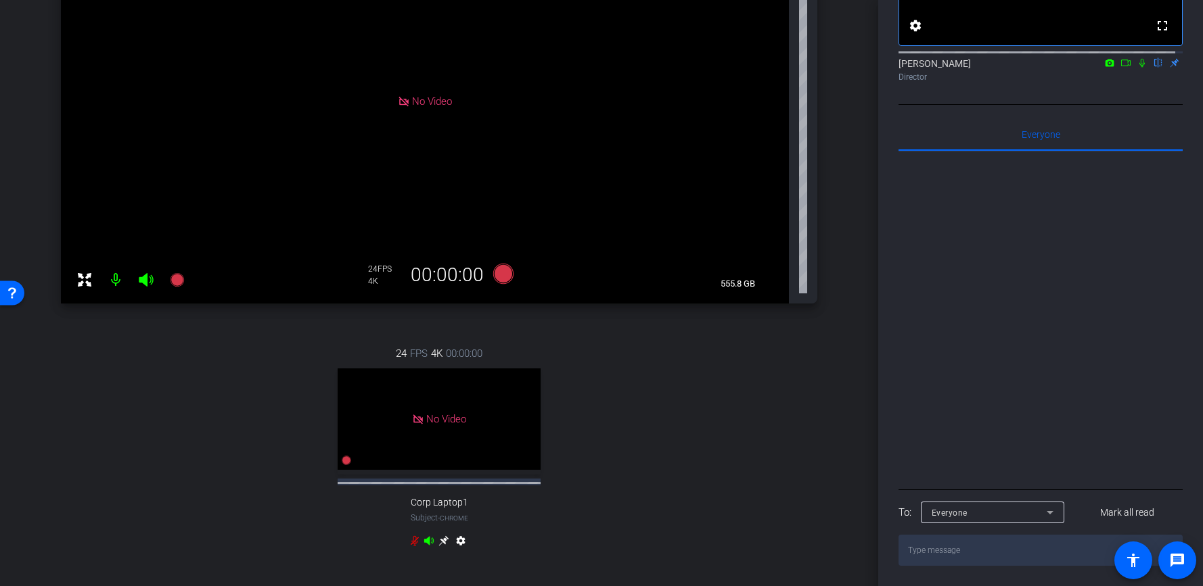
scroll to position [413, 0]
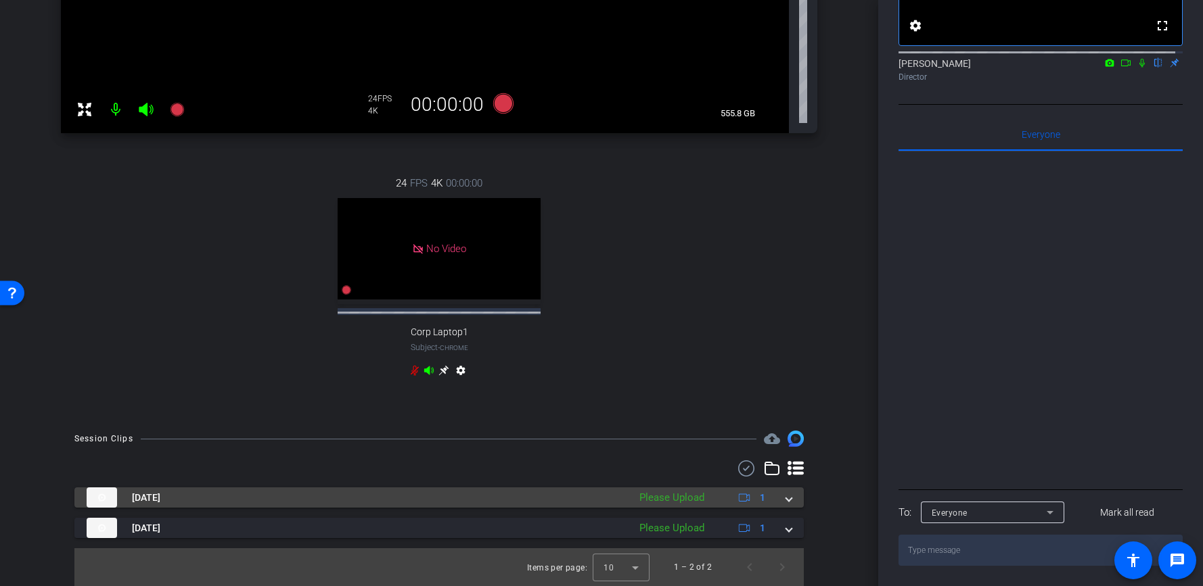
click at [786, 501] on span at bounding box center [788, 498] width 5 height 14
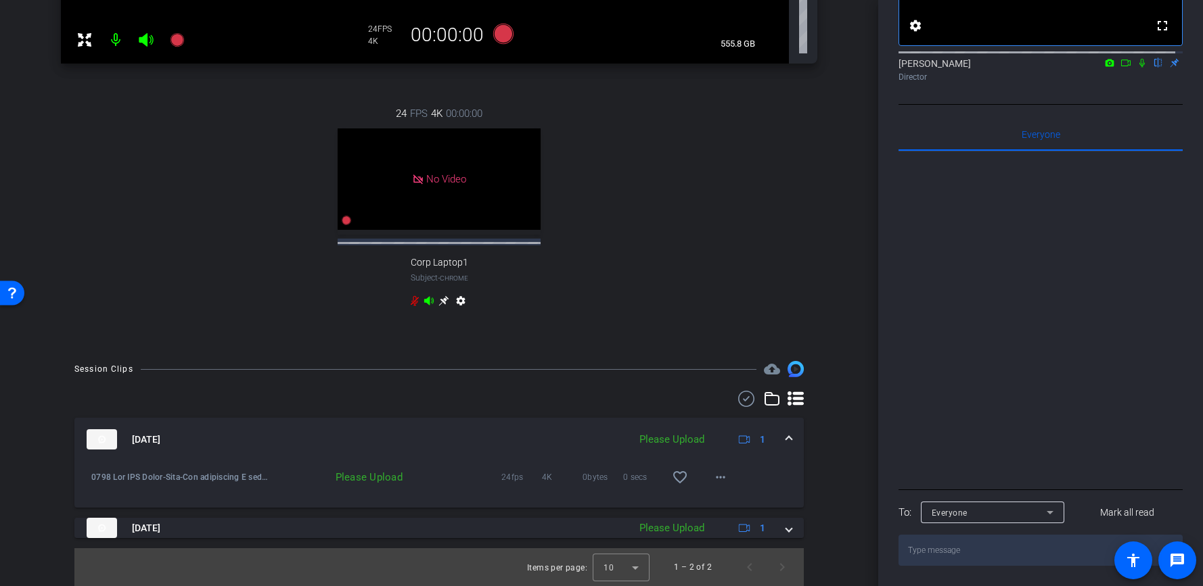
scroll to position [482, 0]
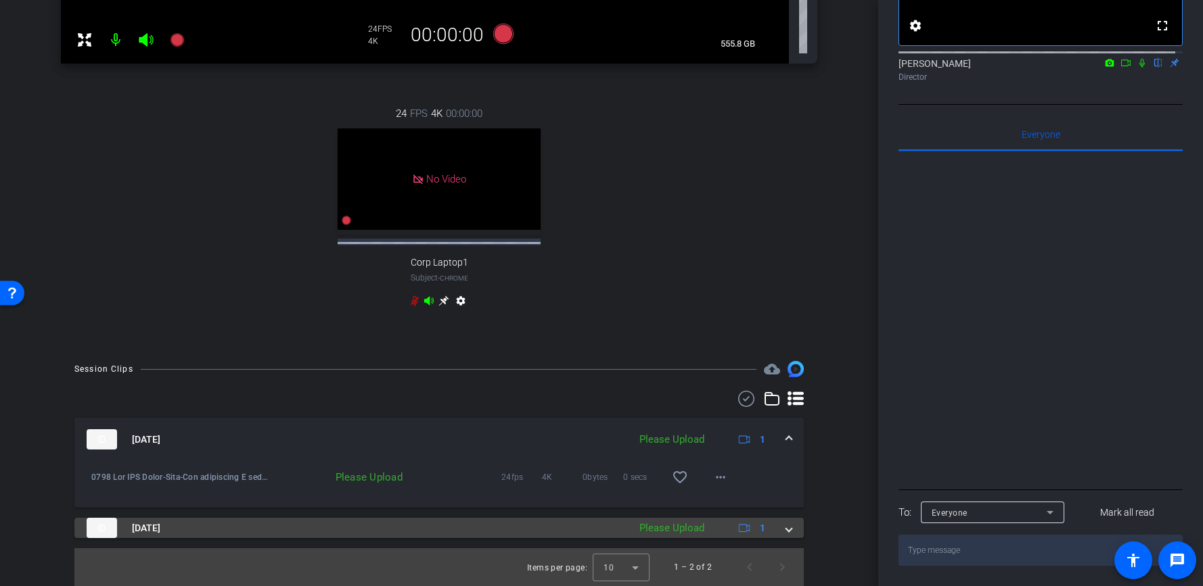
click at [786, 529] on span at bounding box center [788, 528] width 5 height 14
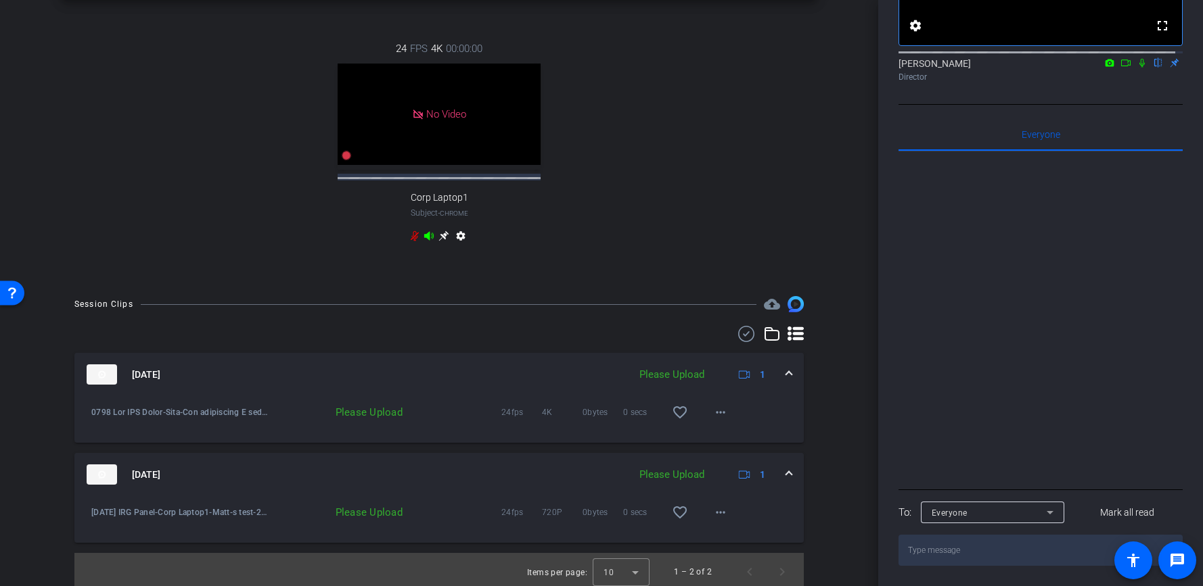
scroll to position [552, 0]
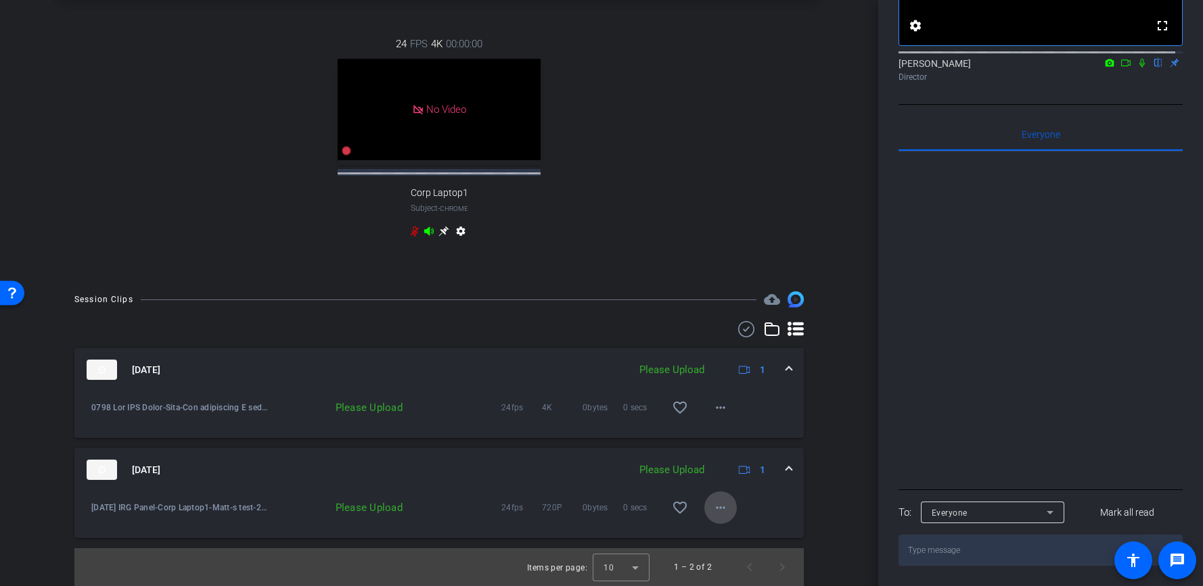
click at [714, 507] on mat-icon "more_horiz" at bounding box center [720, 508] width 16 height 16
click at [724, 566] on span "Delete clip" at bounding box center [735, 570] width 54 height 16
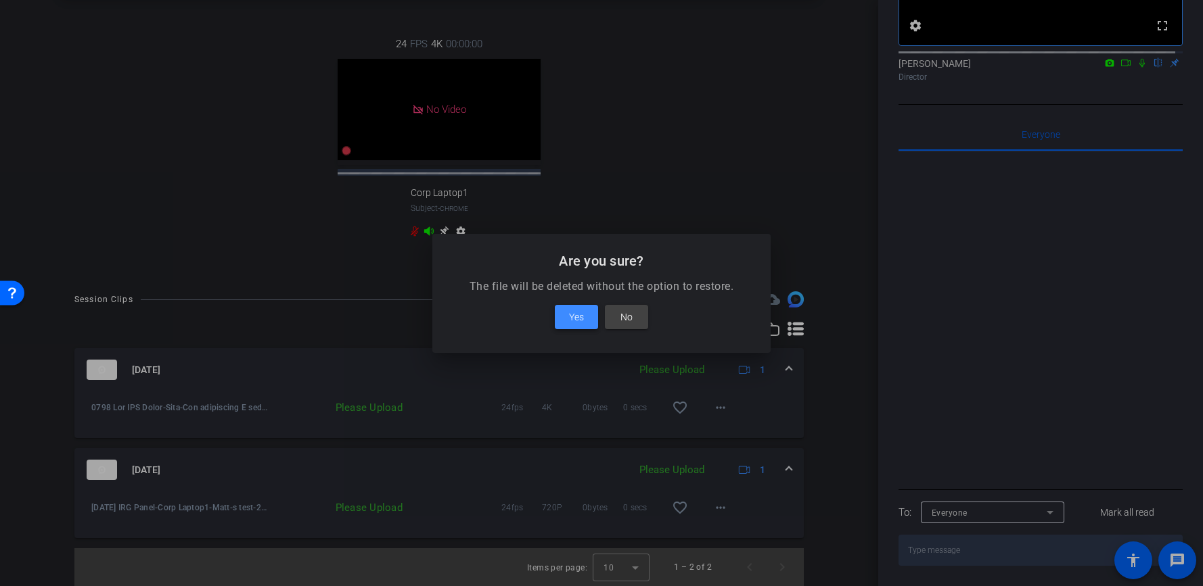
click at [572, 321] on span "Yes" at bounding box center [576, 317] width 15 height 16
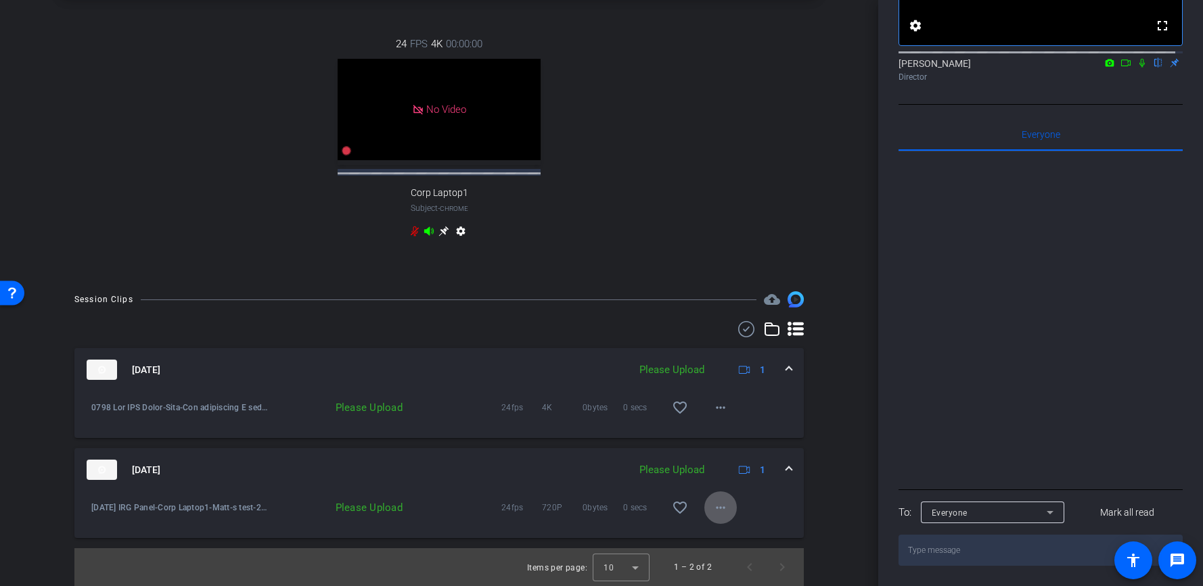
scroll to position [452, 0]
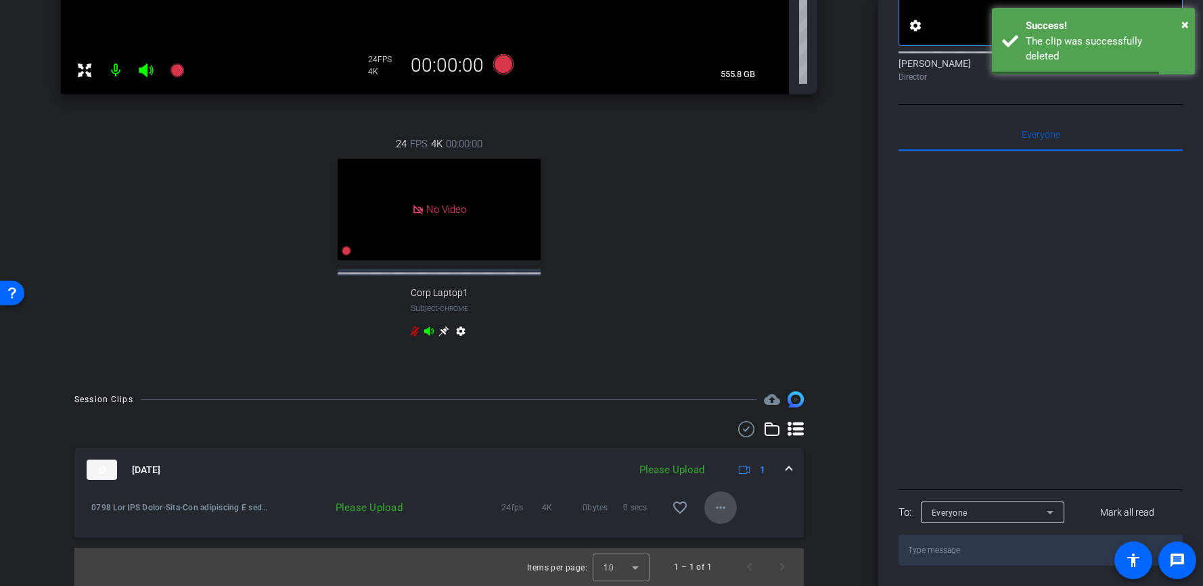
click at [712, 509] on mat-icon "more_horiz" at bounding box center [720, 508] width 16 height 16
click at [724, 565] on span "Delete clip" at bounding box center [735, 570] width 54 height 16
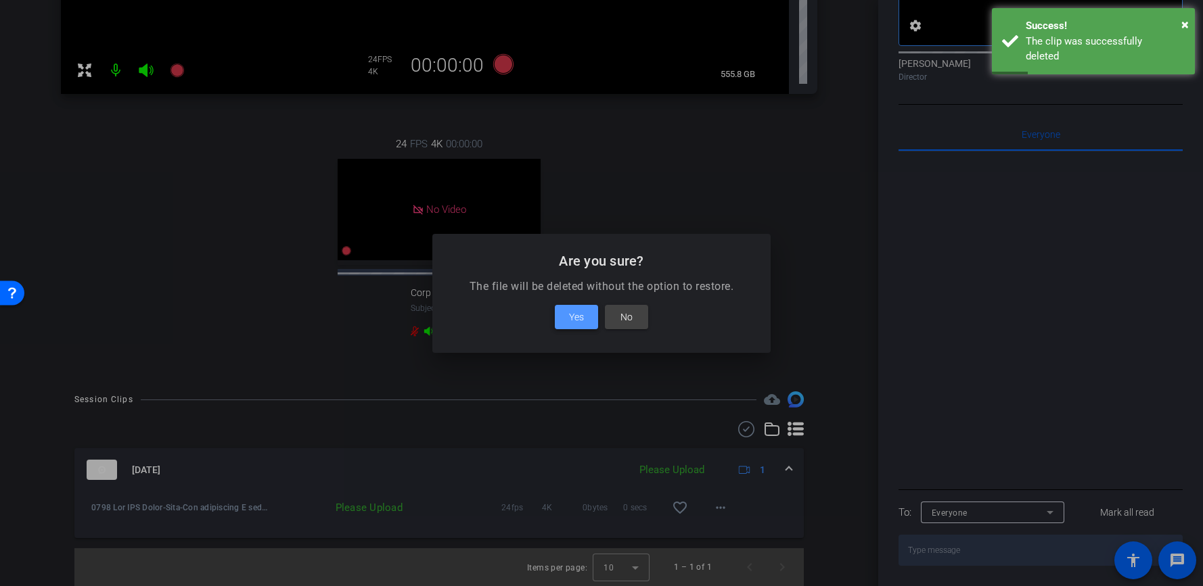
click at [578, 317] on span "Yes" at bounding box center [576, 317] width 15 height 16
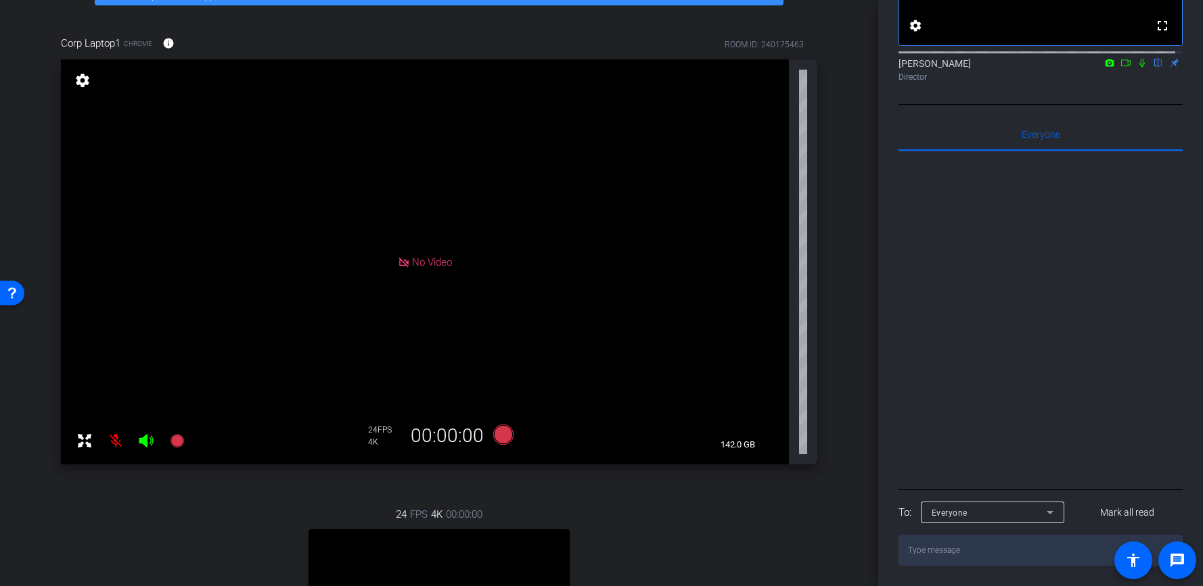
scroll to position [393, 0]
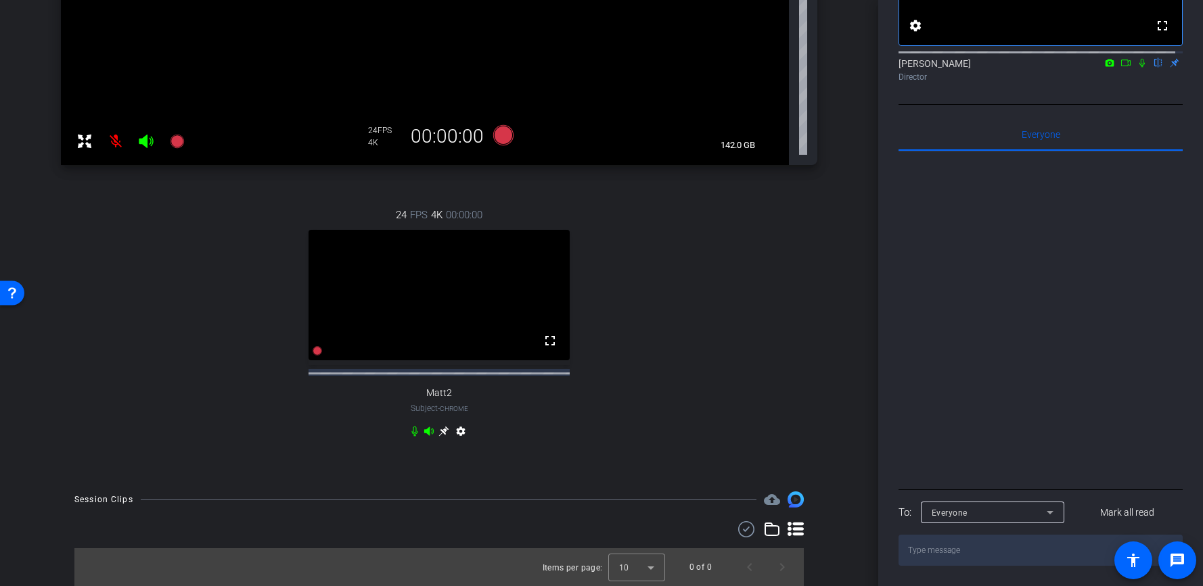
click at [438, 434] on icon at bounding box center [443, 431] width 11 height 11
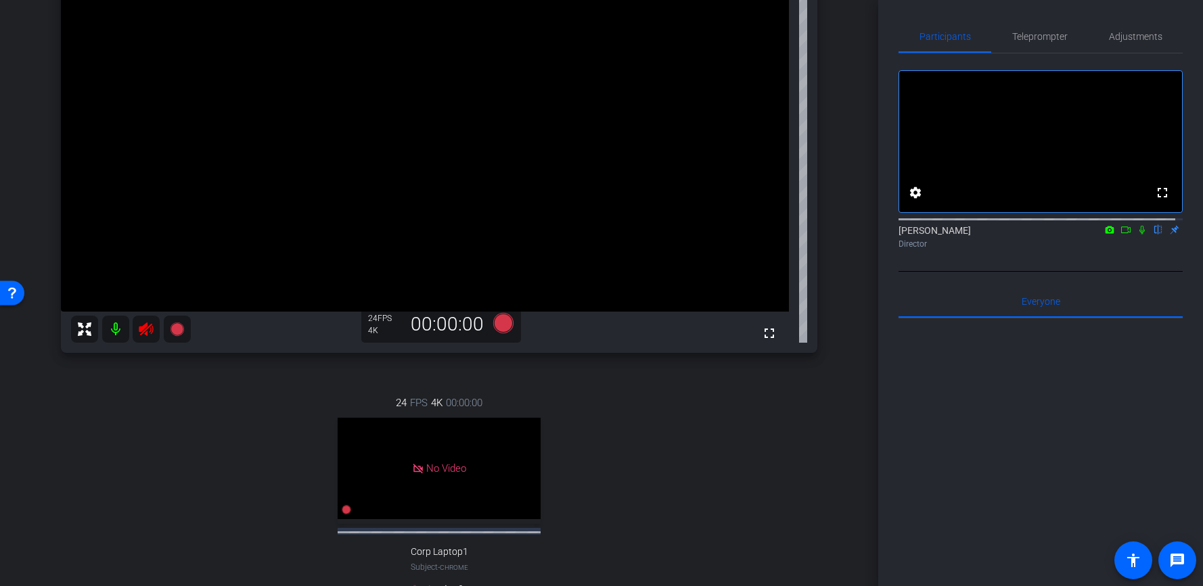
scroll to position [192, 0]
click at [504, 329] on icon at bounding box center [503, 324] width 20 height 20
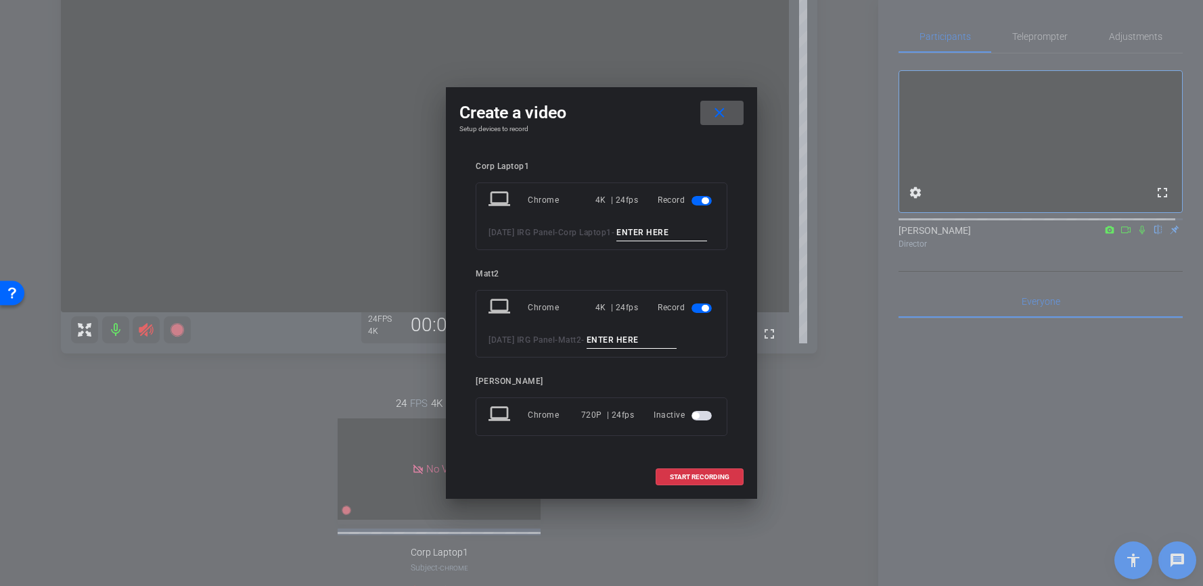
click at [703, 197] on span "button" at bounding box center [704, 200] width 7 height 7
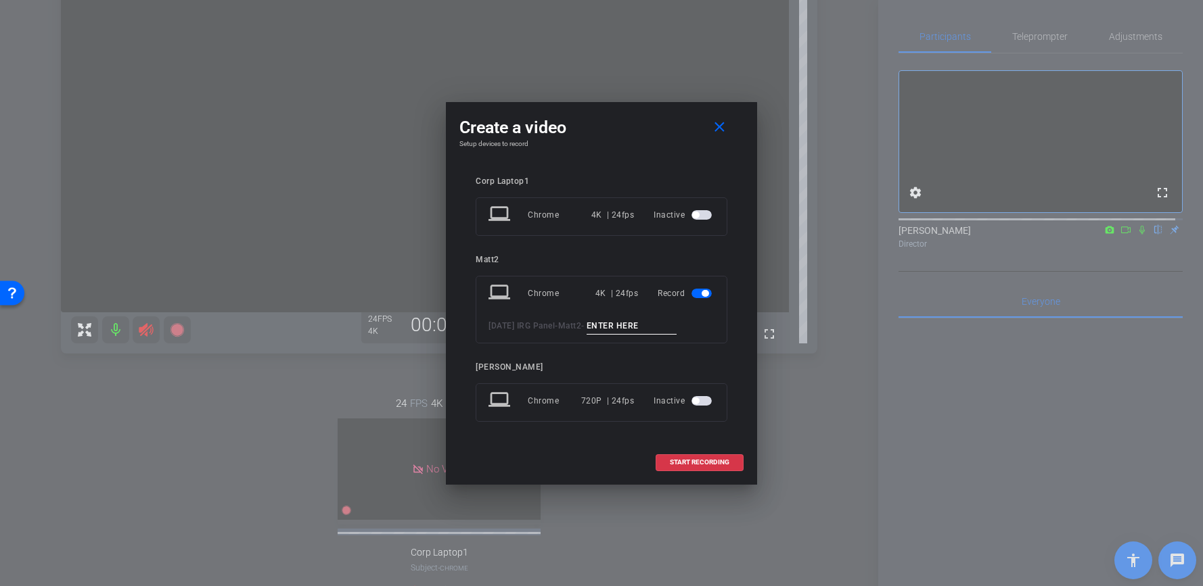
click at [644, 327] on input at bounding box center [631, 326] width 91 height 17
type input "matt laptop"
click at [693, 468] on span at bounding box center [699, 462] width 87 height 32
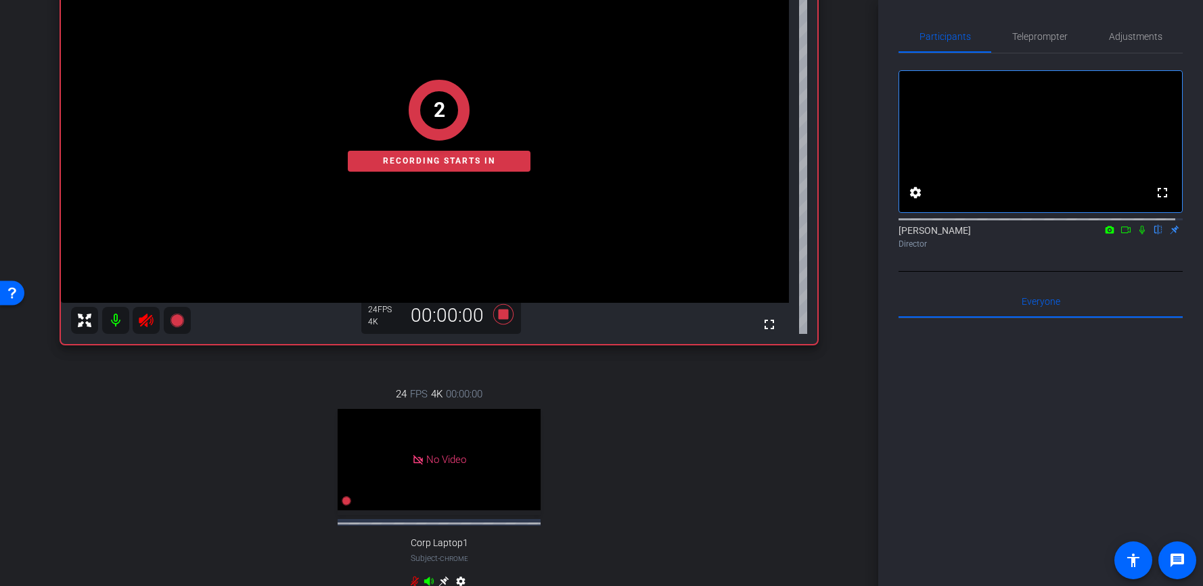
scroll to position [216, 0]
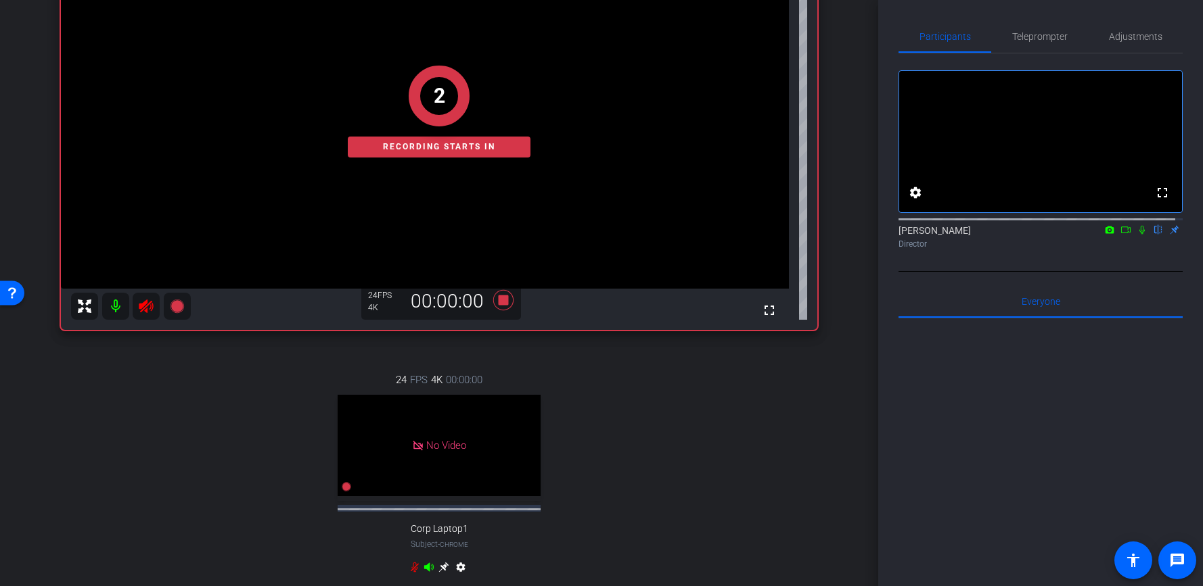
click at [141, 315] on div "2 Recording starts in" at bounding box center [439, 111] width 756 height 438
click at [141, 312] on div "1 Recording starts in" at bounding box center [439, 111] width 756 height 438
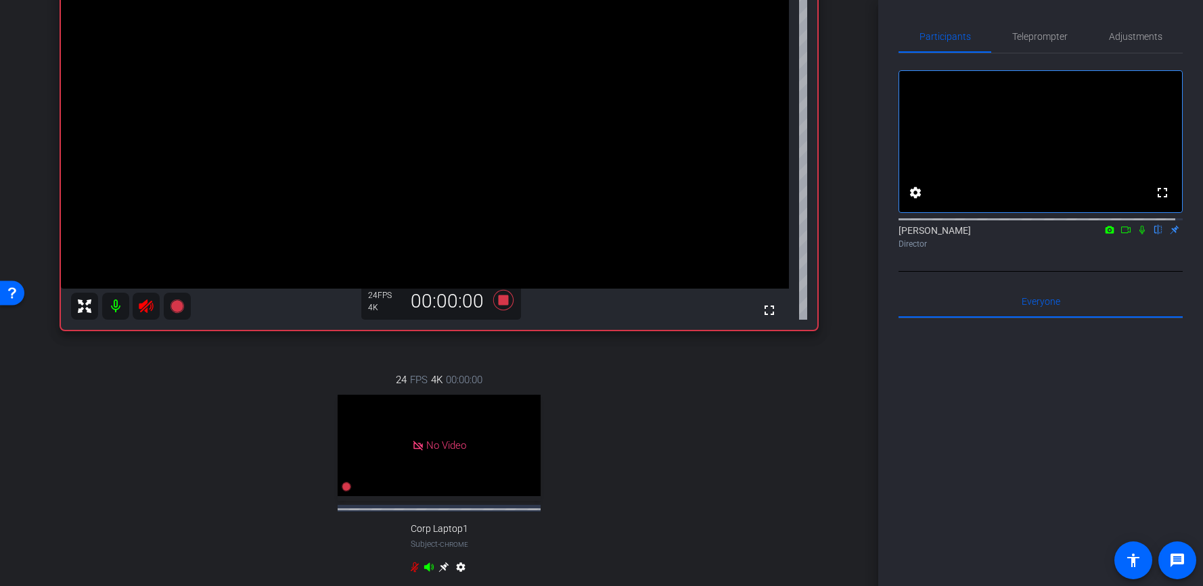
click at [143, 310] on icon at bounding box center [146, 306] width 16 height 16
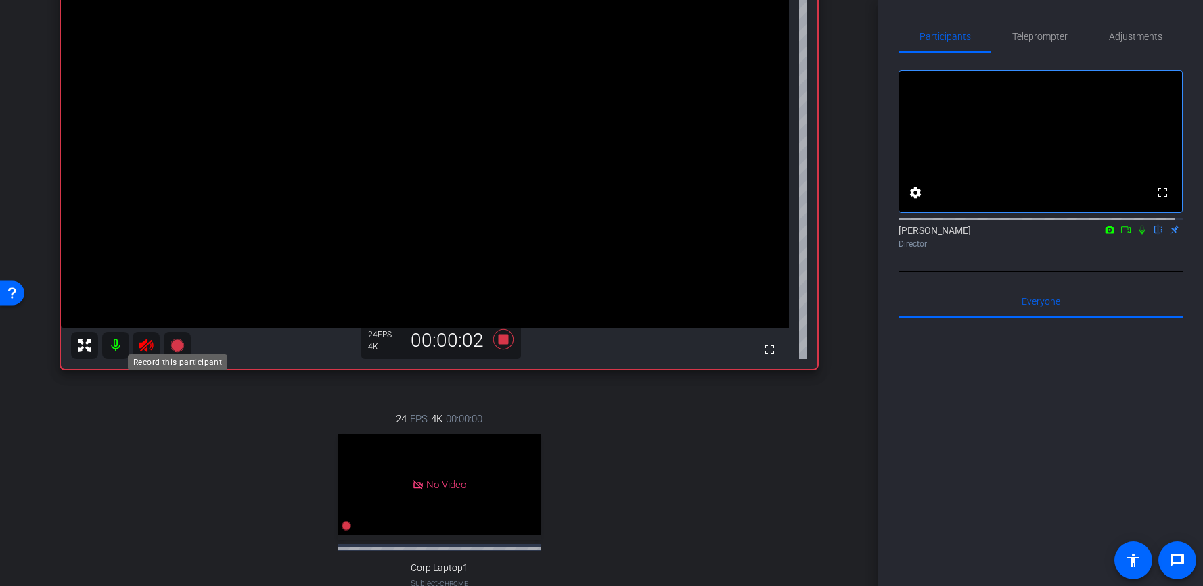
scroll to position [57, 0]
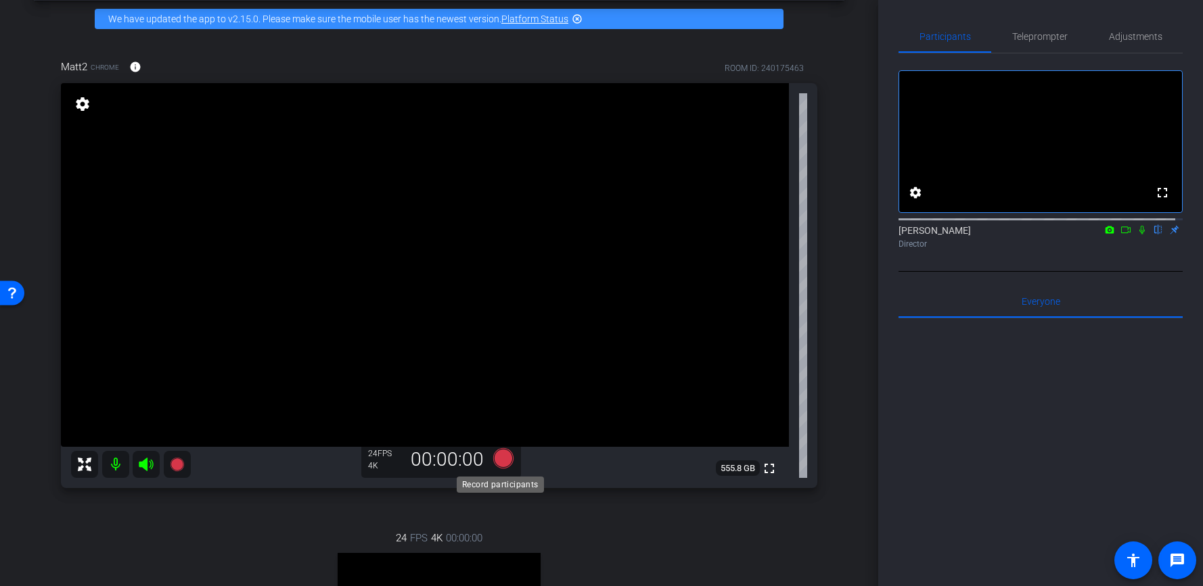
click at [494, 461] on icon at bounding box center [503, 458] width 20 height 20
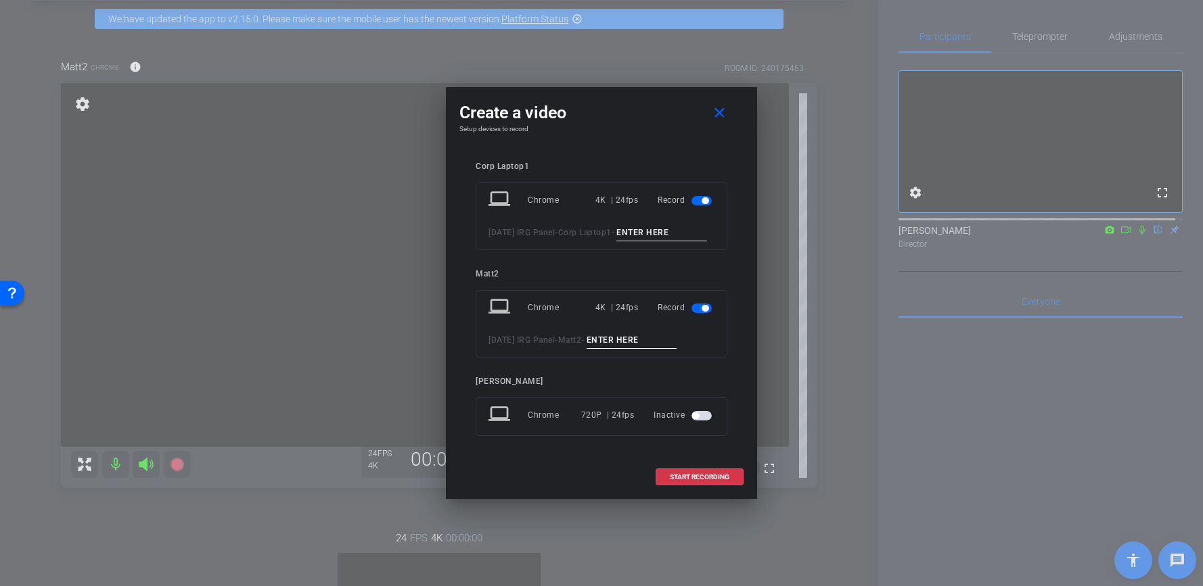
click at [641, 348] on input at bounding box center [631, 340] width 91 height 17
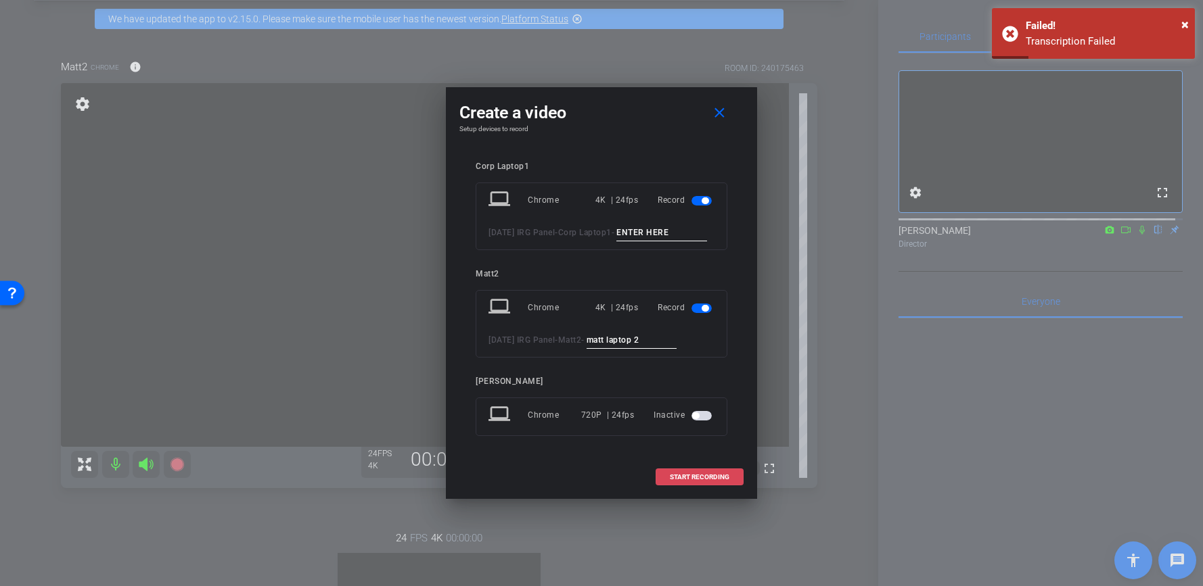
type input "matt laptop 2"
click at [712, 477] on span at bounding box center [699, 477] width 87 height 32
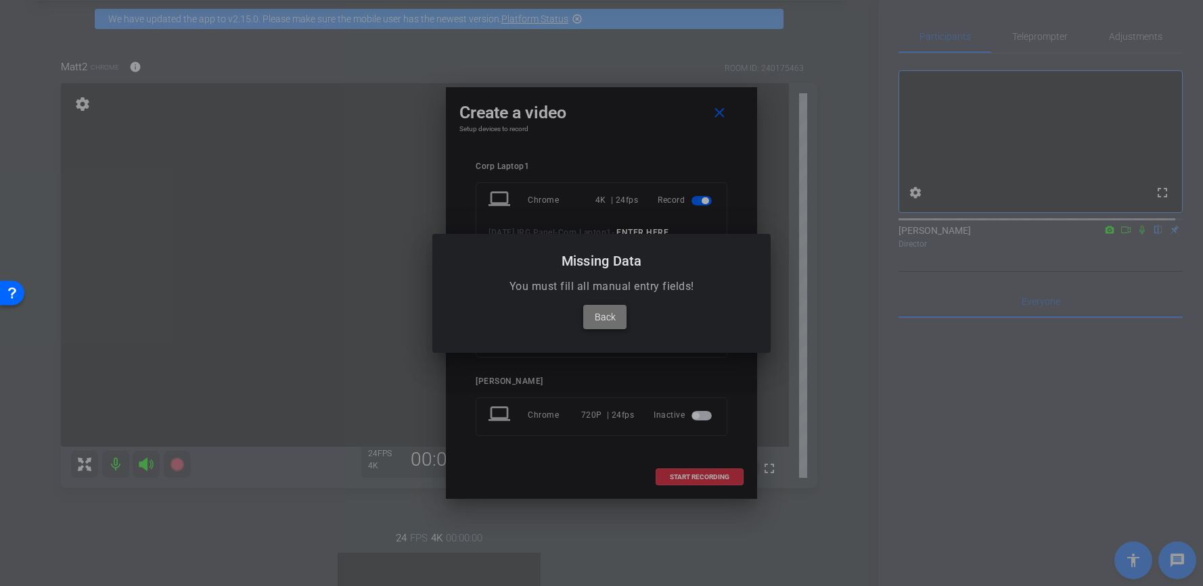
click at [615, 325] on span at bounding box center [604, 317] width 43 height 32
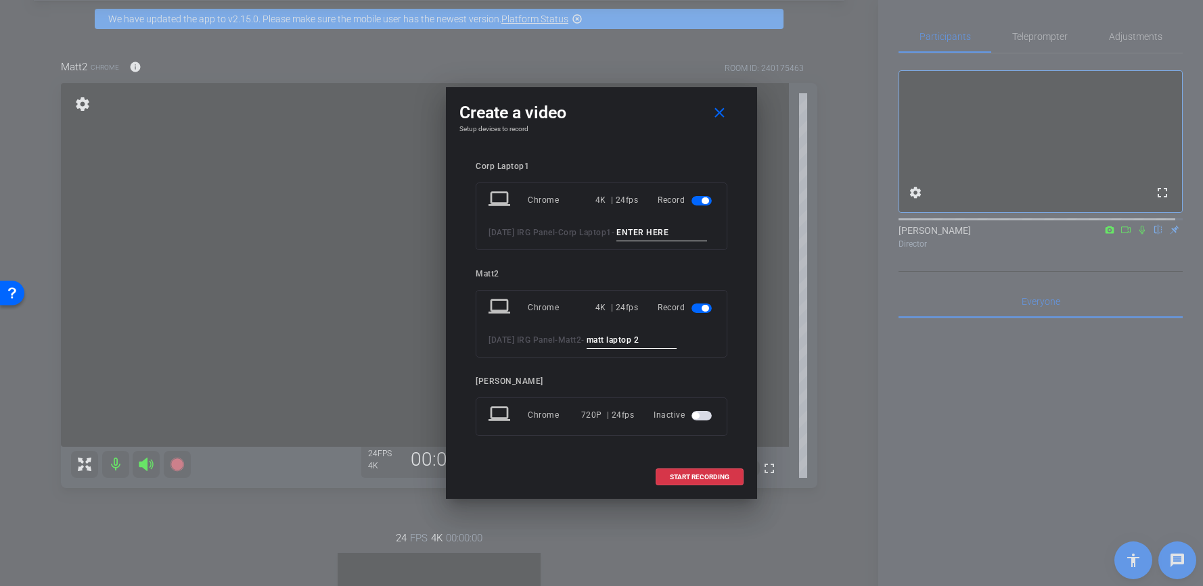
click at [693, 196] on span "button" at bounding box center [701, 200] width 20 height 9
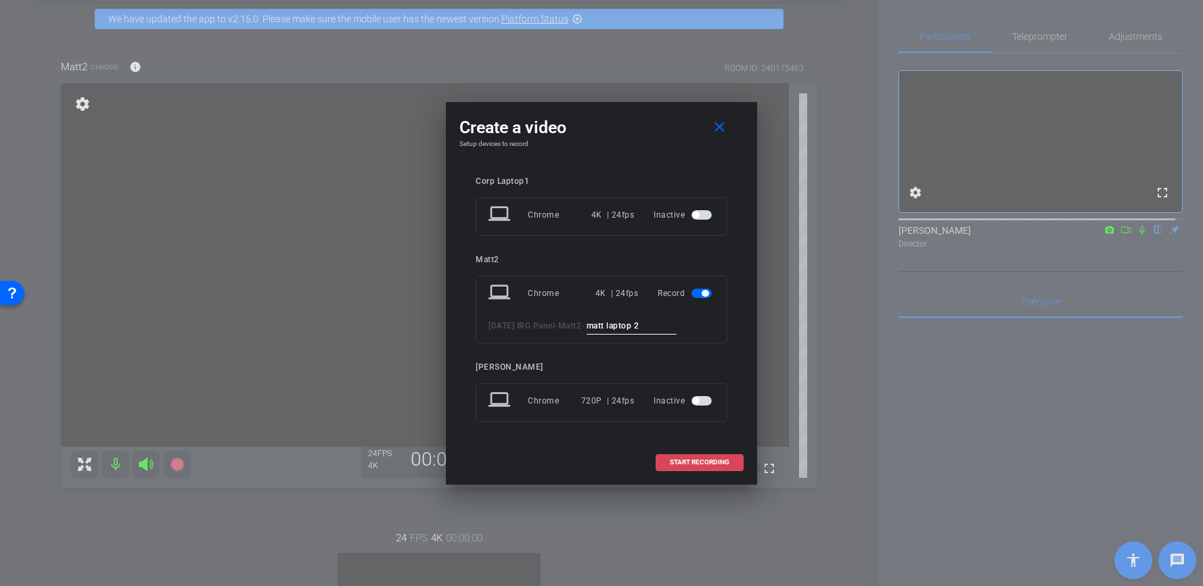
click at [701, 454] on span at bounding box center [699, 462] width 87 height 32
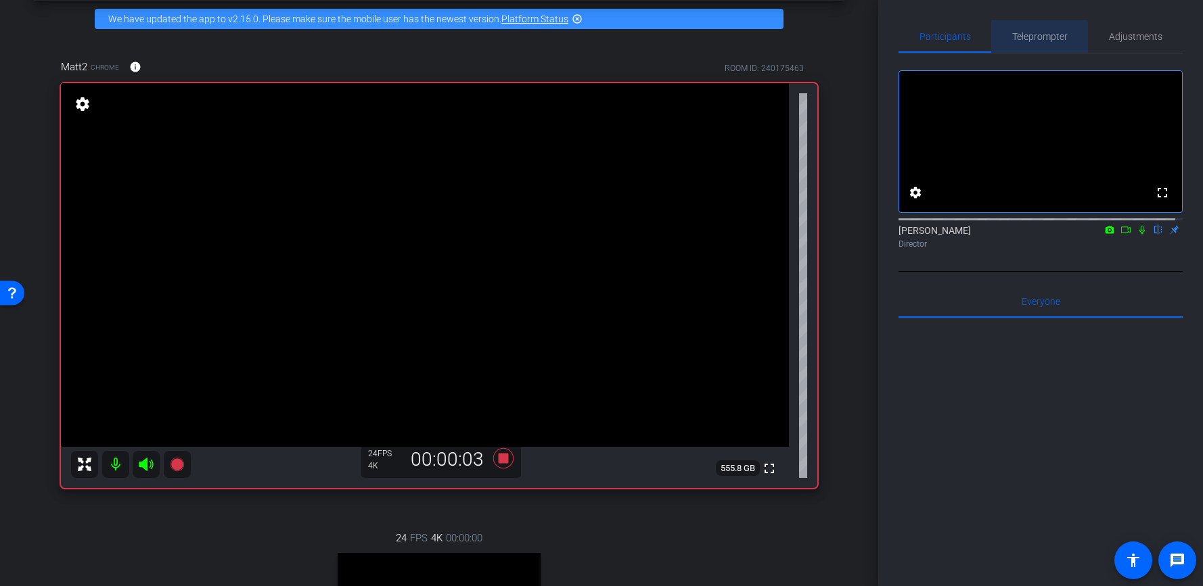
click at [1031, 44] on span "Teleprompter" at bounding box center [1039, 36] width 55 height 32
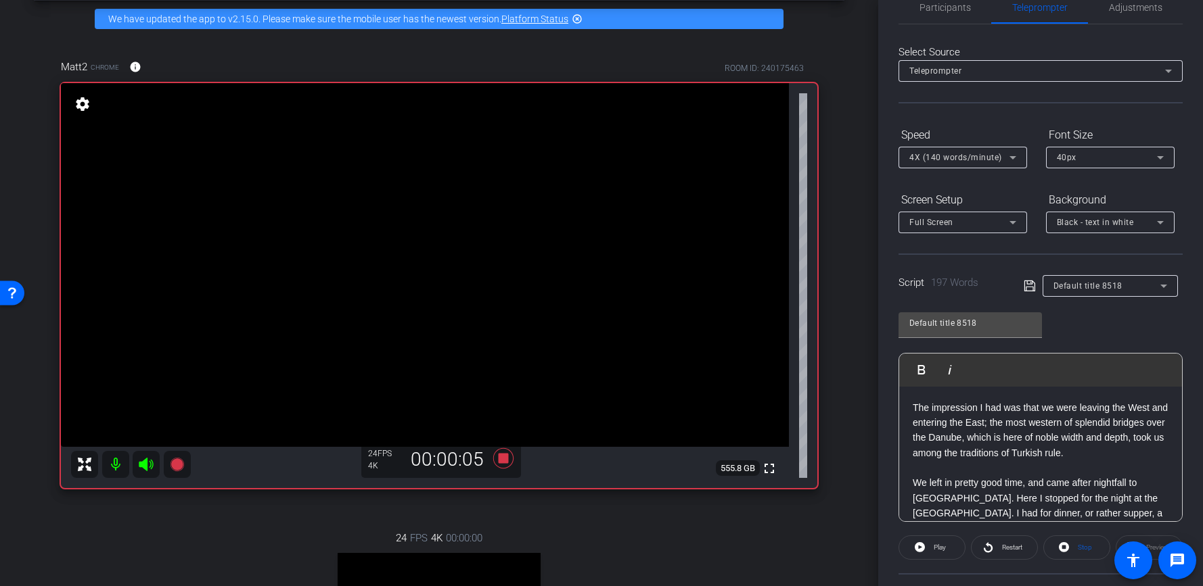
scroll to position [226, 0]
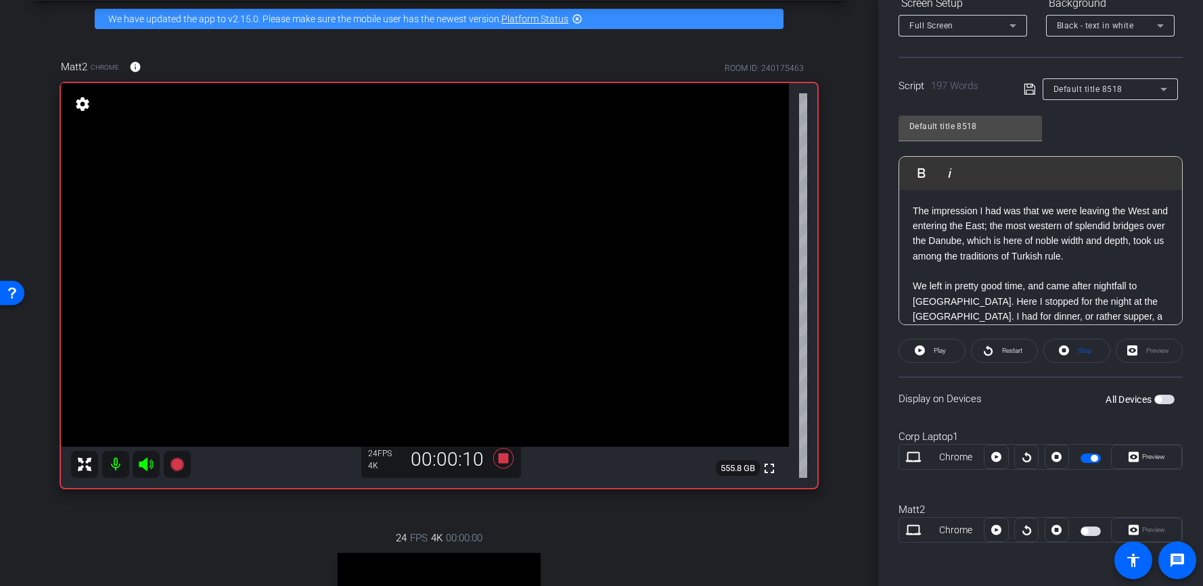
click at [1155, 404] on span "button" at bounding box center [1164, 399] width 20 height 9
click at [1150, 460] on span "Preview" at bounding box center [1153, 456] width 23 height 7
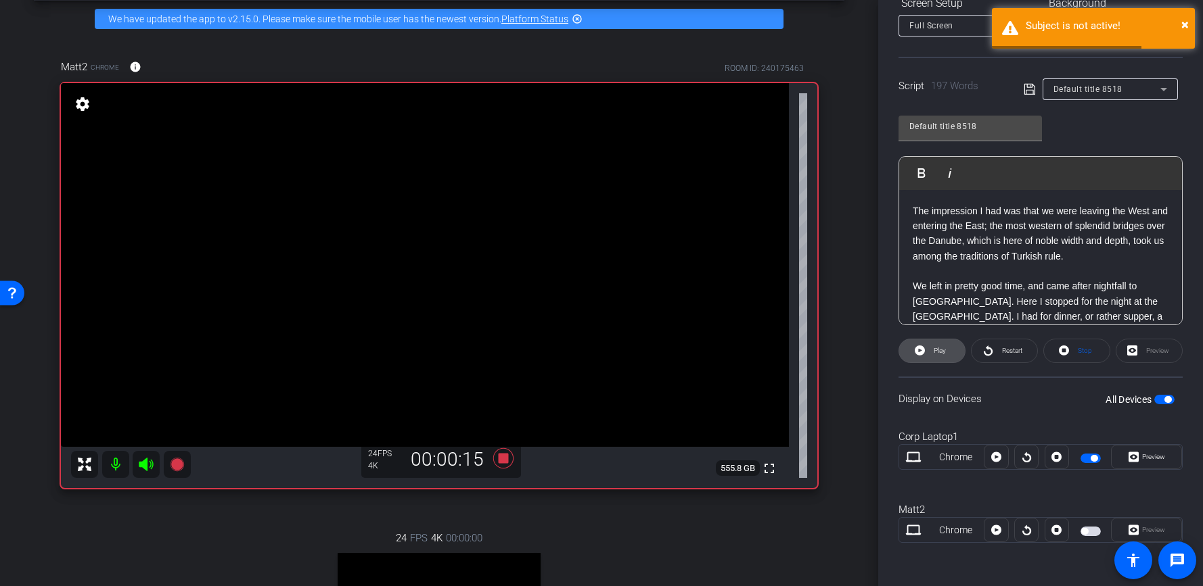
click at [939, 355] on span "Play" at bounding box center [938, 351] width 16 height 19
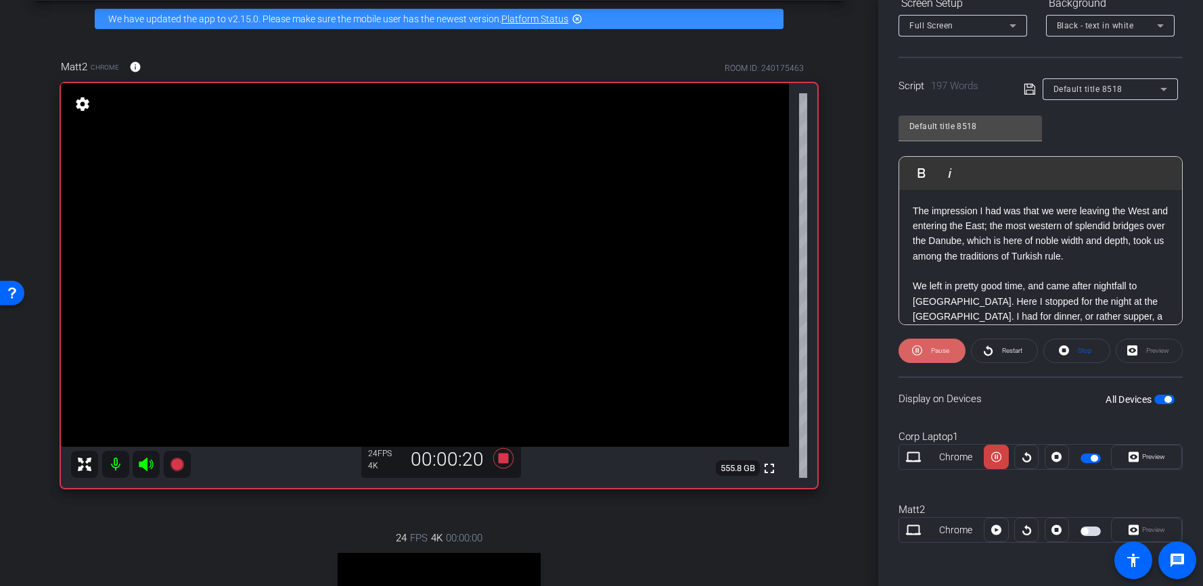
click at [948, 358] on span at bounding box center [931, 351] width 67 height 32
click at [948, 358] on span at bounding box center [932, 351] width 66 height 32
click at [946, 358] on span "Pause" at bounding box center [938, 351] width 22 height 19
click at [946, 358] on span at bounding box center [932, 351] width 66 height 32
click at [946, 357] on span "Pause" at bounding box center [938, 351] width 22 height 19
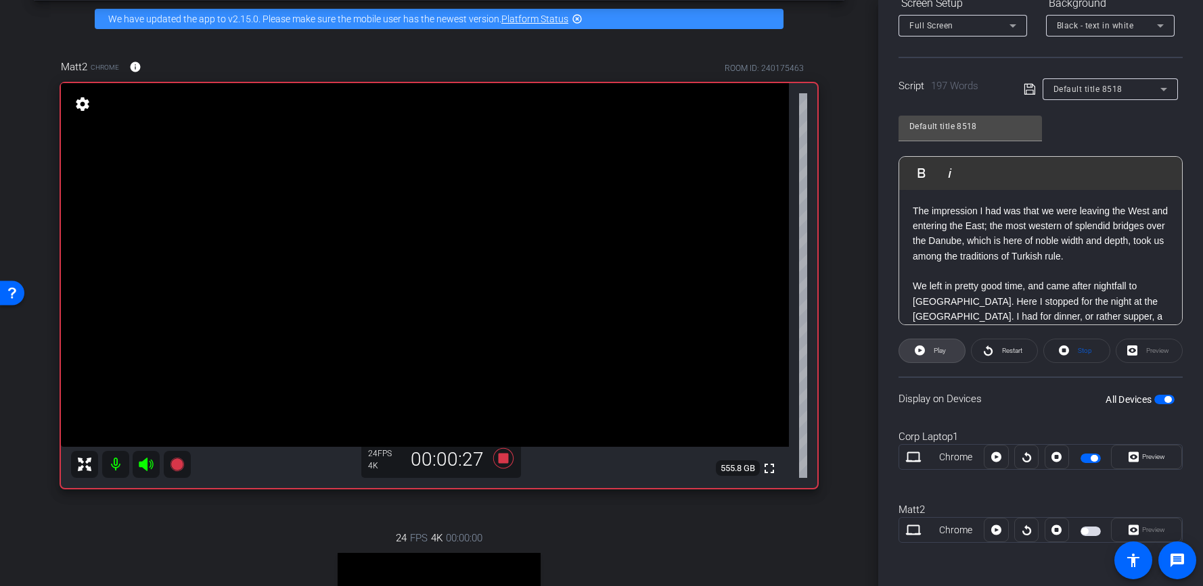
click at [946, 357] on span at bounding box center [932, 351] width 66 height 32
click at [1154, 446] on span at bounding box center [1146, 457] width 70 height 32
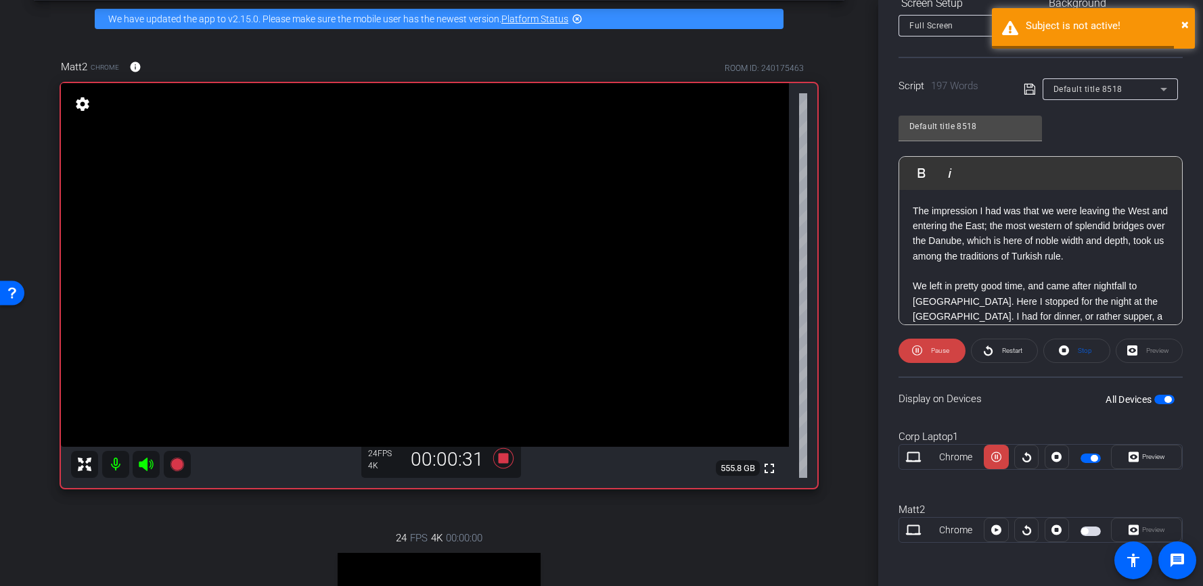
click at [1144, 360] on div "Preview" at bounding box center [1148, 351] width 67 height 24
click at [1140, 357] on div "Preview" at bounding box center [1148, 351] width 67 height 24
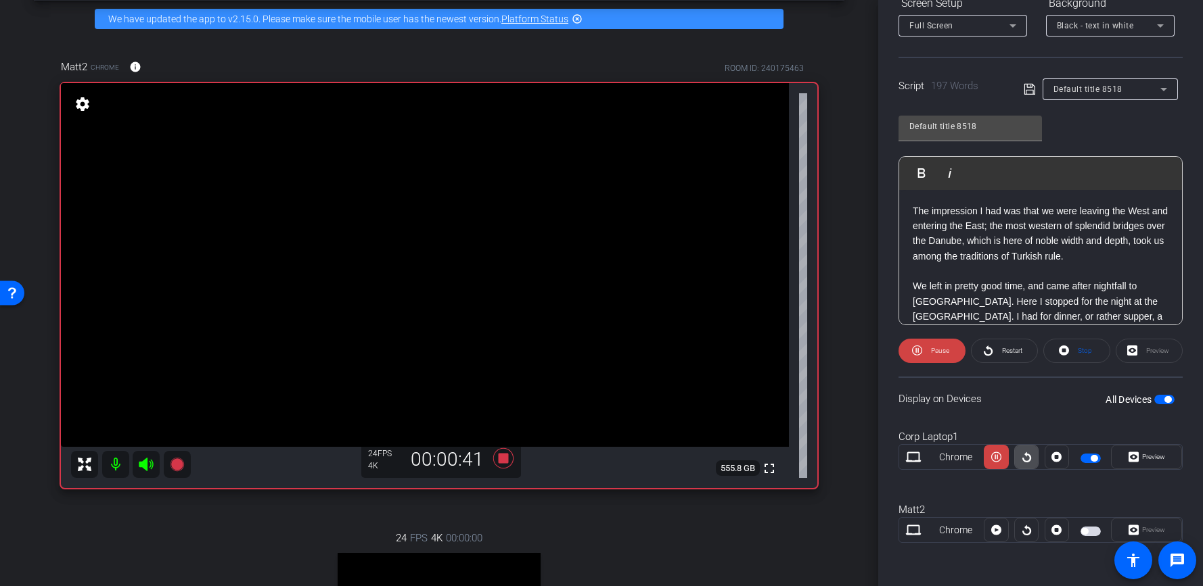
click at [1021, 459] on icon at bounding box center [1026, 457] width 10 height 20
click at [1148, 448] on span "Preview" at bounding box center [1151, 457] width 26 height 19
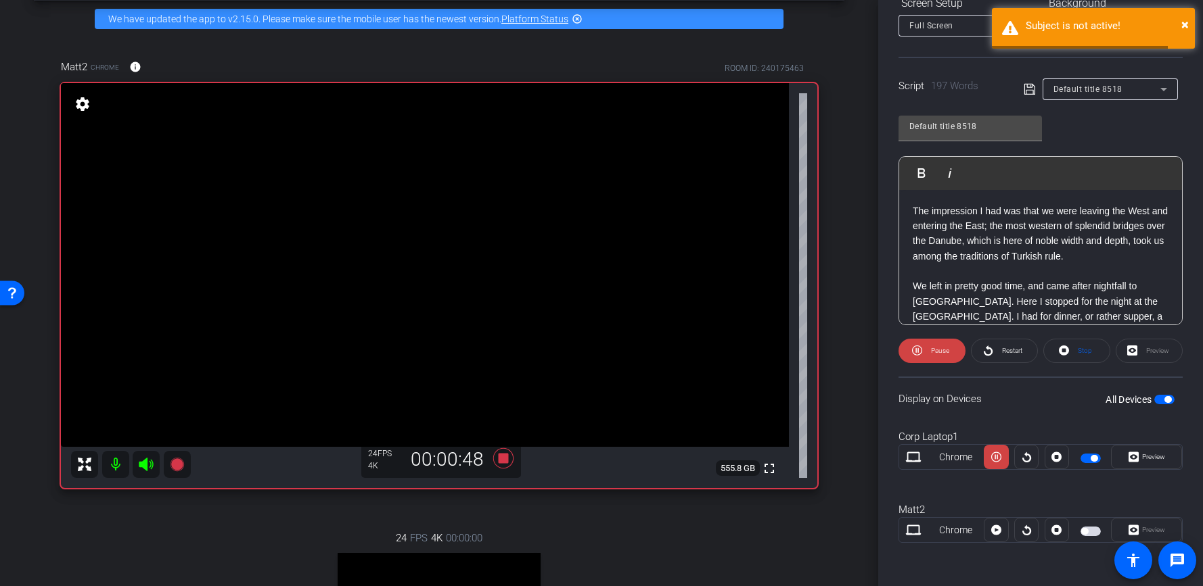
click at [1145, 369] on openreel-capture-teleprompter "Speed 4X (140 words/minute) Font Size 40px Screen Setup Full Screen Background …" at bounding box center [1040, 247] width 284 height 640
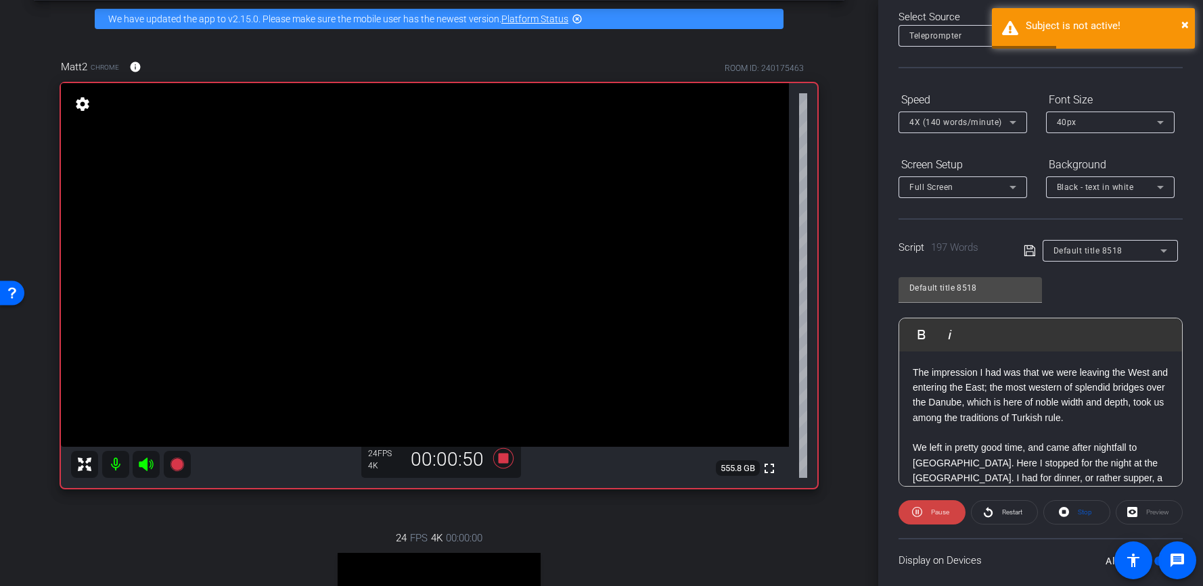
scroll to position [18, 0]
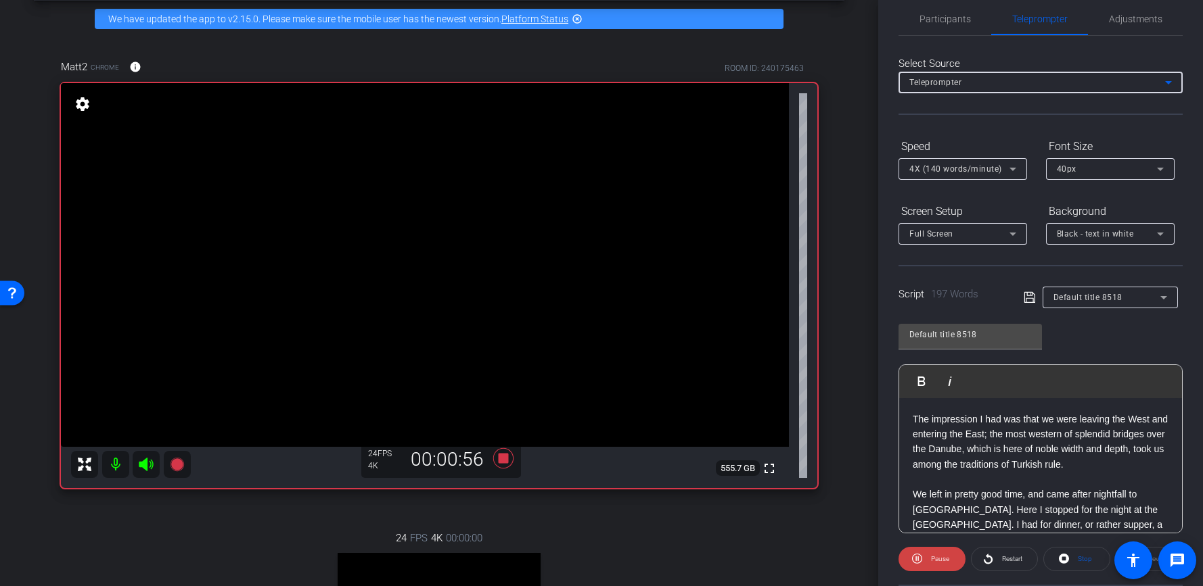
click at [1160, 78] on icon at bounding box center [1168, 82] width 16 height 16
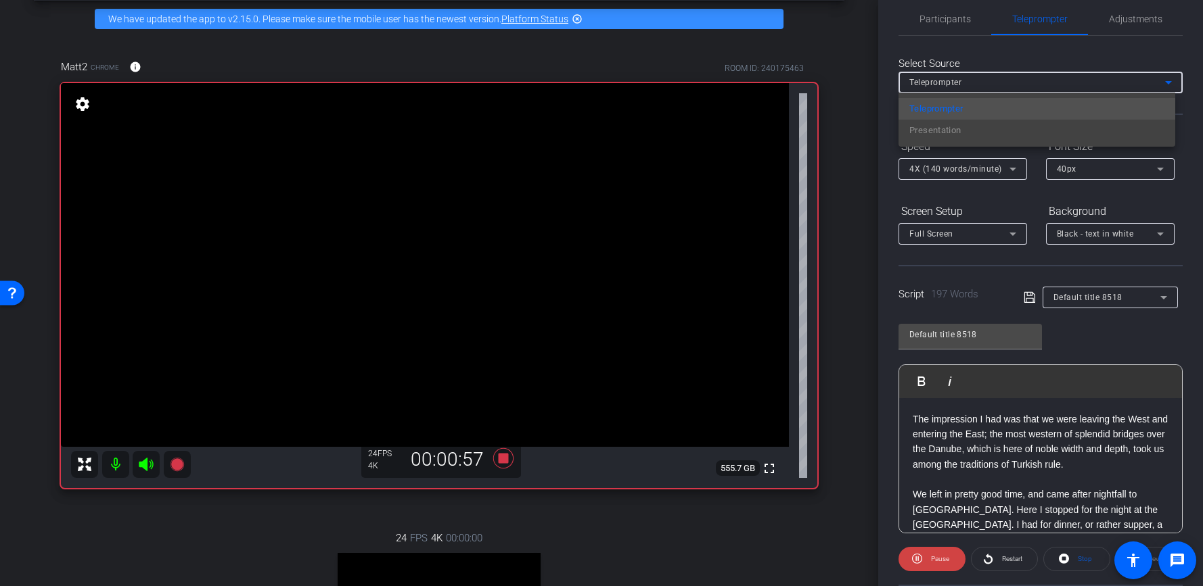
click at [1153, 78] on div at bounding box center [601, 293] width 1203 height 586
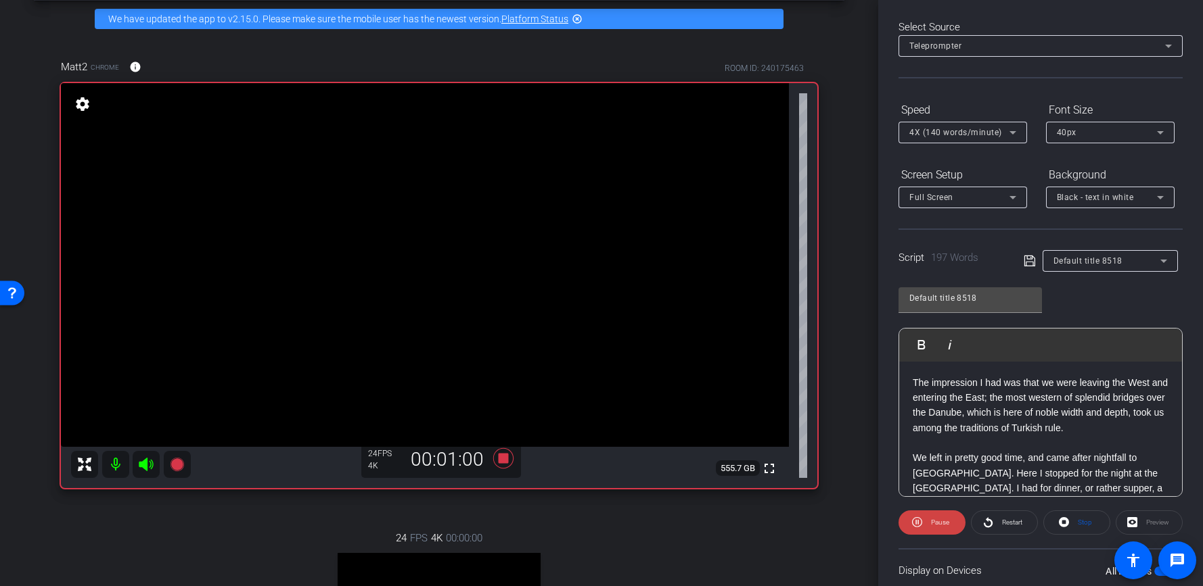
scroll to position [55, 0]
click at [501, 461] on icon at bounding box center [503, 458] width 20 height 20
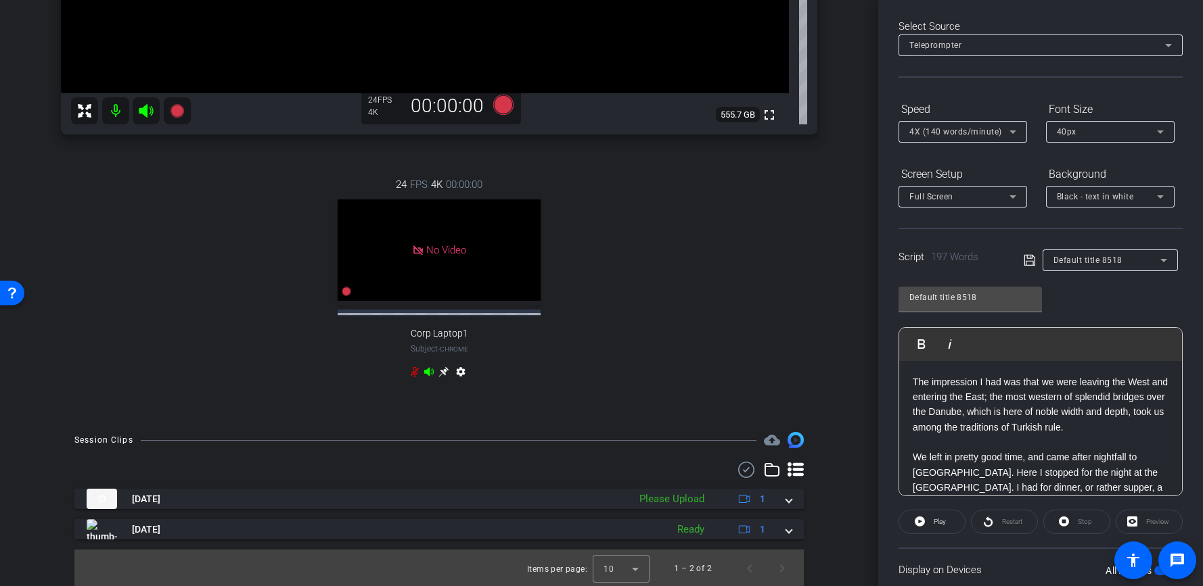
scroll to position [413, 0]
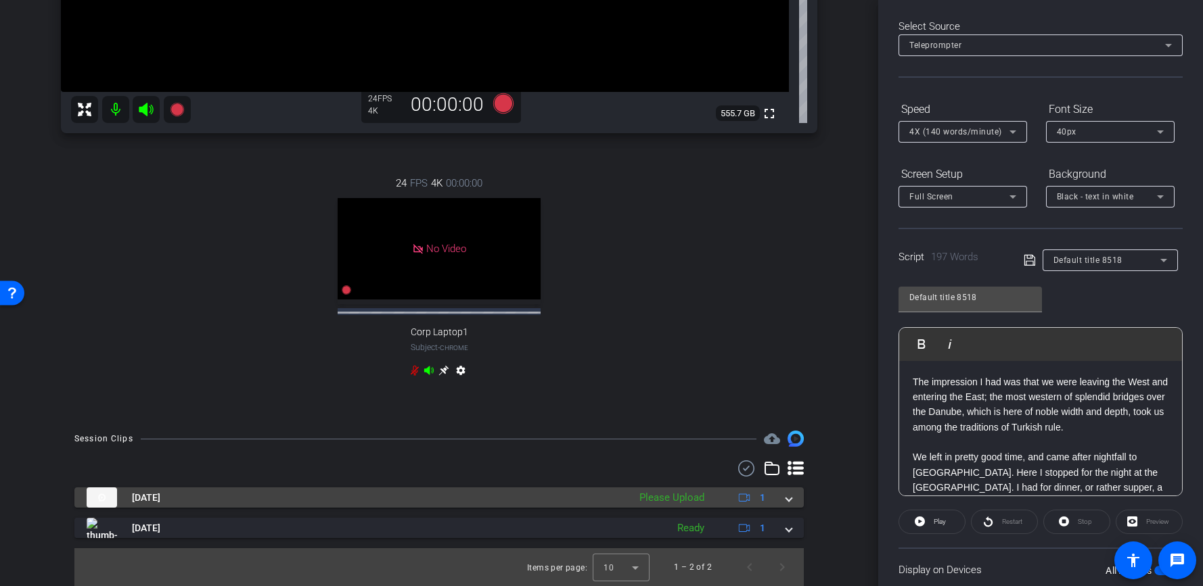
click at [786, 503] on span at bounding box center [788, 498] width 5 height 14
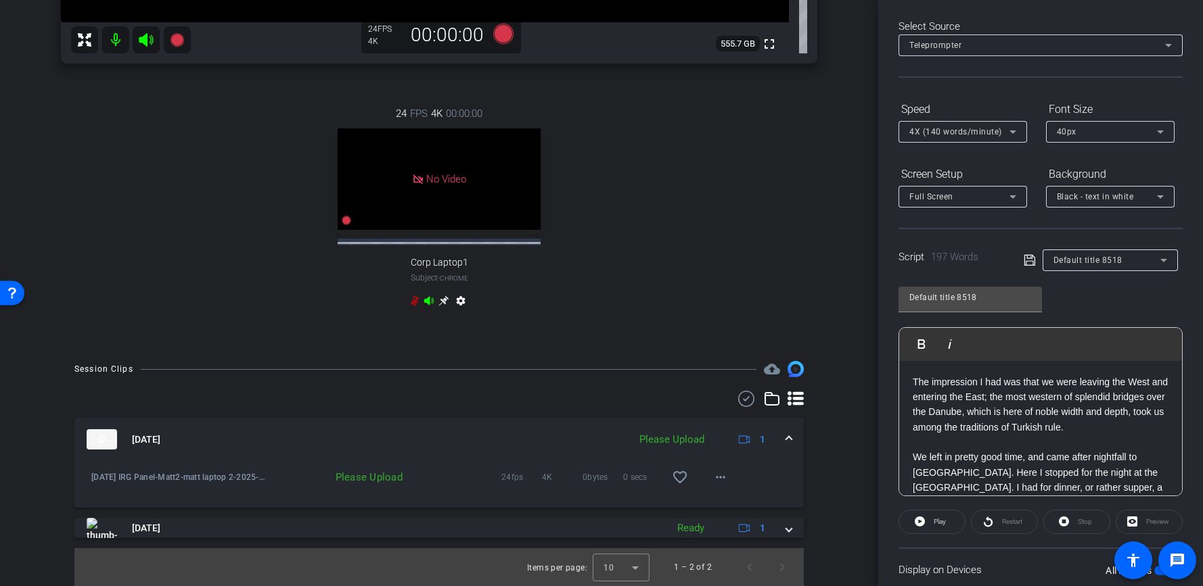
scroll to position [482, 0]
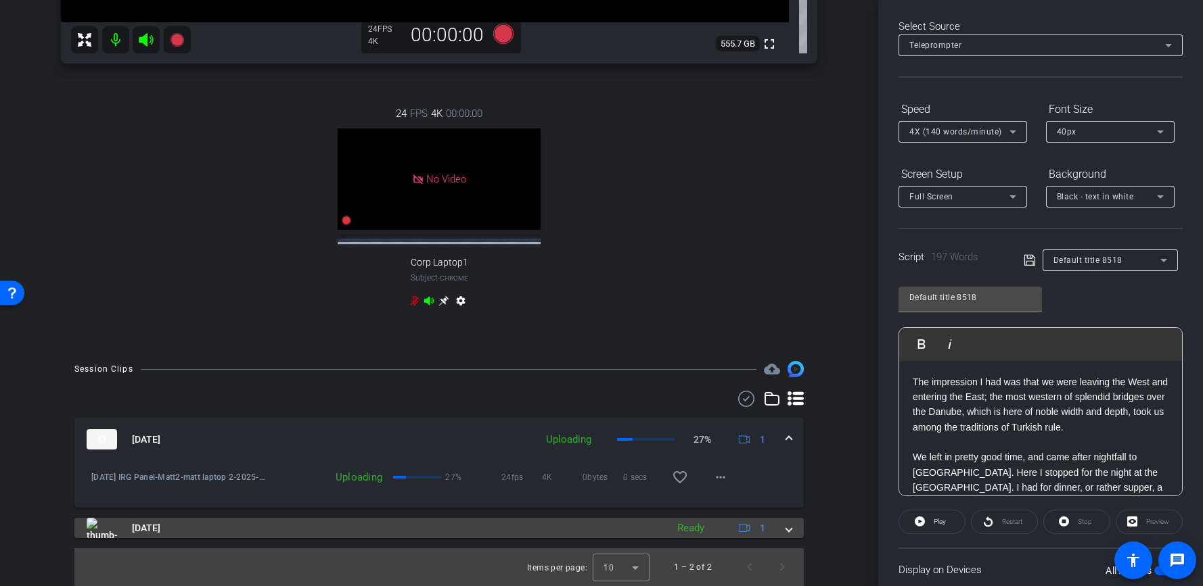
click at [786, 531] on span at bounding box center [788, 528] width 5 height 14
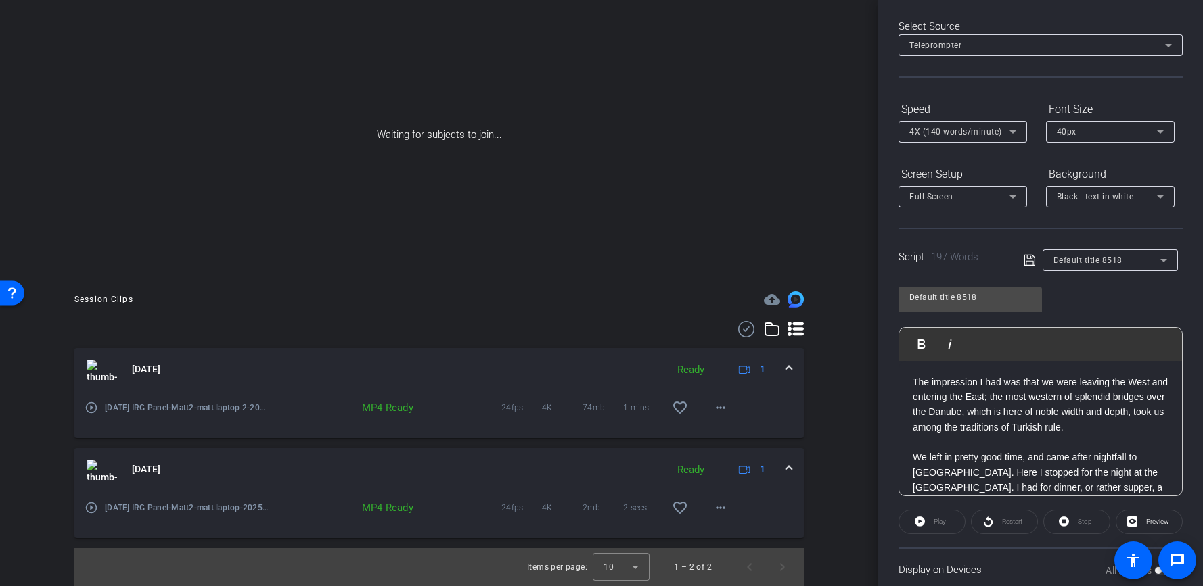
scroll to position [103, 0]
